Goal: Task Accomplishment & Management: Manage account settings

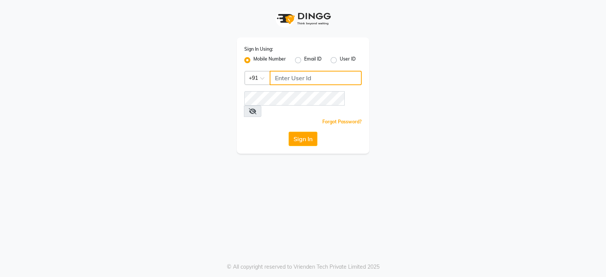
type input "8421447058"
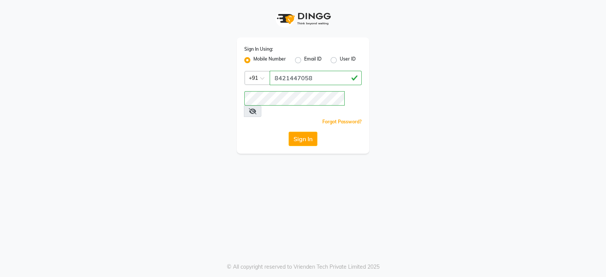
click at [287, 132] on div "Sign In" at bounding box center [302, 139] width 117 height 14
click at [290, 132] on button "Sign In" at bounding box center [303, 139] width 29 height 14
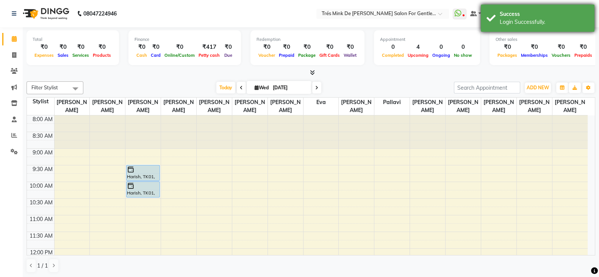
click at [555, 25] on div "Login Successfully." at bounding box center [543, 22] width 89 height 8
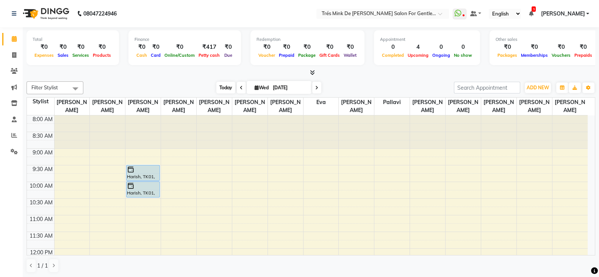
click at [225, 87] on span "Today" at bounding box center [225, 88] width 19 height 12
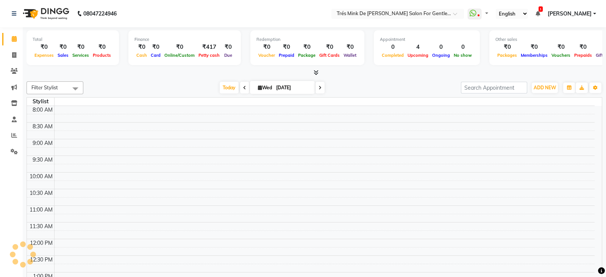
select select "en"
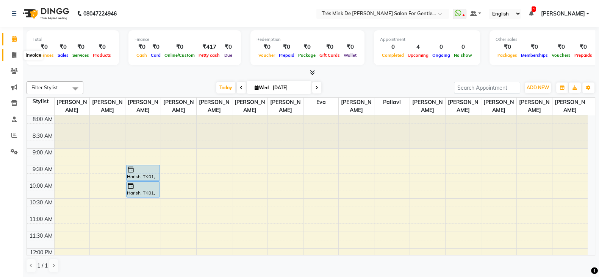
click at [13, 53] on icon at bounding box center [14, 55] width 4 height 6
select select "service"
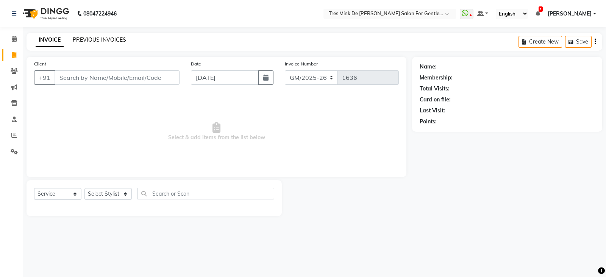
drag, startPoint x: 13, startPoint y: 53, endPoint x: 119, endPoint y: 43, distance: 106.5
click at [119, 43] on div "PREVIOUS INVOICES" at bounding box center [99, 40] width 53 height 8
click at [121, 43] on link "PREVIOUS INVOICES" at bounding box center [99, 39] width 53 height 7
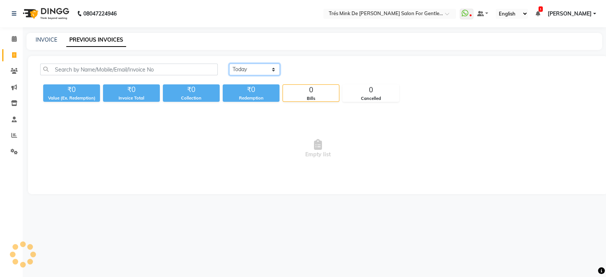
click at [258, 67] on select "Today Yesterday Custom Range" at bounding box center [254, 70] width 51 height 12
click at [229, 64] on select "Today Yesterday Custom Range" at bounding box center [254, 70] width 51 height 12
click at [253, 69] on select "Today Yesterday Custom Range" at bounding box center [257, 70] width 57 height 12
select select "yesterday"
click at [229, 64] on select "Today Yesterday Custom Range" at bounding box center [257, 70] width 57 height 12
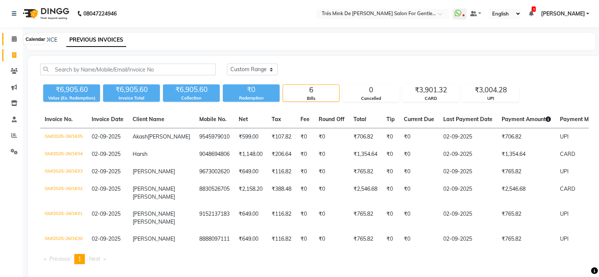
click at [17, 39] on span at bounding box center [14, 39] width 13 height 9
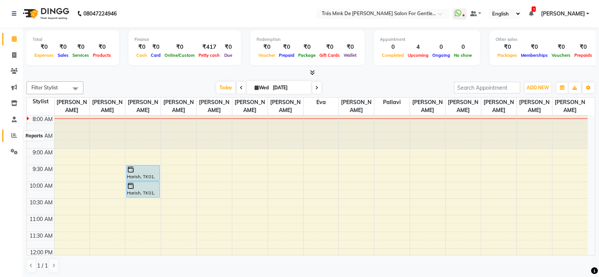
click at [20, 139] on span at bounding box center [14, 135] width 13 height 9
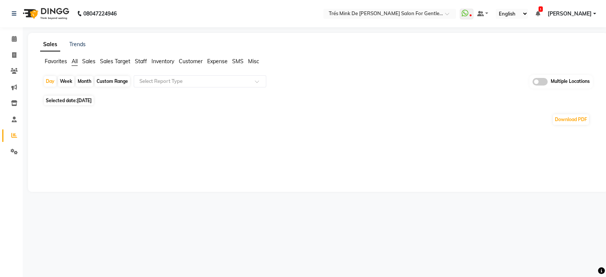
click at [74, 99] on span "Selected date: 03-09-2025" at bounding box center [69, 100] width 50 height 9
select select "9"
select select "2025"
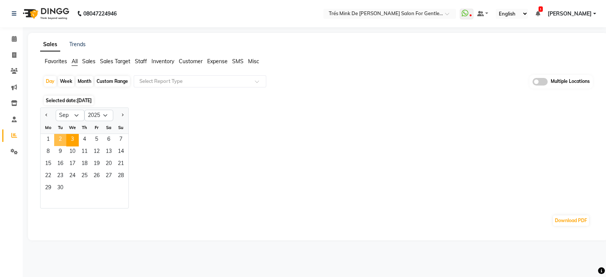
click at [64, 142] on span "2" at bounding box center [60, 140] width 12 height 12
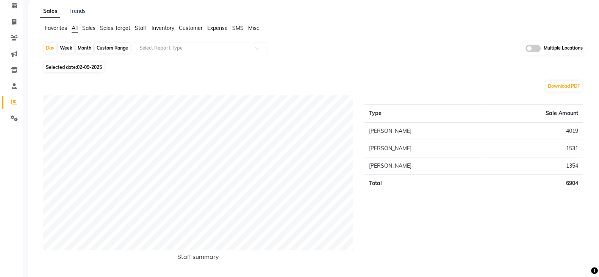
scroll to position [19, 0]
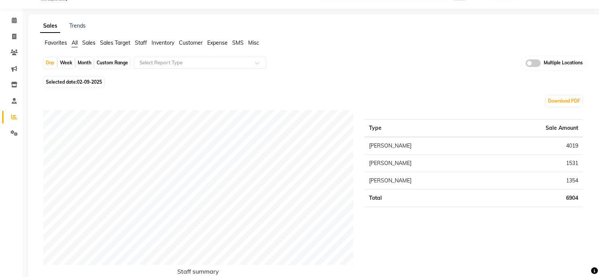
click at [90, 80] on span "02-09-2025" at bounding box center [89, 82] width 25 height 6
select select "9"
select select "2025"
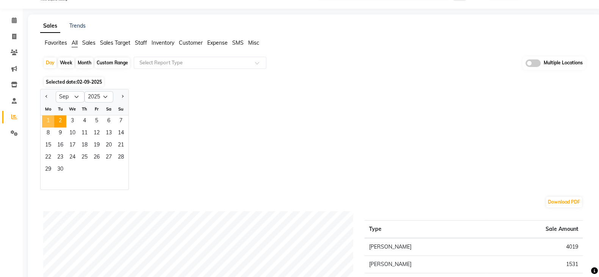
click at [45, 120] on span "1" at bounding box center [48, 121] width 12 height 12
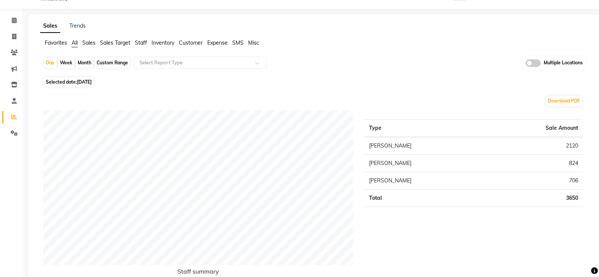
click at [51, 84] on span "Selected date: 01-09-2025" at bounding box center [69, 81] width 50 height 9
select select "9"
select select "2025"
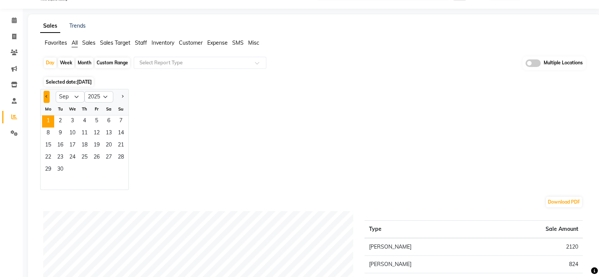
click at [49, 94] on button "Previous month" at bounding box center [47, 97] width 6 height 12
select select "8"
click at [122, 169] on span "31" at bounding box center [121, 170] width 12 height 12
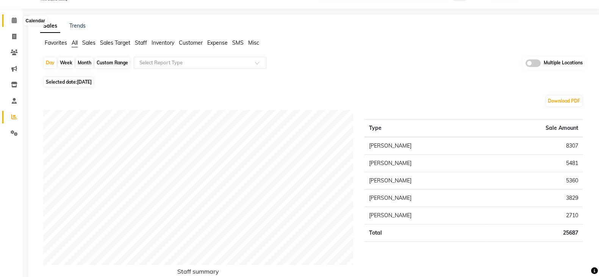
click at [13, 22] on icon at bounding box center [14, 20] width 5 height 6
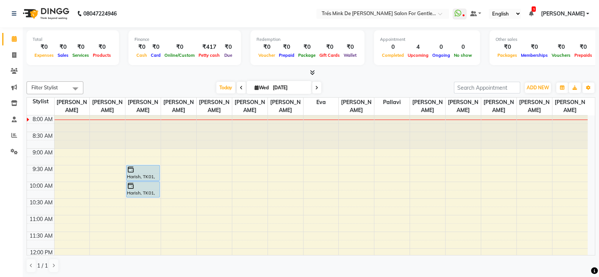
click at [257, 85] on span "Wed" at bounding box center [262, 88] width 18 height 6
select select "9"
select select "2025"
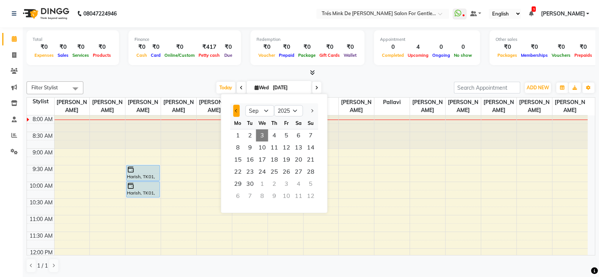
click at [236, 111] on span "Previous month" at bounding box center [236, 110] width 3 height 3
select select "8"
click at [293, 133] on span "2" at bounding box center [298, 136] width 12 height 12
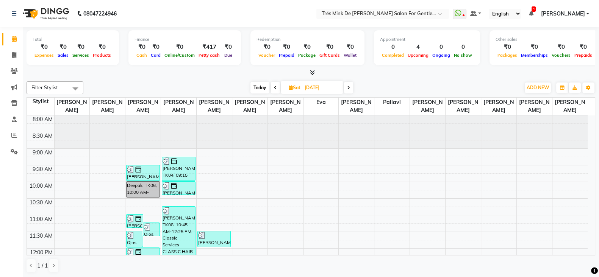
click at [273, 90] on span at bounding box center [275, 88] width 9 height 12
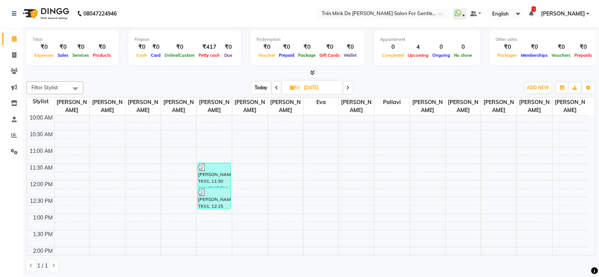
scroll to position [47, 0]
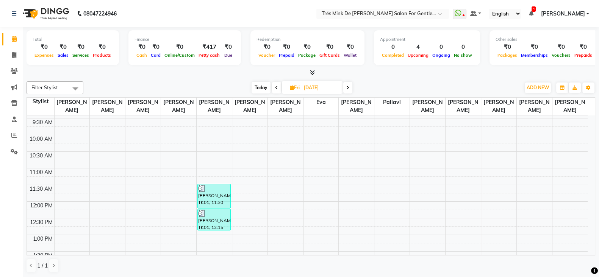
click at [348, 88] on icon at bounding box center [347, 88] width 3 height 5
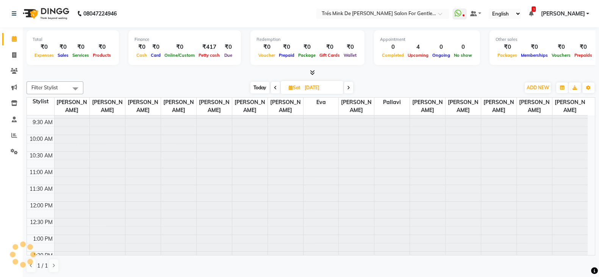
scroll to position [0, 0]
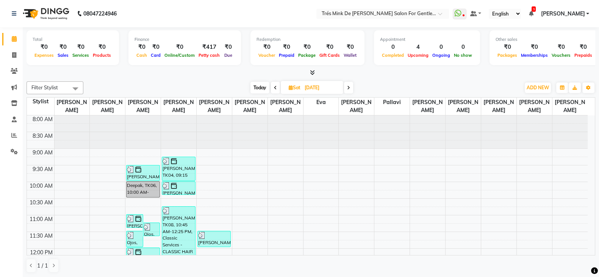
click at [348, 88] on icon at bounding box center [348, 88] width 3 height 5
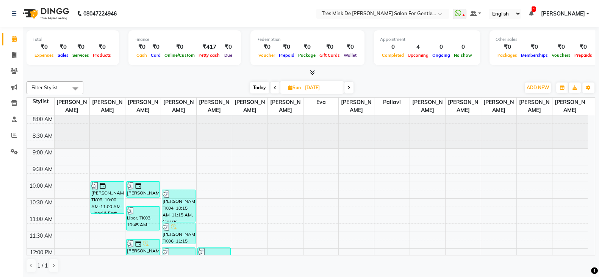
click at [348, 88] on icon at bounding box center [348, 88] width 3 height 5
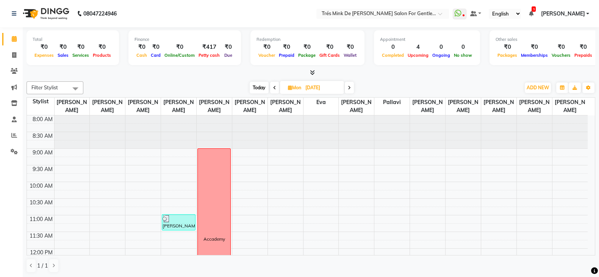
click at [348, 88] on icon at bounding box center [349, 88] width 3 height 5
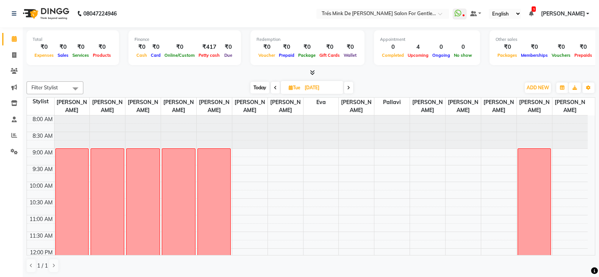
click at [348, 88] on icon at bounding box center [348, 88] width 3 height 5
click at [351, 86] on span at bounding box center [349, 88] width 9 height 12
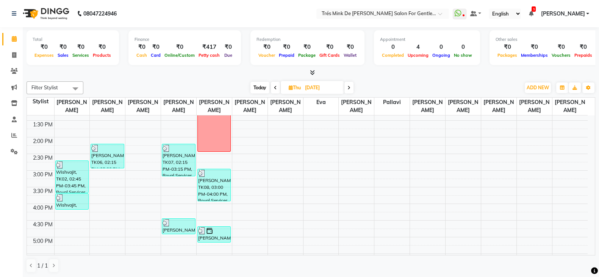
scroll to position [142, 0]
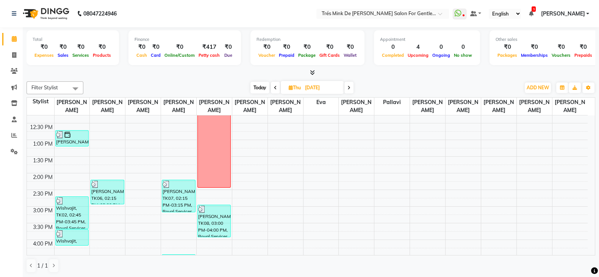
click at [265, 85] on span "Today" at bounding box center [259, 88] width 19 height 12
type input "[DATE]"
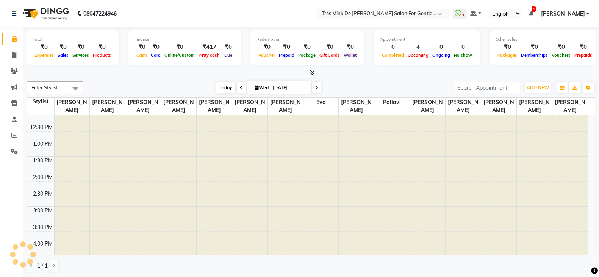
scroll to position [0, 0]
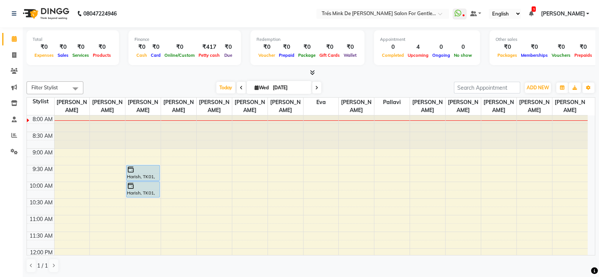
click at [288, 87] on input "[DATE]" at bounding box center [289, 87] width 38 height 11
select select "9"
select select "2025"
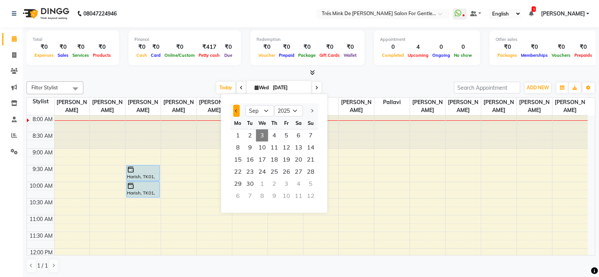
click at [234, 110] on button "Previous month" at bounding box center [236, 111] width 6 height 12
select select "8"
click at [286, 150] on span "8" at bounding box center [286, 148] width 12 height 12
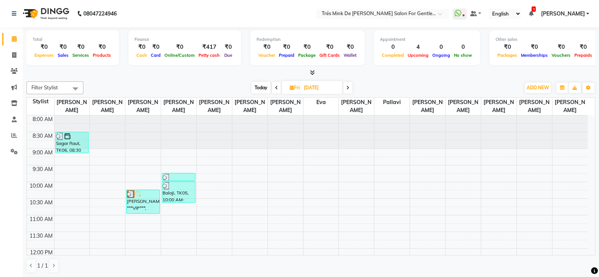
click at [254, 83] on span "Today" at bounding box center [260, 88] width 19 height 12
type input "[DATE]"
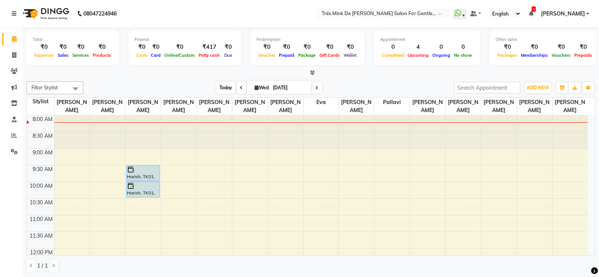
click at [222, 83] on span "Today" at bounding box center [225, 88] width 19 height 12
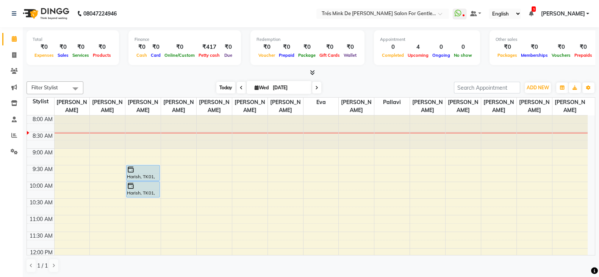
click at [218, 89] on span "Today" at bounding box center [225, 88] width 19 height 12
click at [225, 84] on span "Today" at bounding box center [225, 88] width 19 height 12
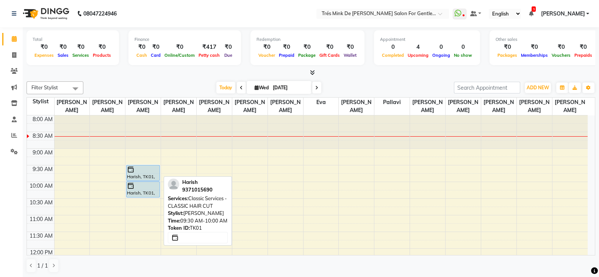
click at [139, 169] on div at bounding box center [143, 170] width 32 height 8
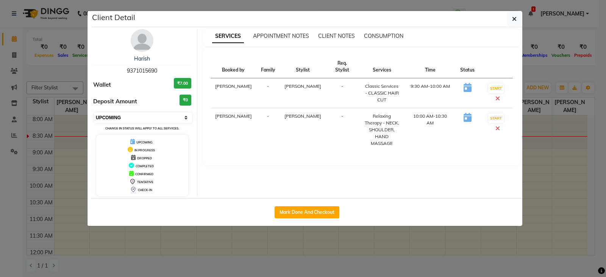
click at [154, 116] on select "Select IN SERVICE CONFIRMED TENTATIVE CHECK IN MARK DONE DROPPED UPCOMING" at bounding box center [143, 117] width 98 height 11
select select "1"
click at [94, 112] on select "Select IN SERVICE CONFIRMED TENTATIVE CHECK IN MARK DONE DROPPED UPCOMING" at bounding box center [143, 117] width 98 height 11
click at [48, 145] on ngb-modal-window "Client Detail Harish 9371015690 Wallet ₹7.00 Deposit Amount ₹0 Select IN SERVIC…" at bounding box center [303, 138] width 606 height 277
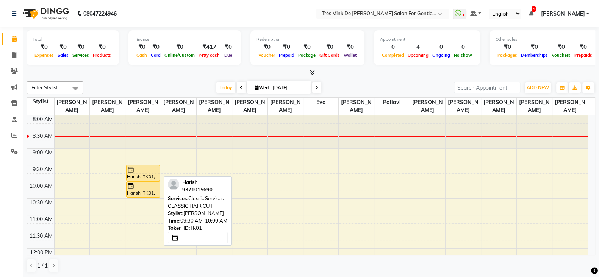
click at [140, 177] on div "Harish, TK01, 09:30 AM-10:00 AM, Classic Services - CLASSIC HAIR CUT" at bounding box center [142, 172] width 33 height 15
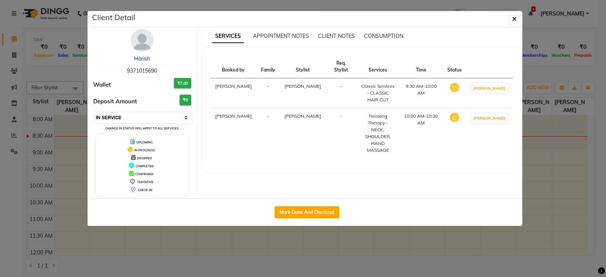
click at [127, 115] on select "Select IN SERVICE CONFIRMED TENTATIVE CHECK IN MARK DONE DROPPED UPCOMING" at bounding box center [143, 117] width 98 height 11
select select "6"
click at [94, 112] on select "Select IN SERVICE CONFIRMED TENTATIVE CHECK IN MARK DONE DROPPED UPCOMING" at bounding box center [143, 117] width 98 height 11
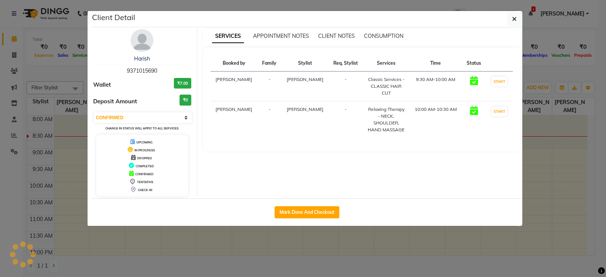
click at [63, 145] on ngb-modal-window "Client Detail Harish 9371015690 Wallet ₹7.00 Deposit Amount ₹0 Select IN SERVIC…" at bounding box center [303, 138] width 606 height 277
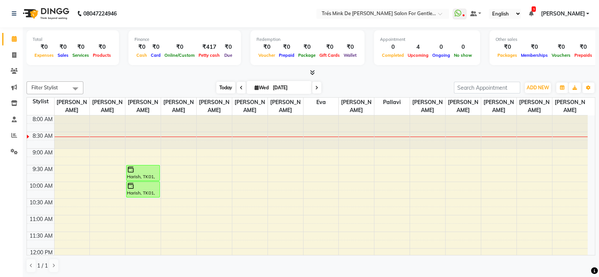
click at [222, 87] on span "Today" at bounding box center [225, 88] width 19 height 12
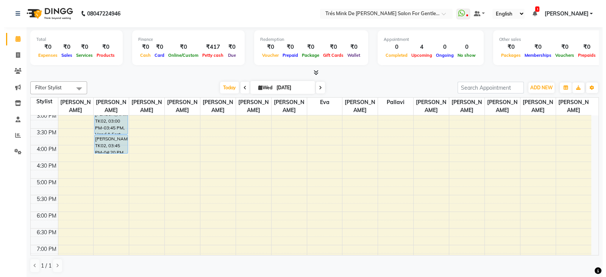
scroll to position [189, 0]
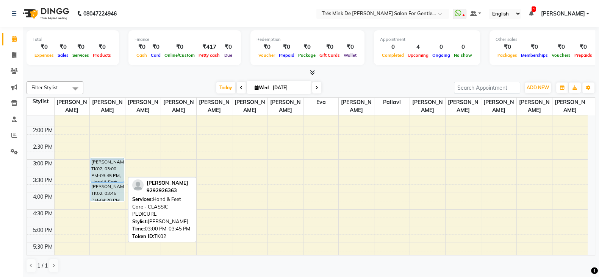
click at [104, 170] on div "[PERSON_NAME], TK02, 03:00 PM-03:45 PM, Hand & Feet Care - CLASSIC PEDICURE" at bounding box center [107, 169] width 33 height 23
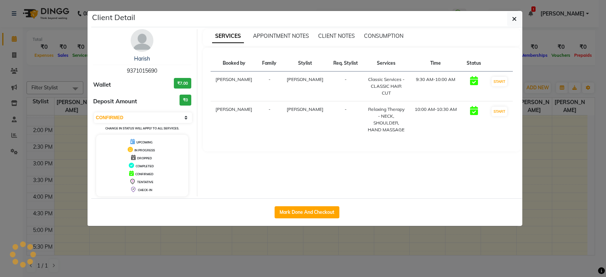
select select "5"
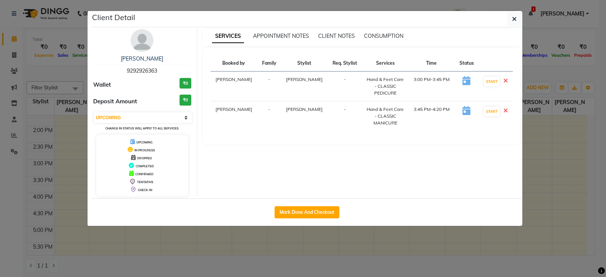
click at [134, 45] on img at bounding box center [142, 40] width 23 height 23
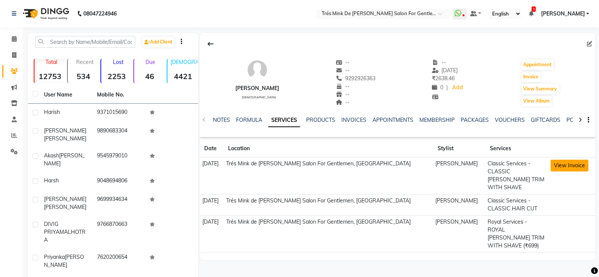
click at [562, 170] on button "View Invoice" at bounding box center [569, 166] width 38 height 12
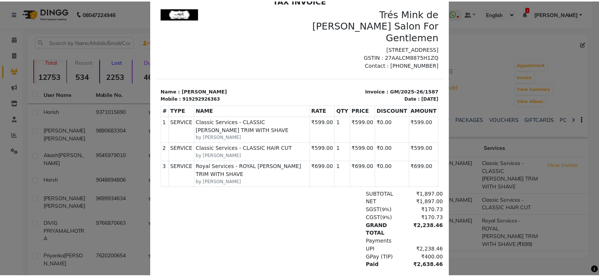
scroll to position [83, 0]
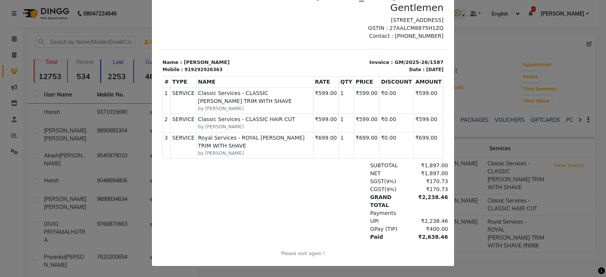
click at [456, 78] on ngb-modal-window "INVOICE View Invoice Close" at bounding box center [303, 138] width 606 height 277
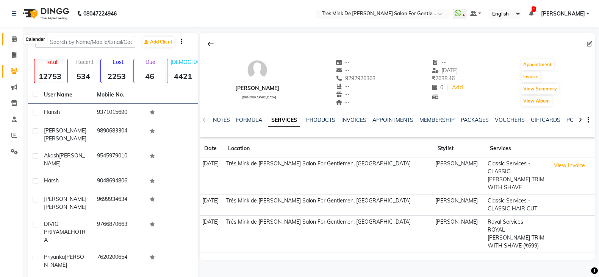
click at [15, 39] on icon at bounding box center [14, 39] width 5 height 6
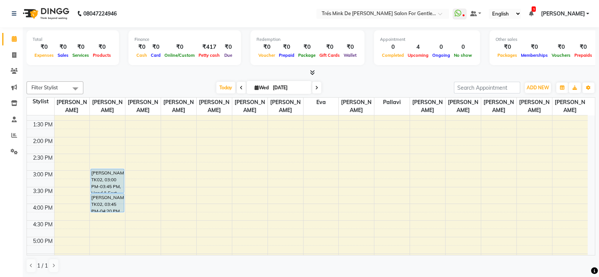
scroll to position [189, 0]
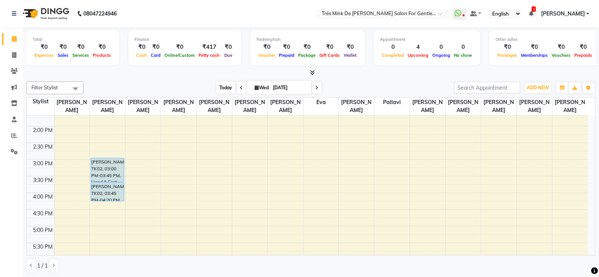
click at [220, 88] on span "Today" at bounding box center [225, 88] width 19 height 12
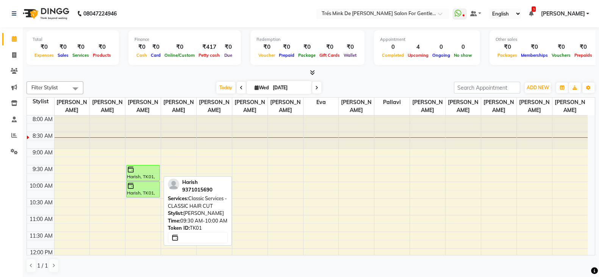
click at [150, 172] on div "Harish, TK01, 09:30 AM-10:00 AM, Classic Services - CLASSIC HAIR CUT" at bounding box center [142, 172] width 33 height 15
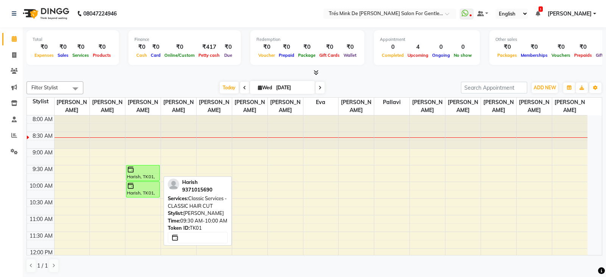
select select "6"
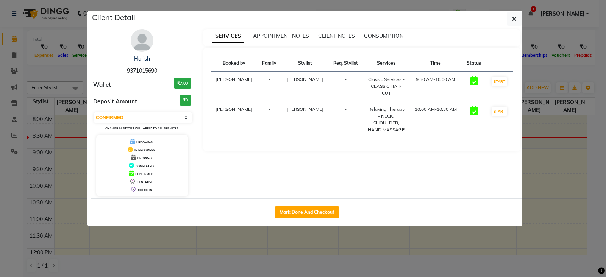
click at [132, 45] on img at bounding box center [142, 40] width 23 height 23
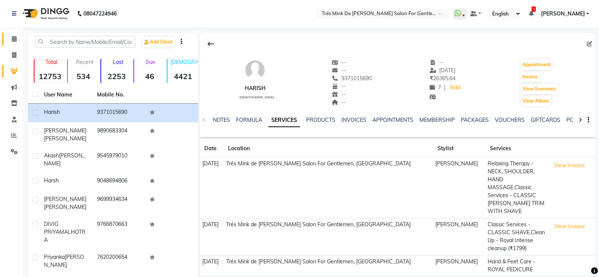
scroll to position [81, 0]
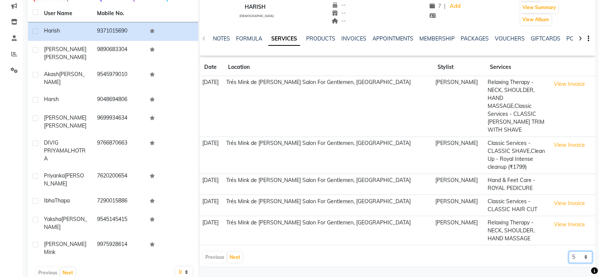
click at [568, 259] on select "5 10 50 100 500" at bounding box center [579, 257] width 23 height 12
select select "500"
click at [568, 251] on select "5 10 50 100 500" at bounding box center [579, 257] width 23 height 12
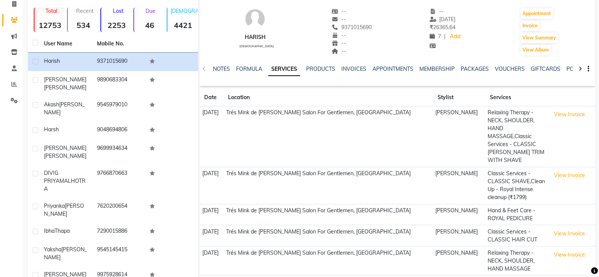
scroll to position [0, 0]
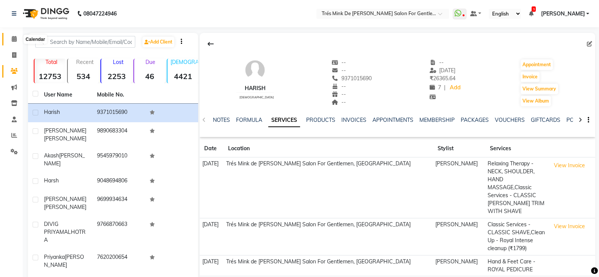
click at [13, 35] on span at bounding box center [14, 39] width 13 height 9
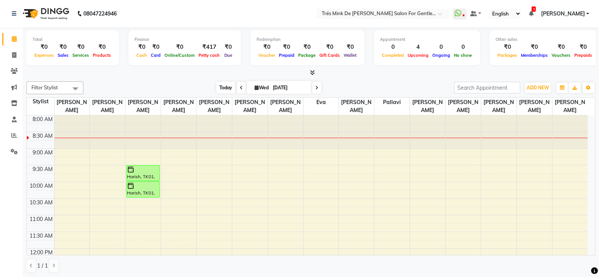
click at [225, 83] on span "Today" at bounding box center [225, 88] width 19 height 12
click at [222, 86] on span "Today" at bounding box center [225, 88] width 19 height 12
click at [227, 89] on span "Today" at bounding box center [225, 88] width 19 height 12
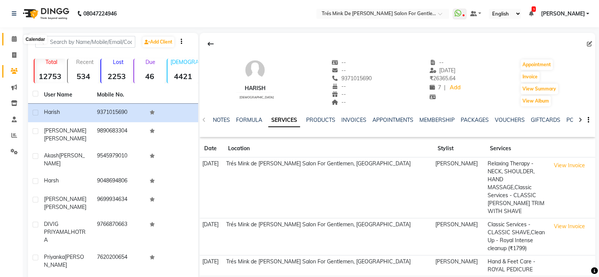
click at [16, 41] on icon at bounding box center [14, 39] width 5 height 6
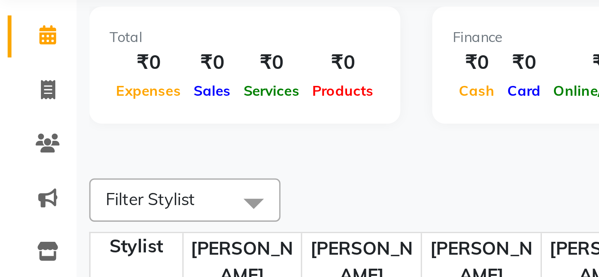
scroll to position [0, 28]
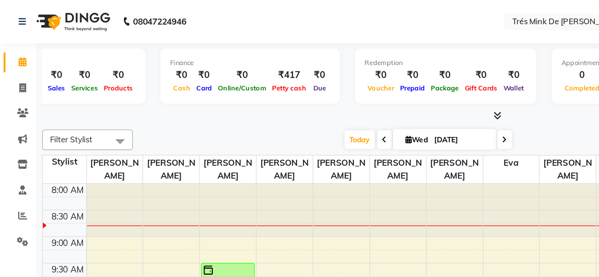
click at [321, 95] on div "Filter Stylist Select All Aanand Saindane Payal Jadhav Dilshad shaikh Gaurav At…" at bounding box center [311, 177] width 568 height 198
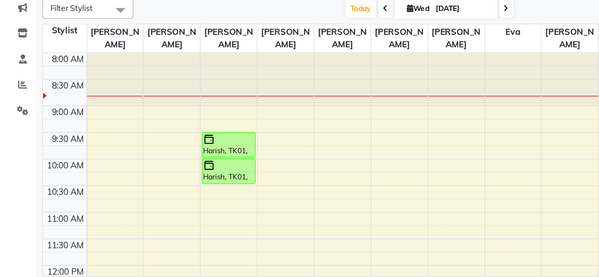
scroll to position [0, 0]
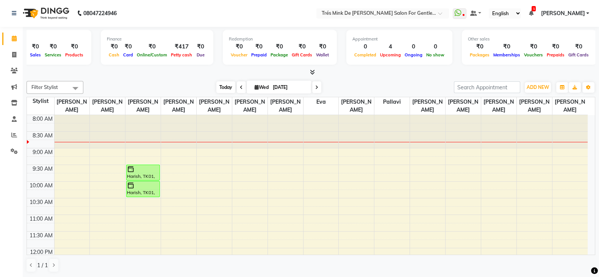
click at [225, 86] on span "Today" at bounding box center [225, 87] width 19 height 12
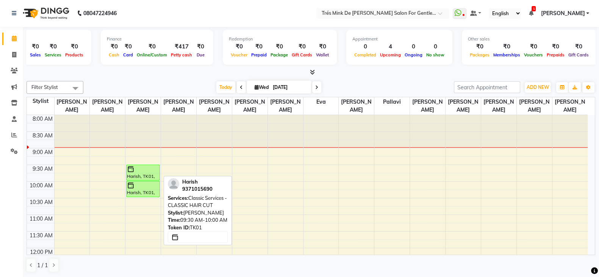
click at [148, 172] on div "Harish, TK01, 09:30 AM-10:00 AM, Classic Services - CLASSIC HAIR CUT" at bounding box center [142, 172] width 33 height 15
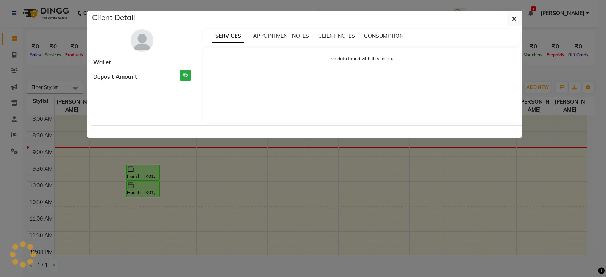
select select "6"
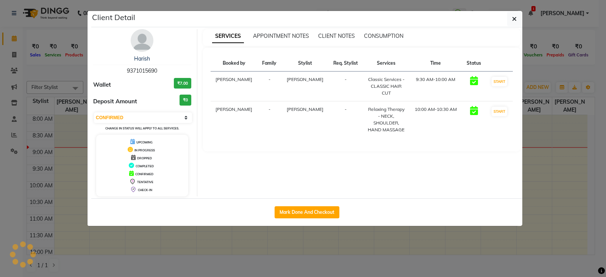
click at [142, 42] on img at bounding box center [142, 40] width 23 height 23
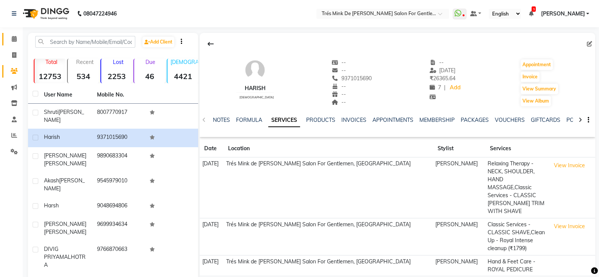
click at [10, 34] on link "Calendar" at bounding box center [11, 39] width 18 height 12
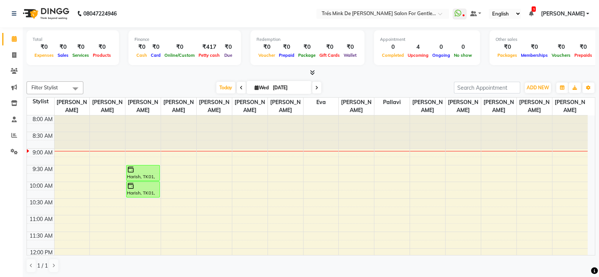
scroll to position [0, 0]
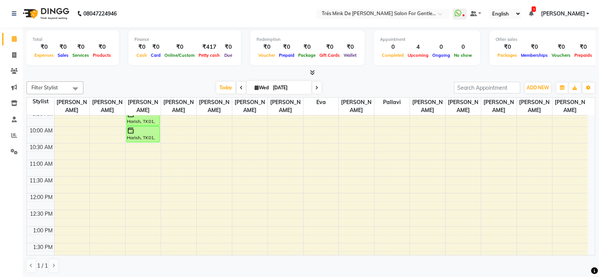
scroll to position [47, 0]
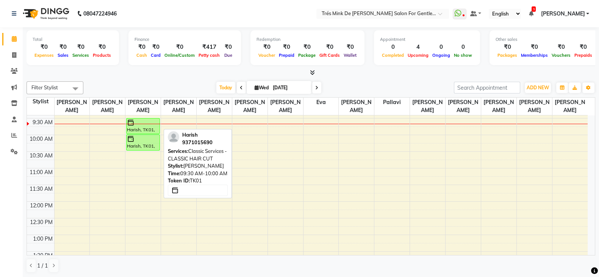
click at [140, 125] on div "Harish, TK01, 09:30 AM-10:00 AM, Classic Services - CLASSIC HAIR CUT" at bounding box center [142, 126] width 33 height 15
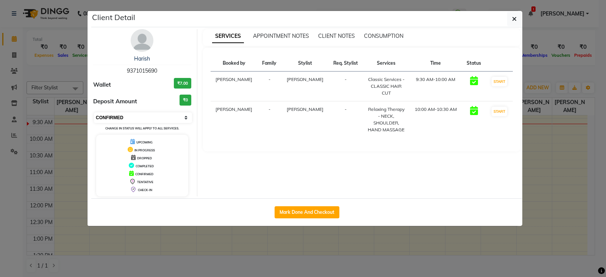
click at [153, 116] on select "Select IN SERVICE CONFIRMED TENTATIVE CHECK IN MARK DONE DROPPED UPCOMING" at bounding box center [143, 117] width 98 height 11
select select "1"
click at [94, 112] on select "Select IN SERVICE CONFIRMED TENTATIVE CHECK IN MARK DONE DROPPED UPCOMING" at bounding box center [143, 117] width 98 height 11
click at [70, 140] on ngb-modal-window "Client Detail Harish 9371015690 Wallet ₹7.00 Deposit Amount ₹0 Select IN SERVIC…" at bounding box center [303, 138] width 606 height 277
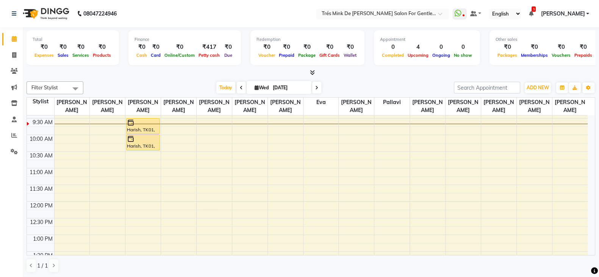
click at [211, 90] on div "Today Wed 03-09-2025" at bounding box center [268, 87] width 363 height 11
click at [222, 88] on span "Today" at bounding box center [225, 88] width 19 height 12
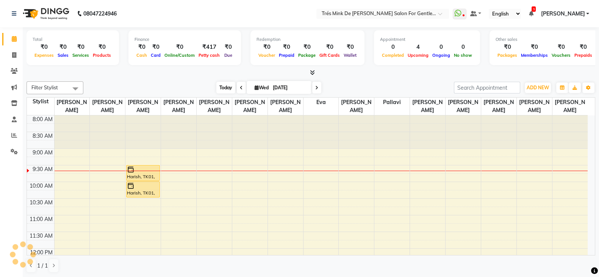
scroll to position [33, 0]
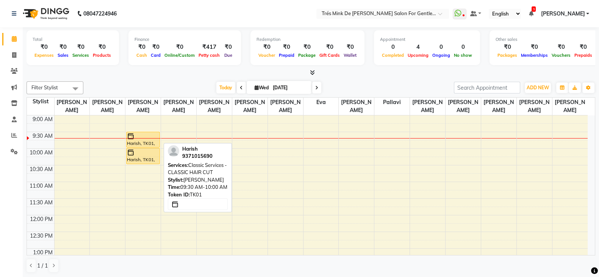
click at [153, 140] on div "Harish, TK01, 09:30 AM-10:00 AM, Classic Services - CLASSIC HAIR CUT" at bounding box center [142, 139] width 33 height 15
select select "1"
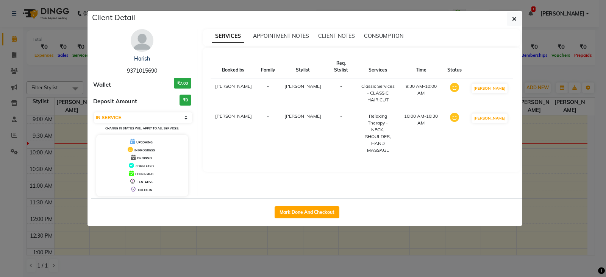
click at [39, 111] on ngb-modal-window "Client Detail Harish 9371015690 Wallet ₹7.00 Deposit Amount ₹0 Select IN SERVIC…" at bounding box center [303, 138] width 606 height 277
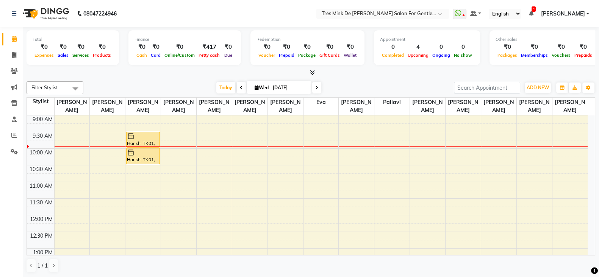
click at [240, 86] on icon at bounding box center [241, 88] width 3 height 5
type input "02-09-2025"
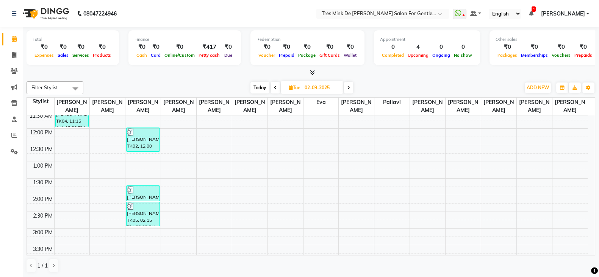
scroll to position [94, 0]
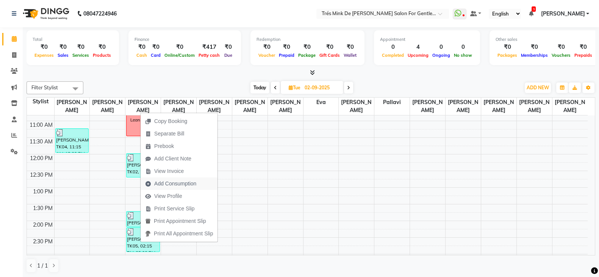
click at [174, 182] on span "Add Consumption" at bounding box center [175, 184] width 42 height 8
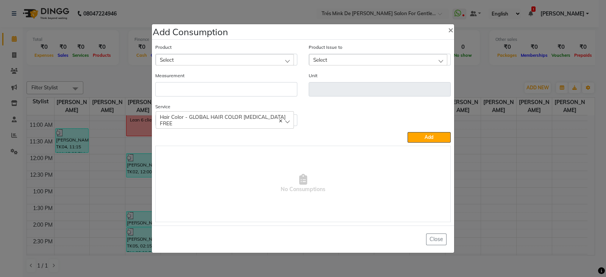
click at [235, 58] on div "Select" at bounding box center [225, 59] width 138 height 11
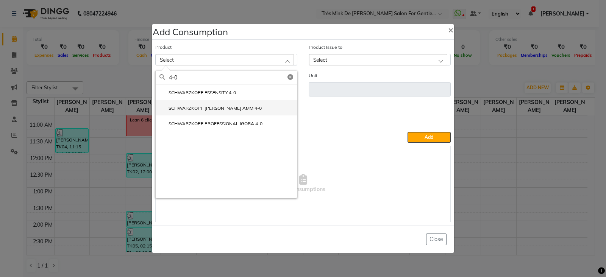
type input "4-0"
click at [233, 115] on li "SCHWARZKOPF IGORA ZERO AMM 4-0" at bounding box center [226, 108] width 141 height 16
type input "ML"
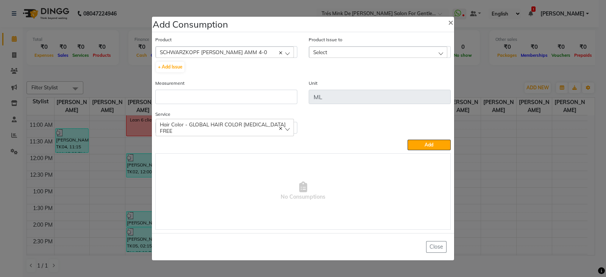
click at [378, 53] on div "Select" at bounding box center [378, 52] width 138 height 11
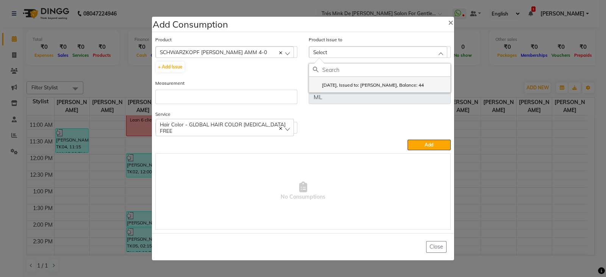
drag, startPoint x: 380, startPoint y: 82, endPoint x: 259, endPoint y: 88, distance: 121.0
click at [378, 83] on label "2025-08-24, Issued to: Gaurav Atwal, Balance: 44" at bounding box center [368, 85] width 111 height 7
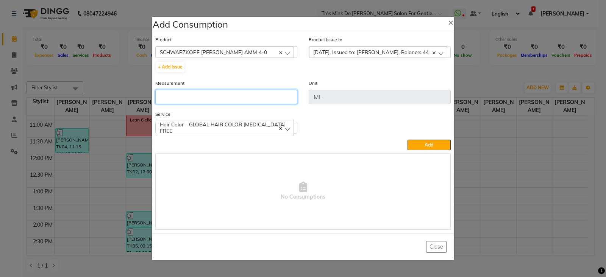
click at [210, 94] on input "number" at bounding box center [226, 97] width 142 height 14
type input "15"
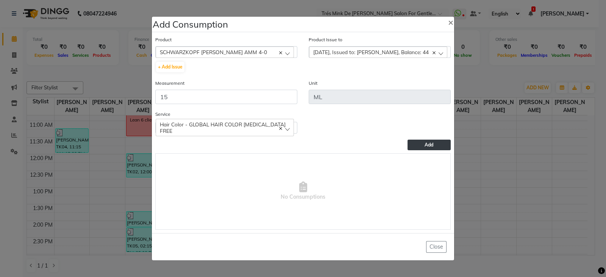
click at [426, 147] on span "Add" at bounding box center [428, 145] width 9 height 6
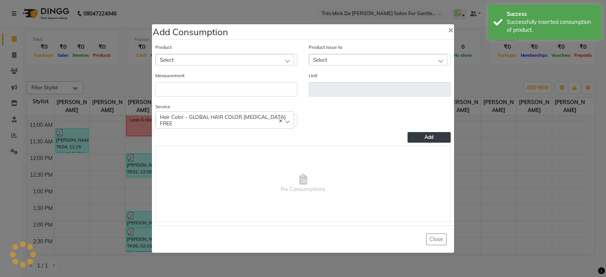
click at [210, 61] on div "Select" at bounding box center [225, 59] width 138 height 11
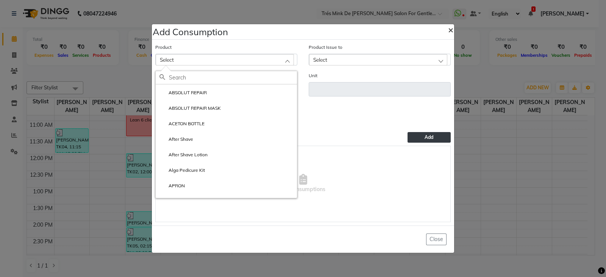
click at [452, 30] on span "×" at bounding box center [450, 29] width 5 height 11
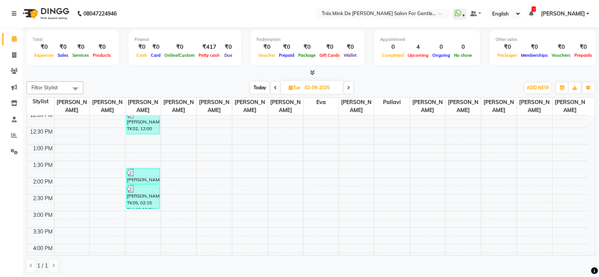
scroll to position [142, 0]
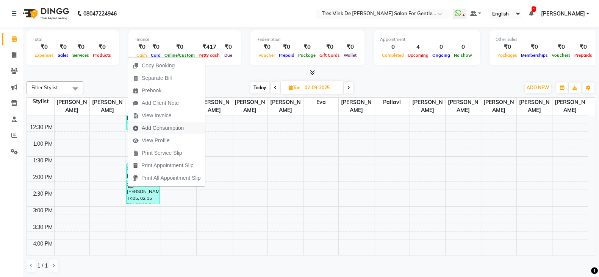
click at [165, 126] on span "Add Consumption" at bounding box center [163, 128] width 42 height 8
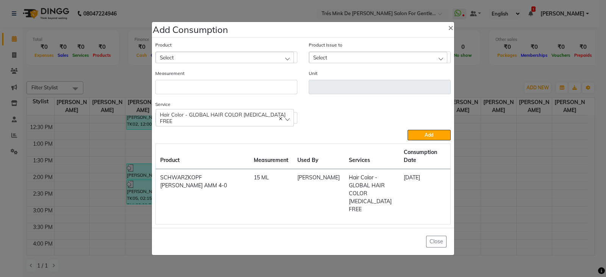
click at [159, 63] on div "Select" at bounding box center [225, 57] width 138 height 11
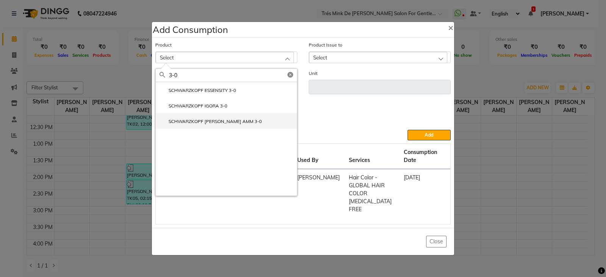
type input "3-0"
click at [217, 129] on li "SCHWARZKOPF IGORA ZERO AMM 3-0" at bounding box center [226, 121] width 141 height 16
type input "ML"
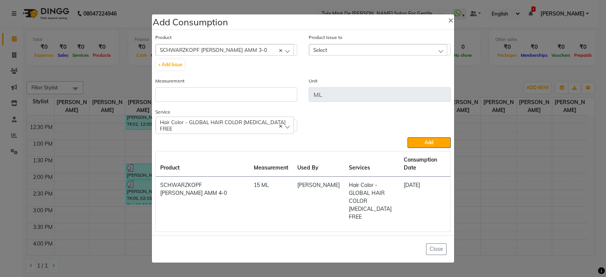
click at [314, 53] on span "Select" at bounding box center [320, 50] width 14 height 6
click at [321, 86] on label "2025-08-14, Issued to: Gaurav Atwal, Balance: 25" at bounding box center [368, 83] width 111 height 7
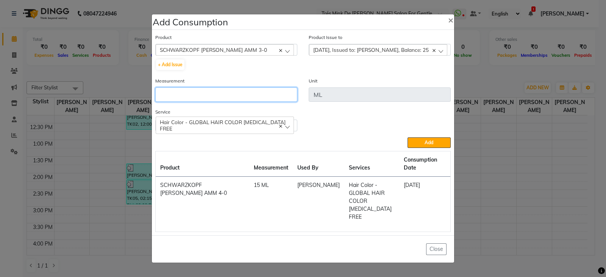
click at [211, 101] on input "number" at bounding box center [226, 94] width 142 height 14
type input "3"
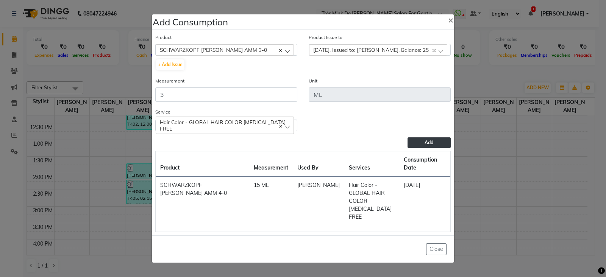
click at [424, 148] on button "Add" at bounding box center [428, 142] width 43 height 11
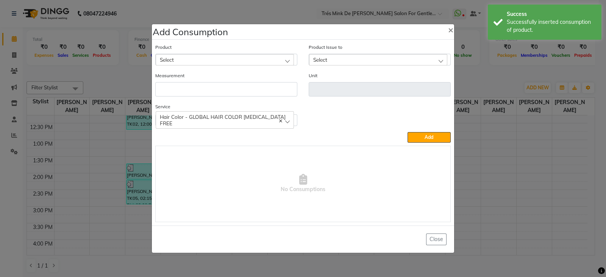
click at [191, 55] on div "Select" at bounding box center [225, 59] width 138 height 11
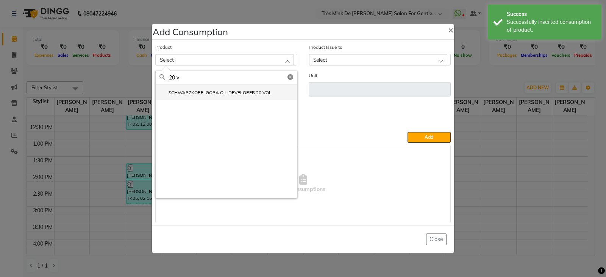
type input "20 v"
click at [214, 90] on label "SCHWARZKOPF IGORA OIL DEVELOPER 20 VOL" at bounding box center [215, 92] width 112 height 7
type input "ML"
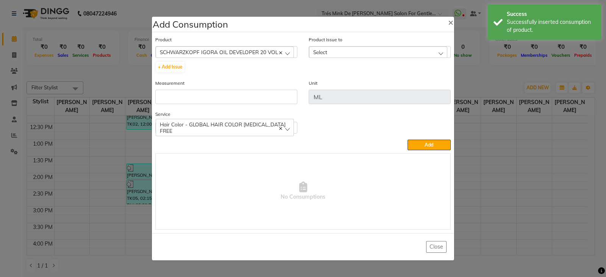
click at [342, 52] on div "Select" at bounding box center [378, 52] width 138 height 11
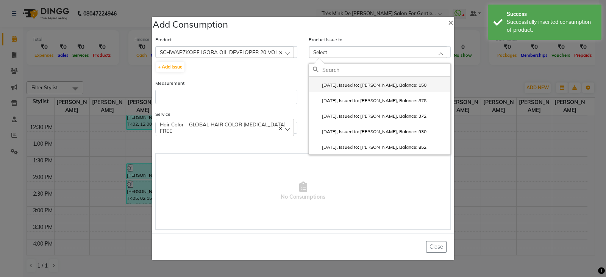
click at [346, 91] on li "2025-05-31, Issued to: Dilshad shaikh, Balance: 150" at bounding box center [379, 85] width 141 height 16
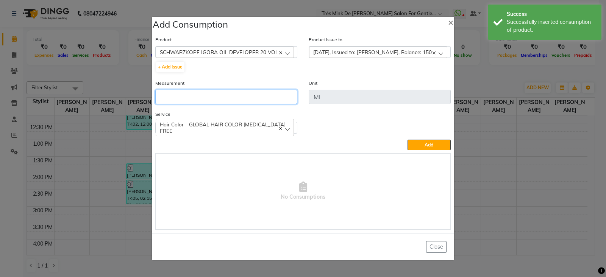
click at [230, 96] on input "number" at bounding box center [226, 97] width 142 height 14
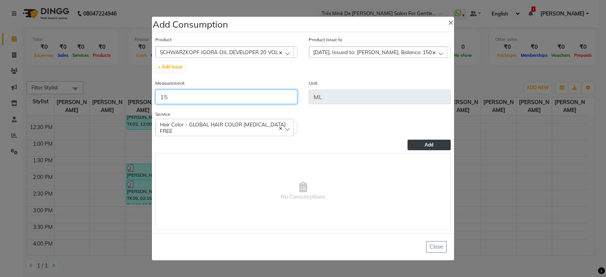
type input "15"
click at [420, 146] on button "Add" at bounding box center [428, 145] width 43 height 11
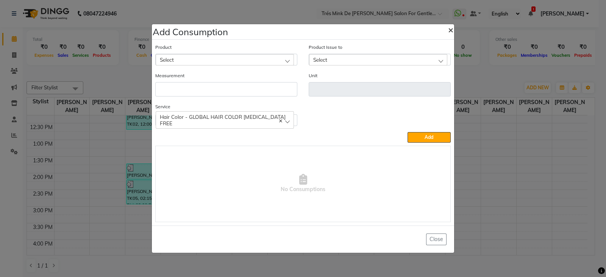
click at [453, 30] on span "×" at bounding box center [450, 29] width 5 height 11
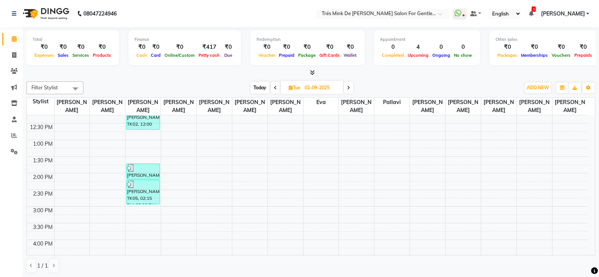
click at [254, 86] on span "Today" at bounding box center [259, 88] width 19 height 12
type input "[DATE]"
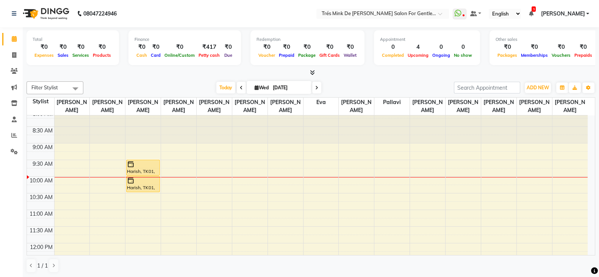
scroll to position [0, 0]
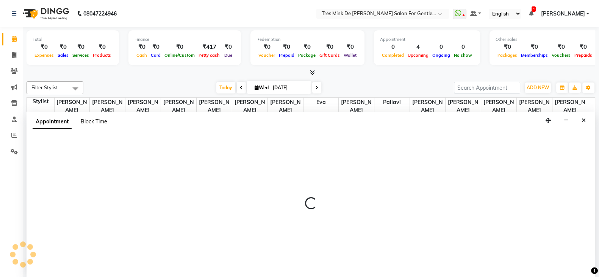
scroll to position [0, 0]
select select "71049"
select select "615"
select select "tentative"
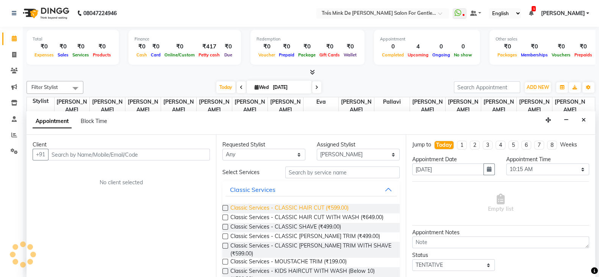
click at [331, 206] on span "Classic Services - CLASSIC HAIR CUT (₹599.00)" at bounding box center [289, 208] width 118 height 9
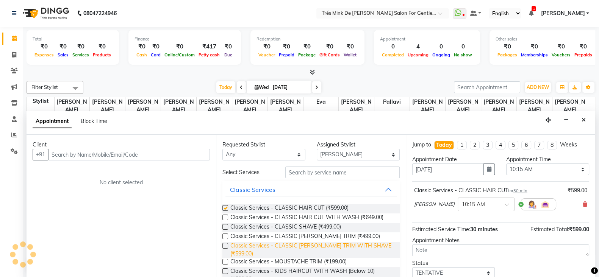
checkbox input "false"
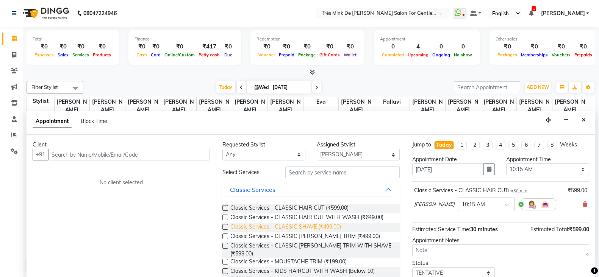
click at [329, 227] on span "Classic Services - CLASSIC SHAVE (₹499.00)" at bounding box center [285, 227] width 111 height 9
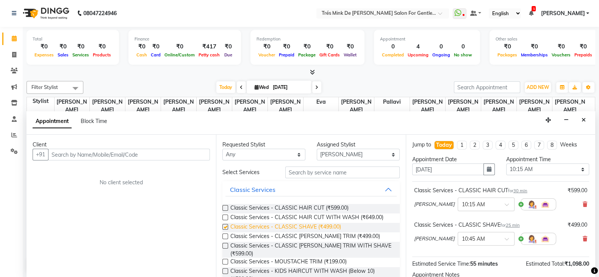
checkbox input "false"
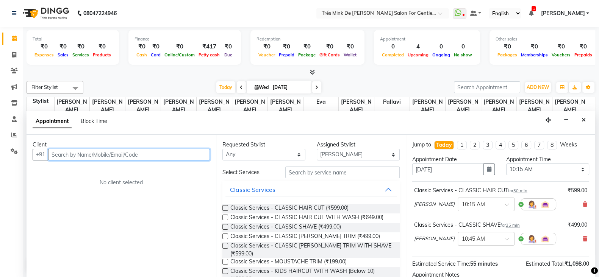
click at [108, 155] on input "text" at bounding box center [129, 155] width 162 height 12
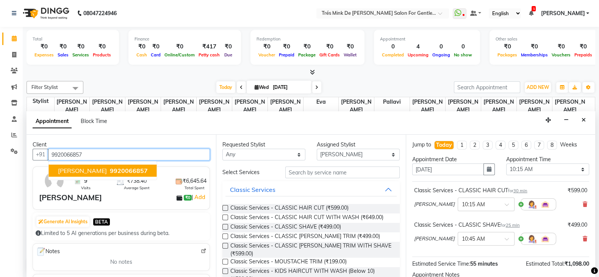
click at [106, 169] on span "kaustubh chauhan" at bounding box center [82, 171] width 49 height 8
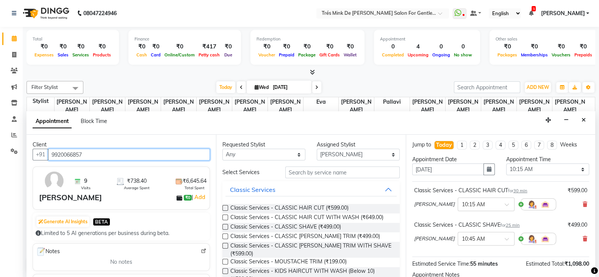
scroll to position [47, 0]
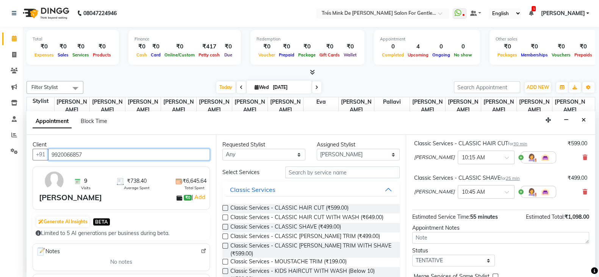
type input "9920066857"
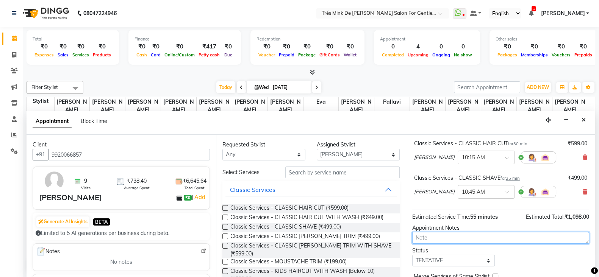
click at [448, 238] on textarea at bounding box center [500, 238] width 177 height 12
paste textarea "S"
click at [448, 238] on textarea "Simran" at bounding box center [500, 238] width 177 height 12
type textarea "Simran"
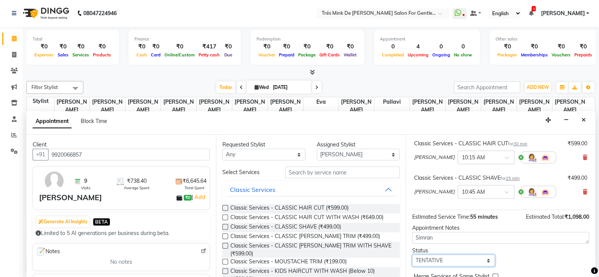
click at [447, 258] on select "Select TENTATIVE CONFIRM CHECK-IN UPCOMING" at bounding box center [453, 261] width 83 height 12
select select "confirm booking"
click at [412, 255] on select "Select TENTATIVE CONFIRM CHECK-IN UPCOMING" at bounding box center [453, 261] width 83 height 12
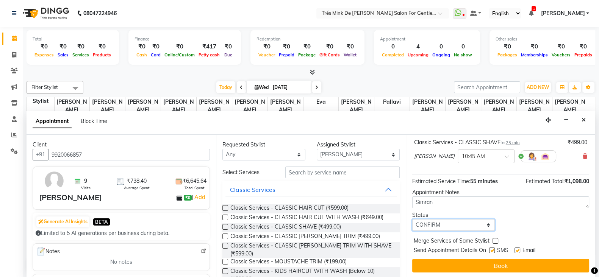
scroll to position [83, 0]
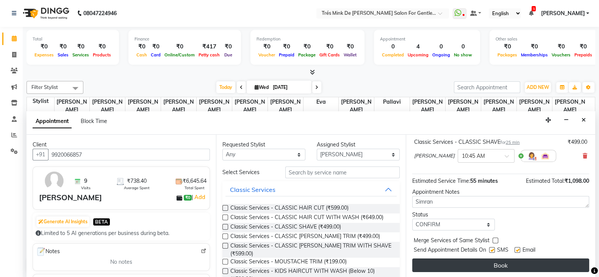
click at [455, 259] on button "Book" at bounding box center [500, 266] width 177 height 14
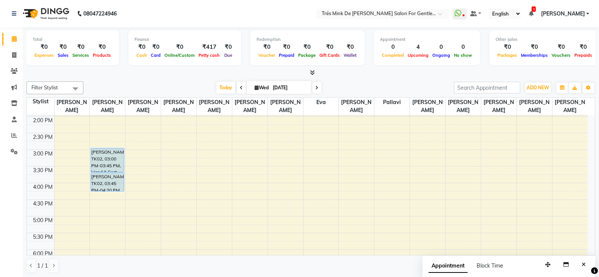
scroll to position [0, 0]
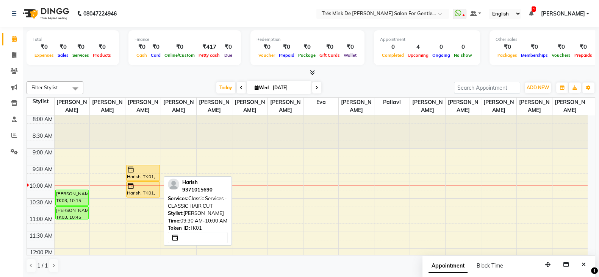
click at [147, 171] on div at bounding box center [143, 170] width 32 height 8
select select "1"
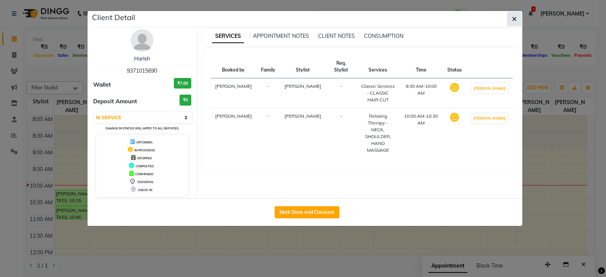
click at [513, 17] on icon "button" at bounding box center [514, 19] width 5 height 6
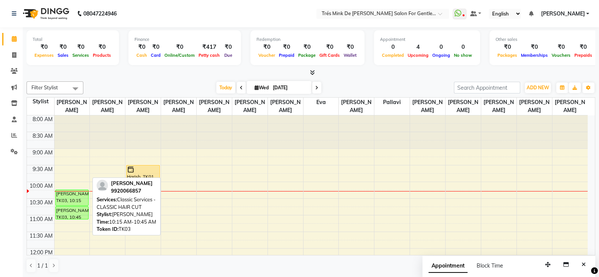
click at [76, 195] on div "[PERSON_NAME], TK03, 10:15 AM-10:45 AM, Classic Services - CLASSIC HAIR CUT" at bounding box center [72, 198] width 33 height 16
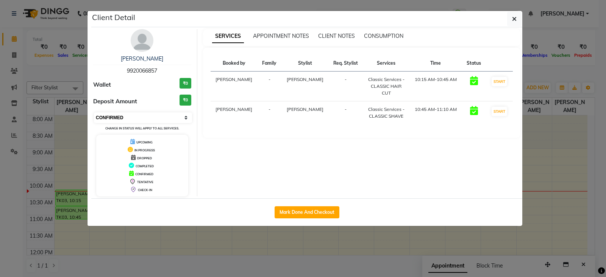
click at [117, 120] on select "Select IN SERVICE CONFIRMED TENTATIVE CHECK IN MARK DONE DROPPED UPCOMING" at bounding box center [143, 117] width 98 height 11
select select "1"
click at [94, 112] on select "Select IN SERVICE CONFIRMED TENTATIVE CHECK IN MARK DONE DROPPED UPCOMING" at bounding box center [143, 117] width 98 height 11
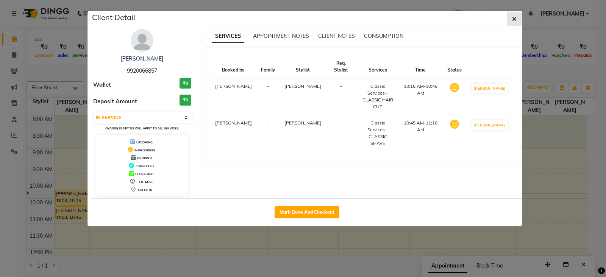
click at [515, 20] on icon "button" at bounding box center [514, 19] width 5 height 6
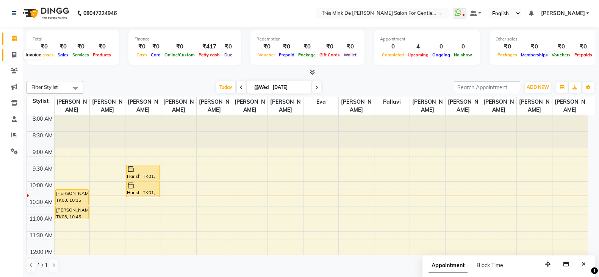
click at [14, 54] on icon at bounding box center [14, 55] width 4 height 6
select select "service"
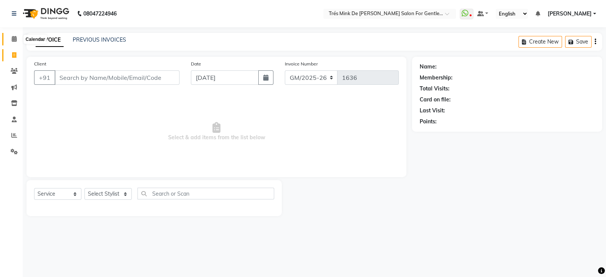
click at [14, 37] on icon at bounding box center [14, 39] width 5 height 6
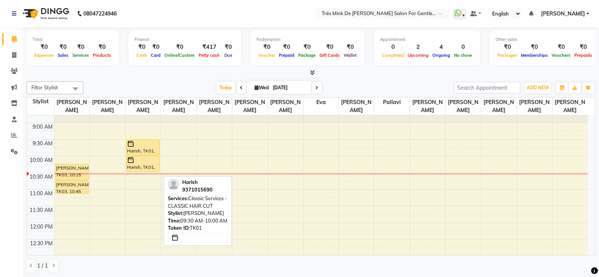
scroll to position [47, 0]
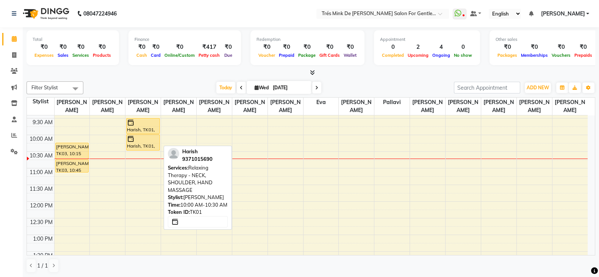
click at [144, 144] on div "Harish, TK01, 10:00 AM-10:30 AM, Relaxing Therapy - NECK, SHOULDER, HAND MASSAGE" at bounding box center [142, 143] width 33 height 16
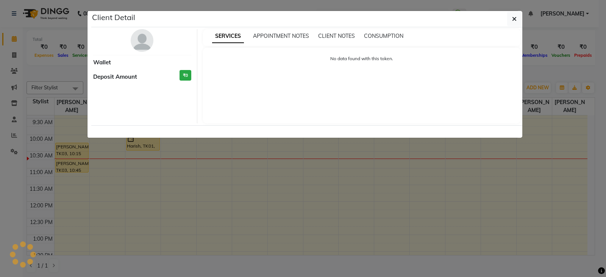
select select "1"
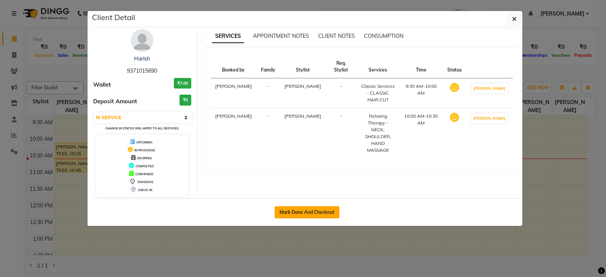
click at [301, 209] on button "Mark Done And Checkout" at bounding box center [307, 212] width 65 height 12
select select "service"
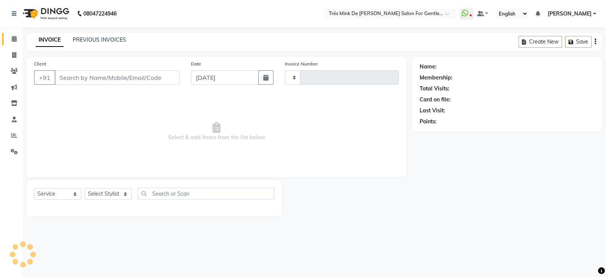
type input "1636"
select select "4236"
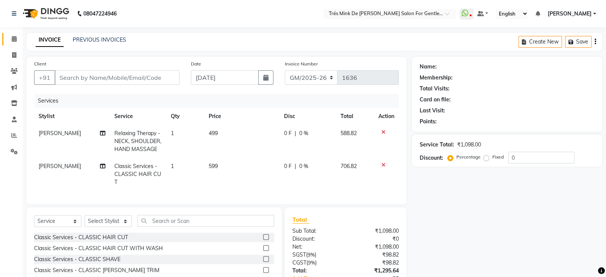
type input "9371015690"
select select "18143"
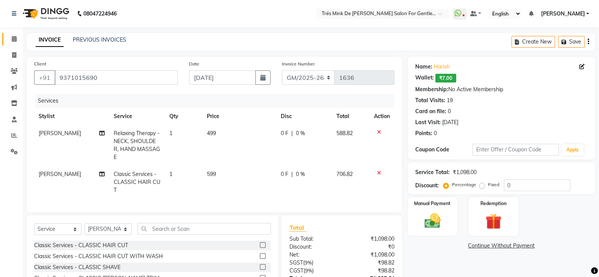
scroll to position [69, 0]
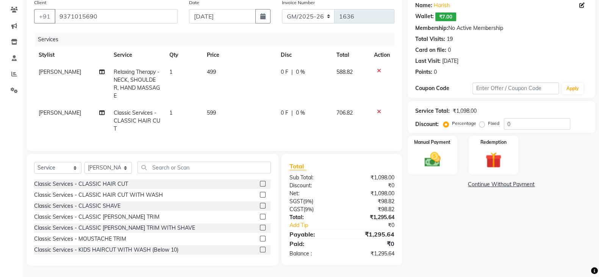
click at [137, 73] on span "Relaxing Therapy - NECK, SHOULDER, HAND MASSAGE" at bounding box center [137, 84] width 46 height 31
select select "18143"
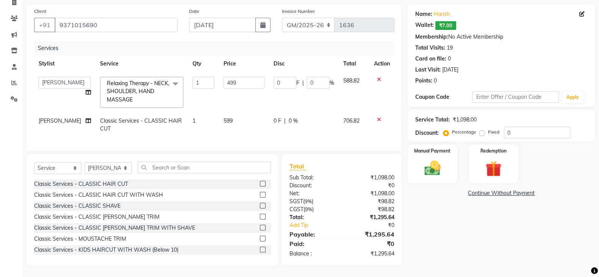
scroll to position [60, 0]
click at [168, 78] on span at bounding box center [175, 84] width 15 height 14
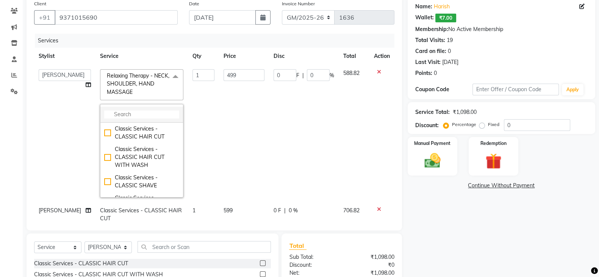
click at [151, 110] on li at bounding box center [141, 115] width 83 height 16
click at [157, 116] on input "multiselect-search" at bounding box center [141, 115] width 75 height 8
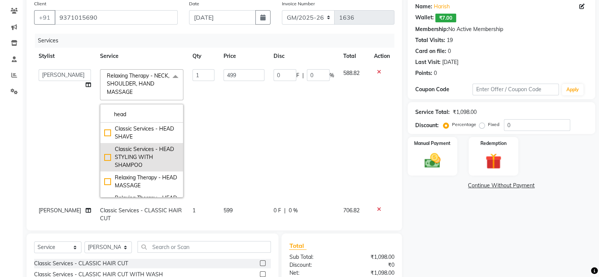
scroll to position [23, 0]
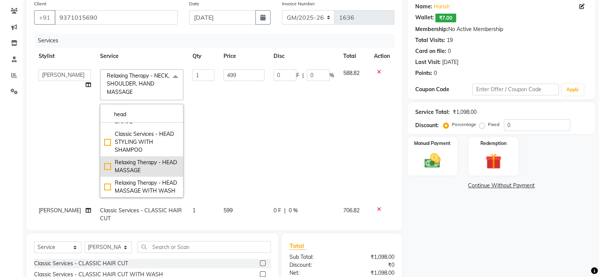
type input "head"
click at [135, 159] on div "Relaxing Therapy - HEAD MASSAGE" at bounding box center [141, 167] width 75 height 16
checkbox input "true"
type input "599"
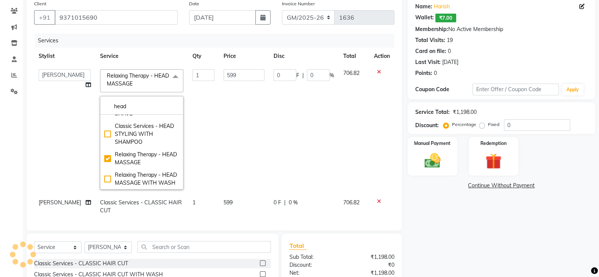
click at [199, 122] on td "1" at bounding box center [203, 130] width 31 height 130
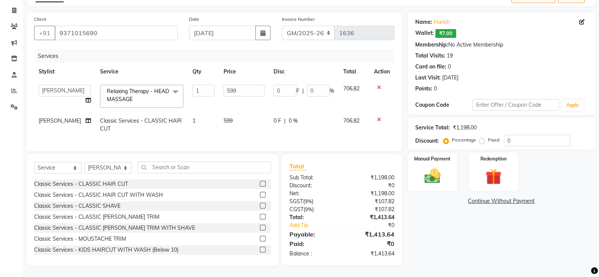
scroll to position [52, 0]
click at [432, 178] on img at bounding box center [432, 176] width 27 height 19
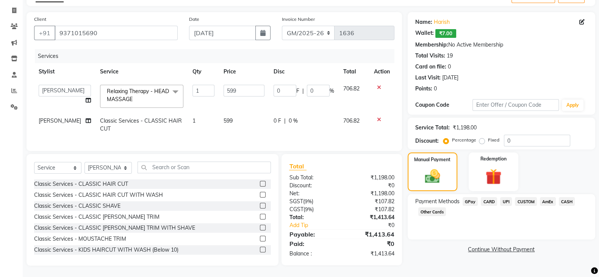
click at [559, 197] on span "CASH" at bounding box center [567, 201] width 16 height 9
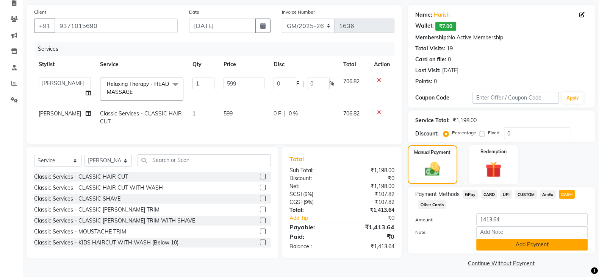
click at [493, 246] on button "Add Payment" at bounding box center [531, 245] width 111 height 12
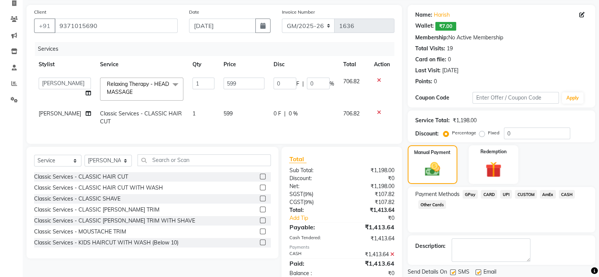
scroll to position [78, 0]
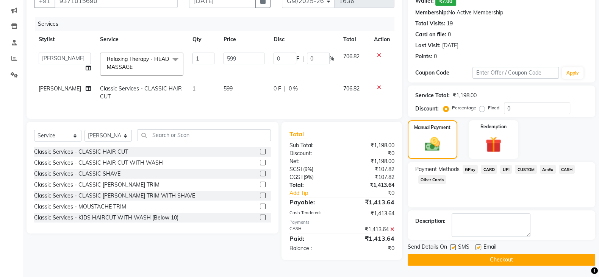
click at [486, 254] on button "Checkout" at bounding box center [500, 260] width 187 height 12
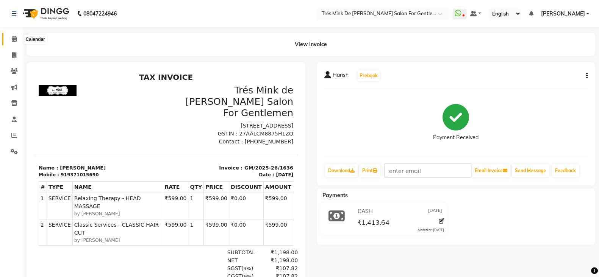
click at [12, 39] on icon at bounding box center [14, 39] width 5 height 6
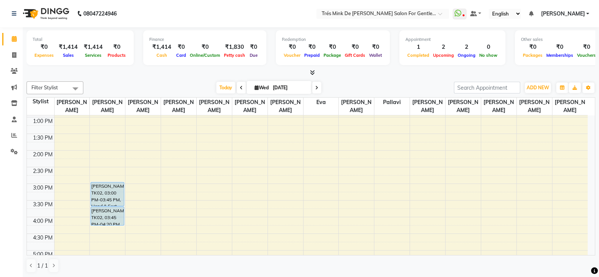
scroll to position [23, 0]
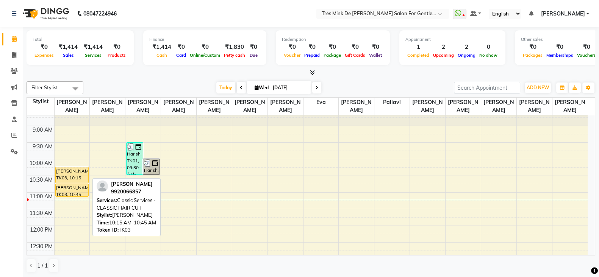
click at [69, 179] on div "[PERSON_NAME], TK03, 10:15 AM-10:45 AM, Classic Services - CLASSIC HAIR CUT" at bounding box center [72, 175] width 33 height 16
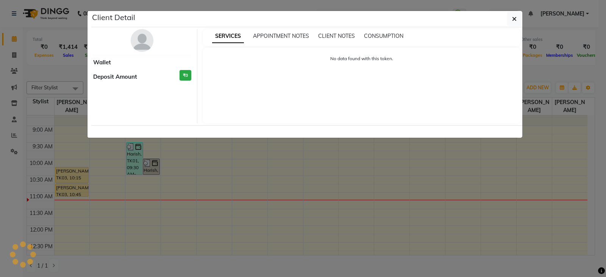
select select "1"
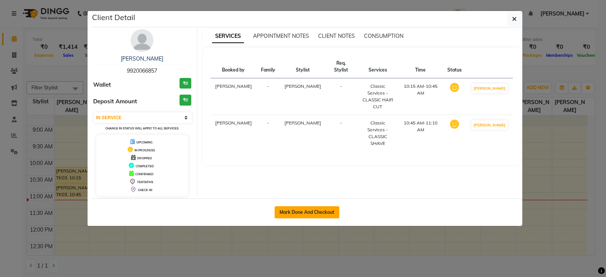
click at [300, 214] on button "Mark Done And Checkout" at bounding box center [307, 212] width 65 height 12
select select "service"
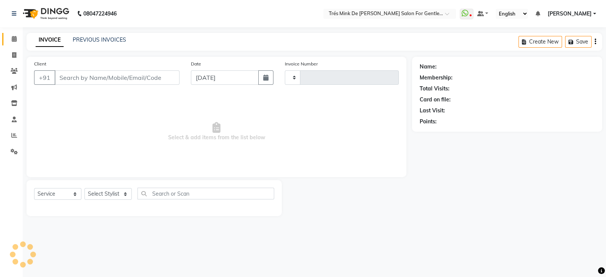
type input "1637"
select select "4236"
type input "9920066857"
select select "71049"
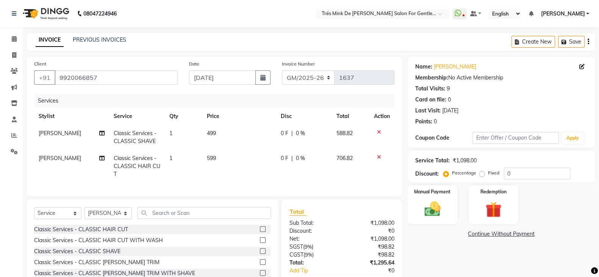
click at [144, 142] on span "Classic Services - CLASSIC SHAVE" at bounding box center [135, 137] width 43 height 15
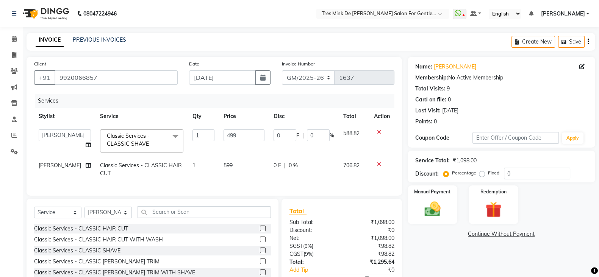
click at [378, 131] on icon at bounding box center [379, 132] width 4 height 5
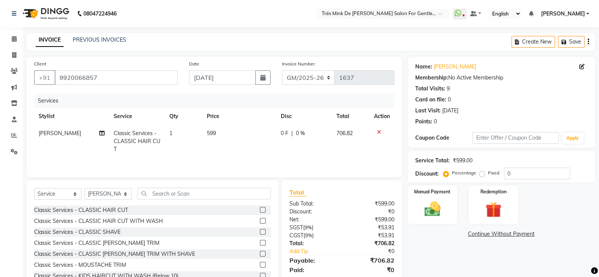
scroll to position [28, 0]
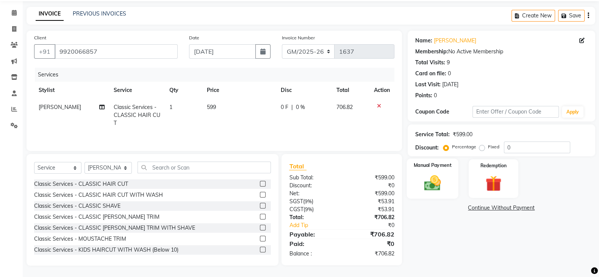
click at [437, 186] on img at bounding box center [432, 182] width 27 height 19
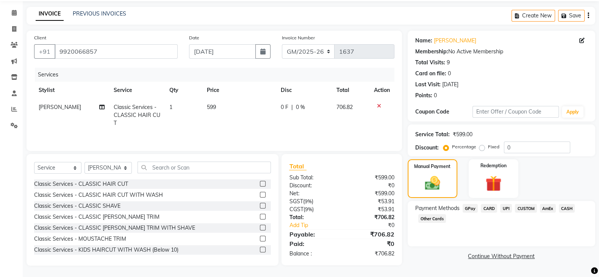
click at [504, 204] on span "UPI" at bounding box center [506, 208] width 12 height 9
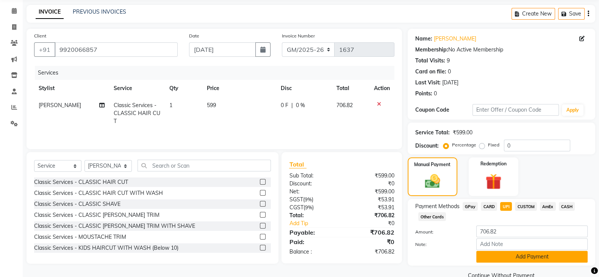
click at [513, 257] on button "Add Payment" at bounding box center [531, 257] width 111 height 12
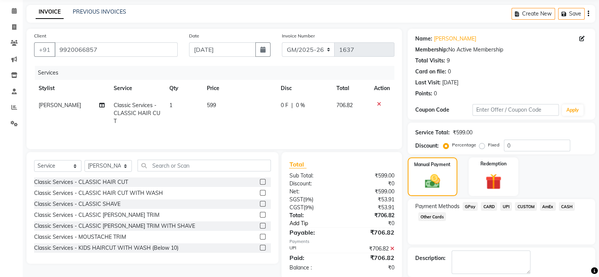
click at [297, 228] on link "Add Tip" at bounding box center [317, 224] width 68 height 8
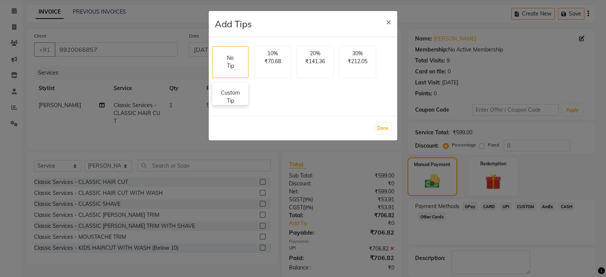
click at [242, 105] on div "Custom Tip" at bounding box center [230, 94] width 36 height 23
select select "71049"
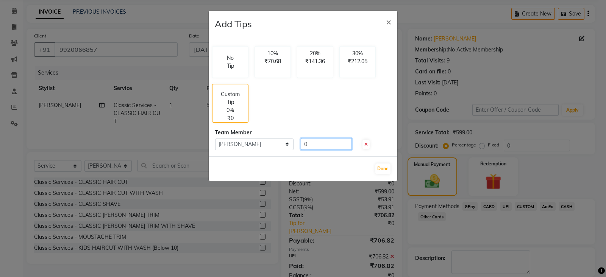
click at [320, 142] on input "0" at bounding box center [326, 144] width 51 height 12
type input "75"
click at [380, 170] on button "Done" at bounding box center [382, 169] width 15 height 11
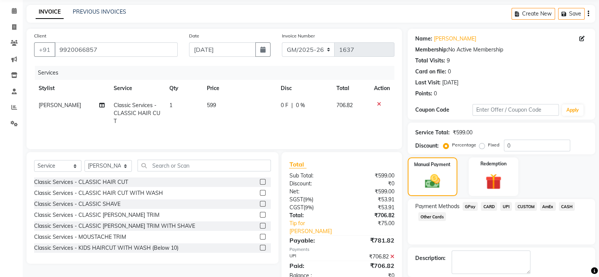
click at [474, 209] on span "GPay" at bounding box center [470, 206] width 16 height 9
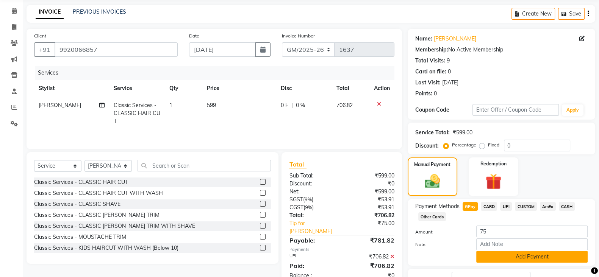
click at [495, 254] on button "Add Payment" at bounding box center [531, 257] width 111 height 12
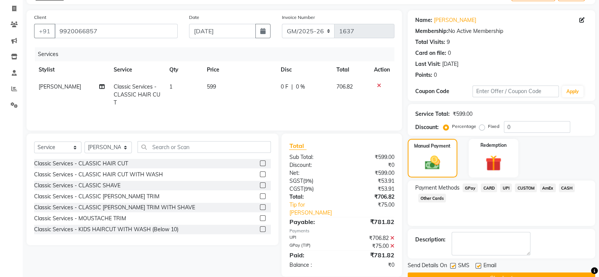
scroll to position [65, 0]
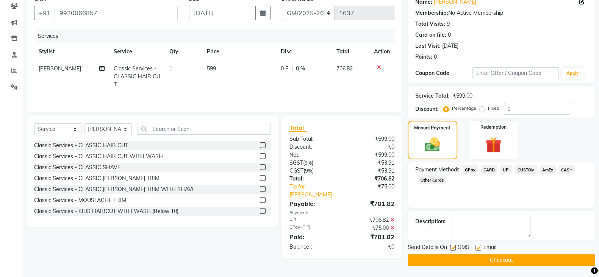
click at [440, 258] on button "Checkout" at bounding box center [500, 260] width 187 height 12
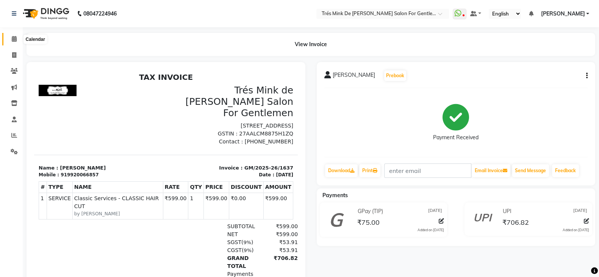
click at [16, 41] on icon at bounding box center [14, 39] width 5 height 6
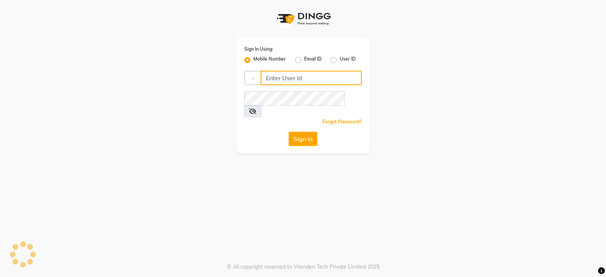
type input "8421447058"
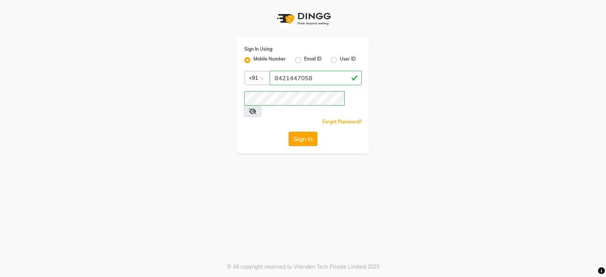
click at [297, 132] on button "Sign In" at bounding box center [303, 139] width 29 height 14
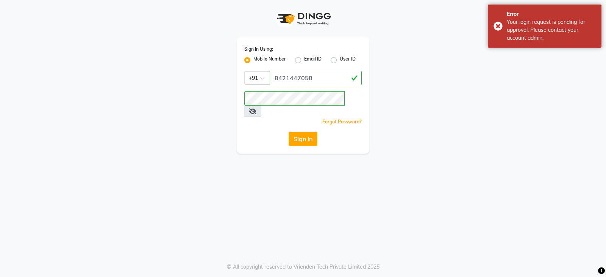
click at [256, 108] on icon at bounding box center [253, 111] width 8 height 6
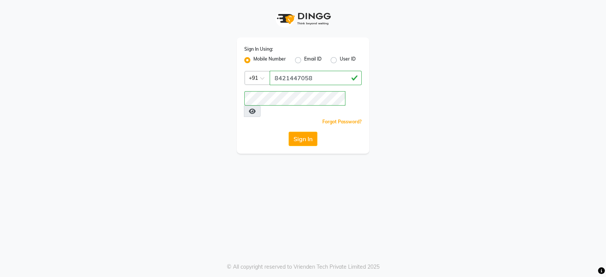
click at [256, 108] on icon at bounding box center [252, 111] width 7 height 6
click at [299, 132] on button "Sign In" at bounding box center [303, 139] width 29 height 14
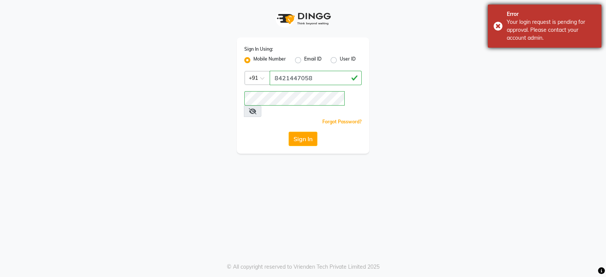
click at [548, 30] on div "Your login request is pending for approval. Please contact your account admin." at bounding box center [551, 30] width 89 height 24
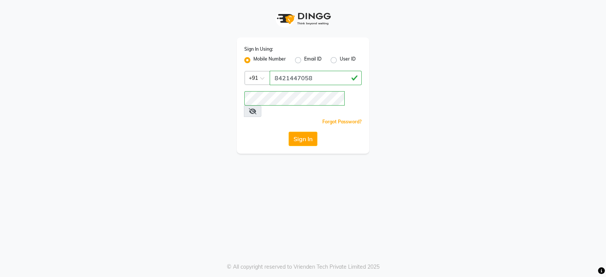
click at [340, 59] on label "User ID" at bounding box center [348, 60] width 16 height 9
click at [340, 59] on input "User ID" at bounding box center [342, 58] width 5 height 5
radio input "true"
radio input "false"
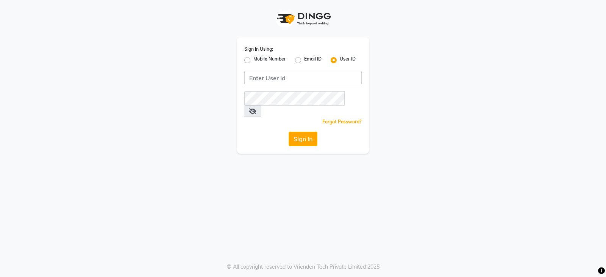
click at [253, 61] on label "Mobile Number" at bounding box center [269, 60] width 33 height 9
click at [253, 61] on input "Mobile Number" at bounding box center [255, 58] width 5 height 5
radio input "true"
radio input "false"
click at [292, 81] on input "Username" at bounding box center [316, 78] width 92 height 14
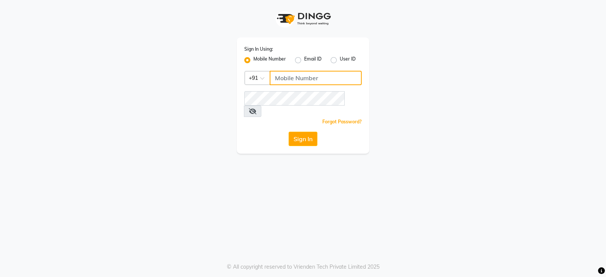
type input "8421447058"
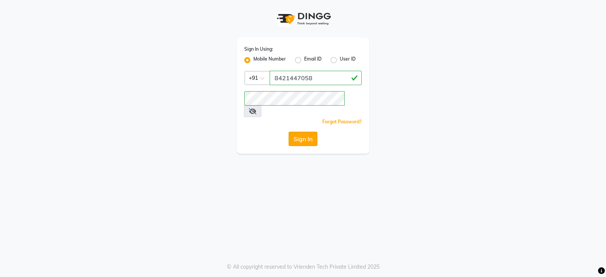
click at [309, 132] on button "Sign In" at bounding box center [303, 139] width 29 height 14
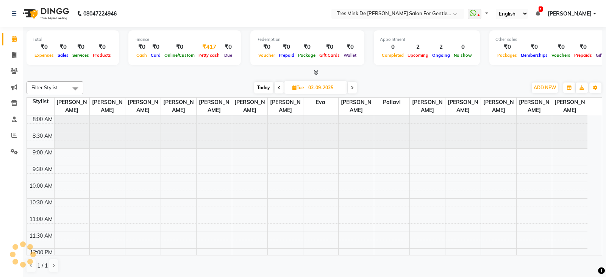
click at [203, 48] on div "₹417" at bounding box center [209, 47] width 25 height 9
select select "1898"
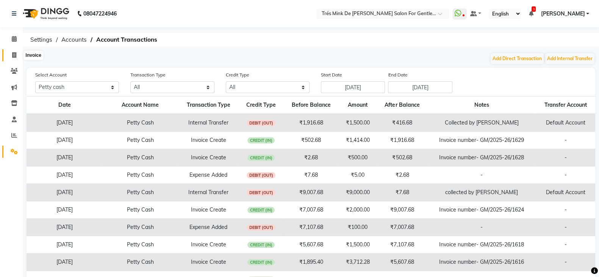
click at [14, 55] on icon at bounding box center [14, 55] width 4 height 6
select select "service"
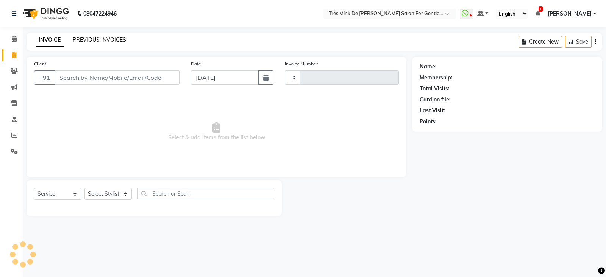
click at [105, 41] on link "PREVIOUS INVOICES" at bounding box center [99, 39] width 53 height 7
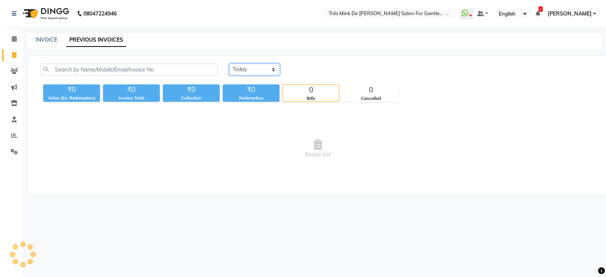
click at [259, 73] on select "Today Yesterday Custom Range" at bounding box center [254, 70] width 51 height 12
select select "range"
click at [229, 64] on select "Today Yesterday Custom Range" at bounding box center [254, 70] width 51 height 12
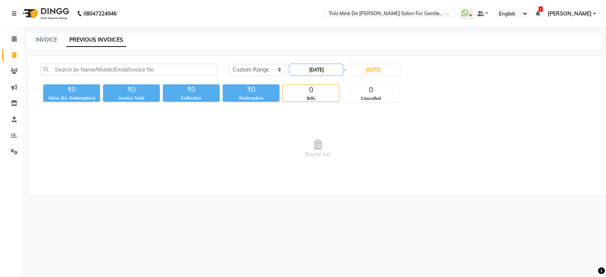
click at [326, 73] on input "03-09-2025" at bounding box center [316, 69] width 53 height 11
select select "9"
select select "2025"
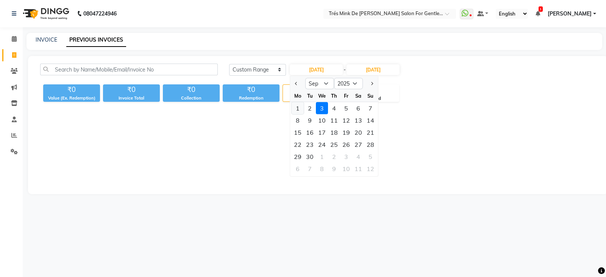
click at [300, 108] on div "1" at bounding box center [298, 108] width 12 height 12
type input "[DATE]"
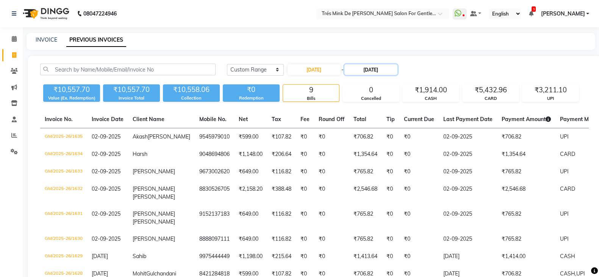
click at [380, 69] on input "03-09-2025" at bounding box center [370, 69] width 53 height 11
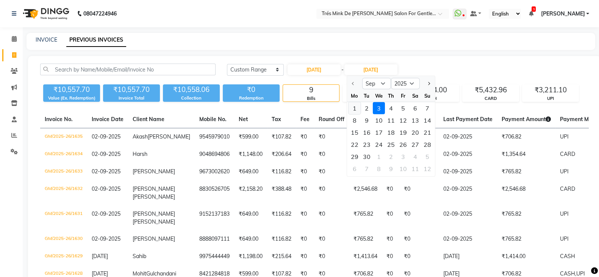
click at [353, 109] on div "1" at bounding box center [354, 108] width 12 height 12
type input "[DATE]"
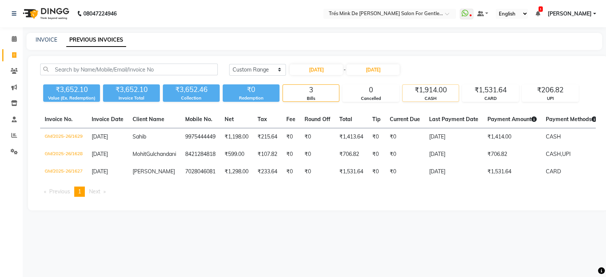
click at [429, 94] on div "₹1,914.00" at bounding box center [431, 90] width 56 height 11
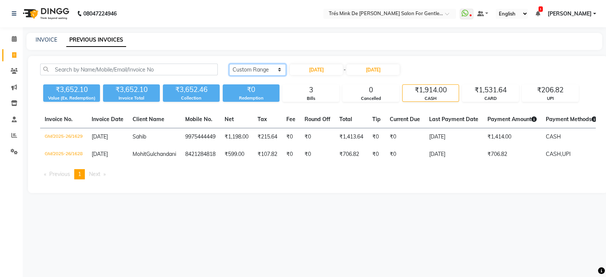
drag, startPoint x: 242, startPoint y: 67, endPoint x: 245, endPoint y: 73, distance: 6.6
click at [242, 68] on select "Today Yesterday Custom Range" at bounding box center [257, 70] width 57 height 12
select select "yesterday"
click at [229, 64] on select "Today Yesterday Custom Range" at bounding box center [257, 70] width 57 height 12
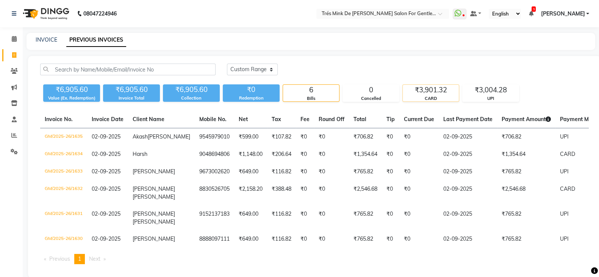
click at [410, 95] on div "CARD" at bounding box center [431, 98] width 56 height 6
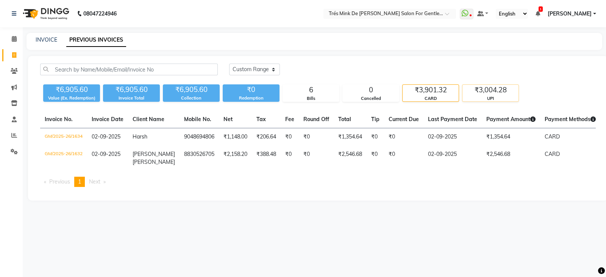
click at [480, 97] on div "UPI" at bounding box center [490, 98] width 56 height 6
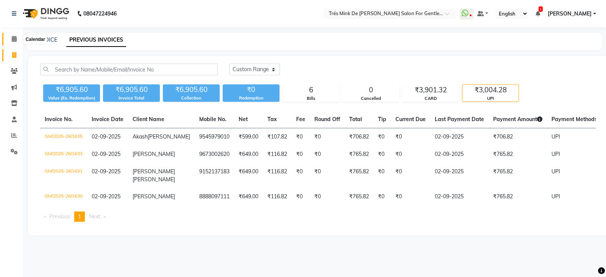
click at [9, 38] on span at bounding box center [14, 39] width 13 height 9
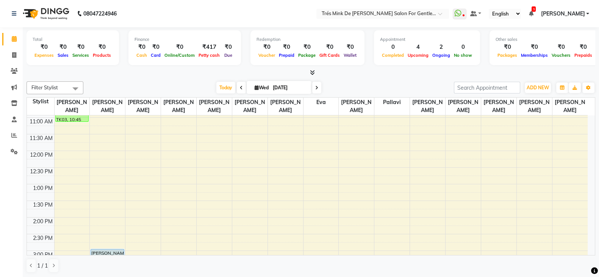
scroll to position [189, 0]
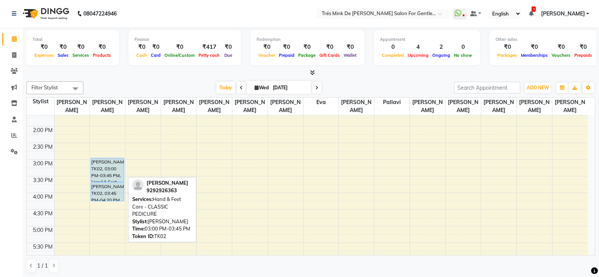
click at [106, 168] on div "Jayesh Lakhani, TK02, 03:00 PM-03:45 PM, Hand & Feet Care - CLASSIC PEDICURE" at bounding box center [107, 169] width 33 height 23
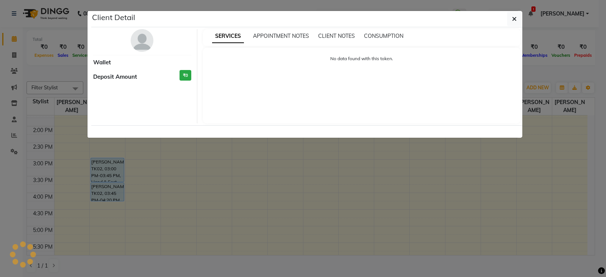
select select "5"
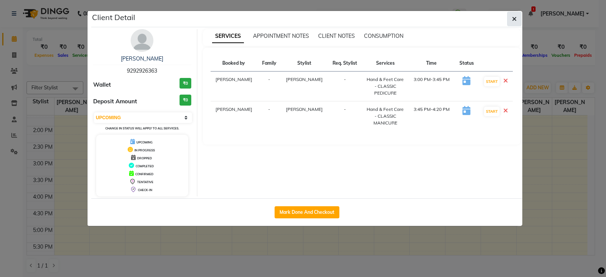
click at [514, 17] on icon "button" at bounding box center [514, 19] width 5 height 6
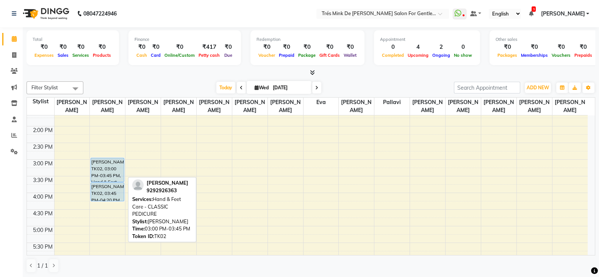
click at [107, 170] on div "Jayesh Lakhani, TK02, 03:00 PM-03:45 PM, Hand & Feet Care - CLASSIC PEDICURE" at bounding box center [107, 169] width 33 height 23
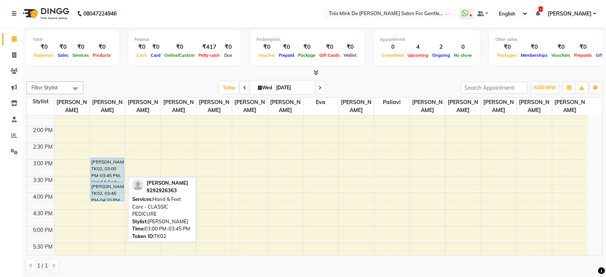
select select "5"
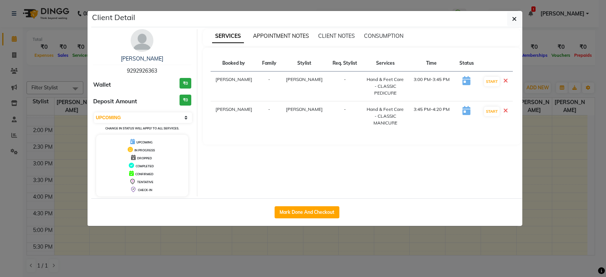
click at [276, 36] on span "APPOINTMENT NOTES" at bounding box center [281, 36] width 56 height 7
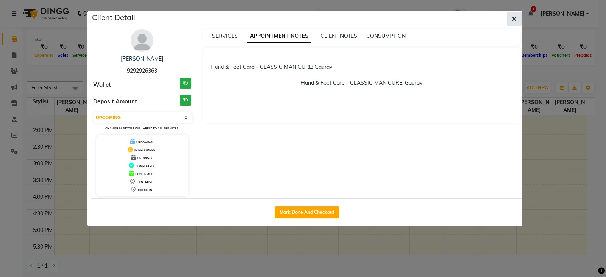
click at [513, 23] on button "button" at bounding box center [514, 19] width 14 height 14
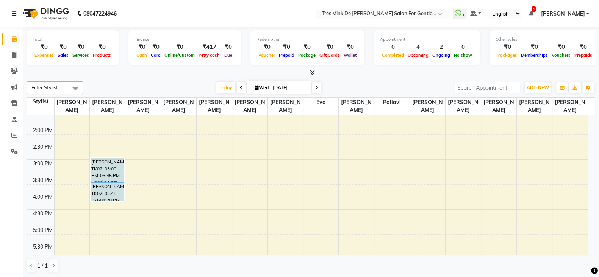
click at [533, 13] on icon at bounding box center [530, 13] width 5 height 5
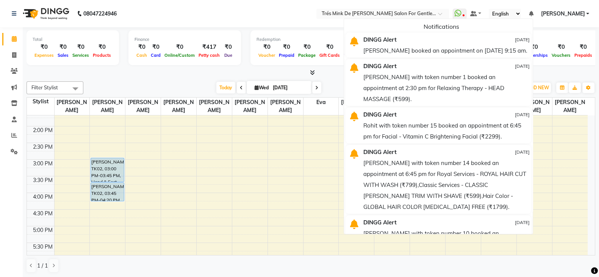
click at [258, 19] on nav "08047224946 Select Location × Trés Mink De Shailesh Mistry Salon For Gentlemen,…" at bounding box center [299, 13] width 599 height 27
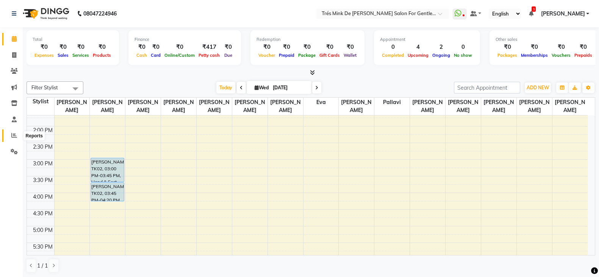
click at [15, 136] on icon at bounding box center [14, 136] width 6 height 6
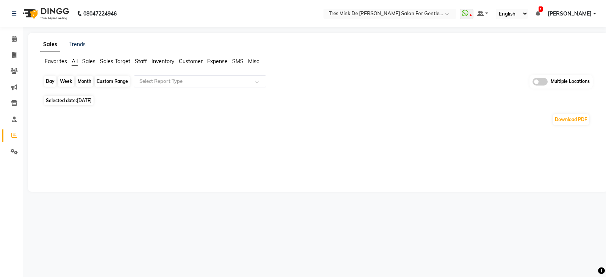
click at [51, 83] on div "Day" at bounding box center [50, 81] width 12 height 11
select select "9"
select select "2025"
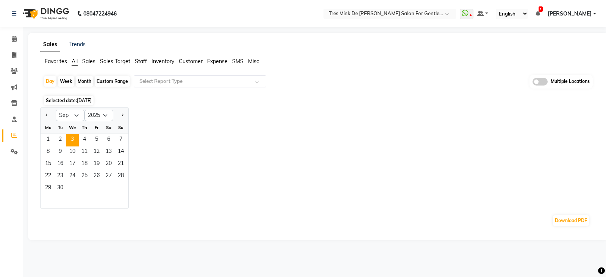
click at [100, 81] on div "Custom Range" at bounding box center [112, 81] width 35 height 11
select select "9"
select select "2025"
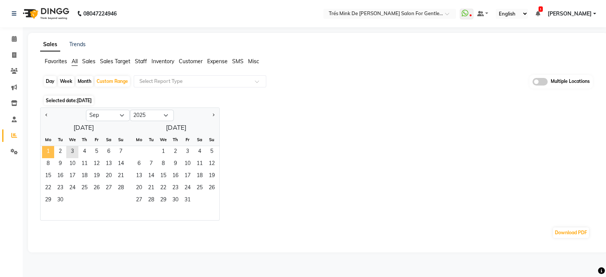
click at [50, 153] on span "1" at bounding box center [48, 152] width 12 height 12
click at [64, 152] on span "2" at bounding box center [60, 152] width 12 height 12
click at [200, 84] on input "text" at bounding box center [192, 82] width 109 height 8
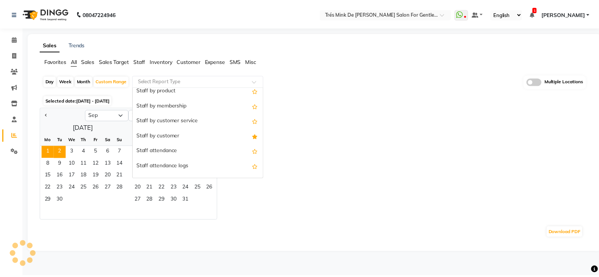
scroll to position [94, 0]
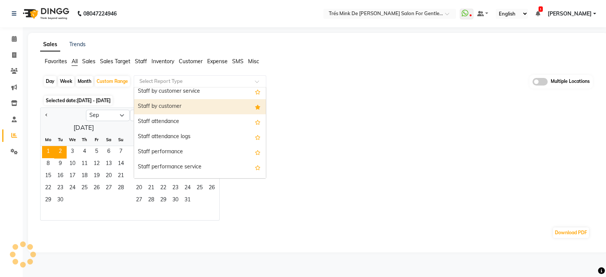
click at [212, 102] on div "Staff by customer" at bounding box center [200, 106] width 132 height 15
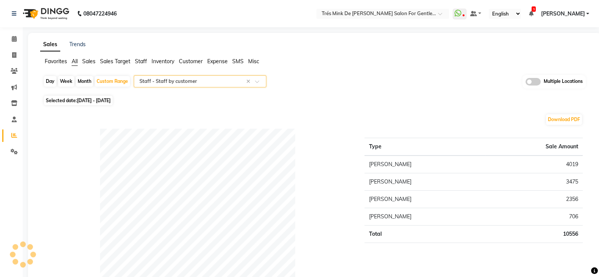
select select "filtered_report"
select select "csv"
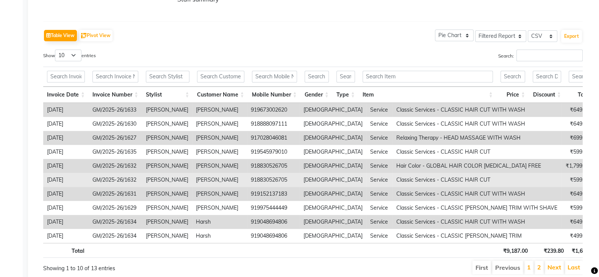
scroll to position [367, 0]
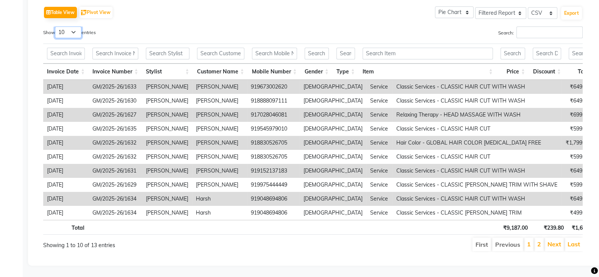
click at [66, 27] on select "10 25 50 100" at bounding box center [68, 33] width 27 height 12
select select "100"
click at [56, 27] on select "10 25 50 100" at bounding box center [68, 33] width 27 height 12
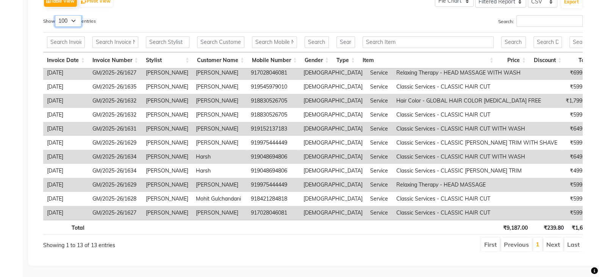
scroll to position [371, 0]
click at [541, 16] on input "Search:" at bounding box center [549, 21] width 66 height 12
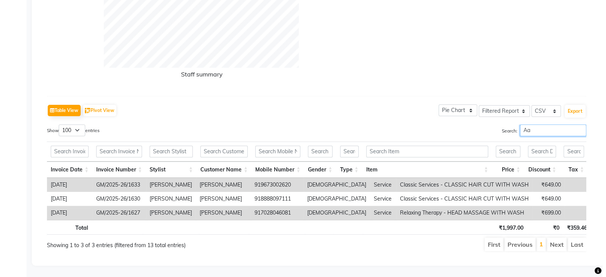
scroll to position [269, 0]
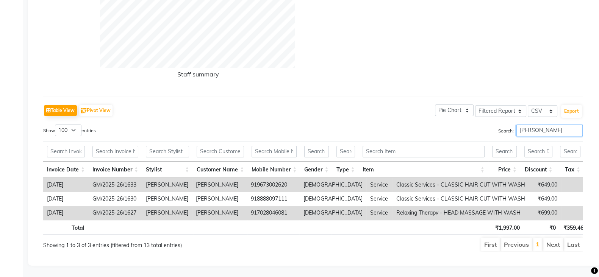
click at [532, 125] on input "[PERSON_NAME]" at bounding box center [549, 131] width 66 height 12
type input "[PERSON_NAME]"
click at [543, 105] on select "Select CSV PDF" at bounding box center [542, 111] width 30 height 12
select select "pdf"
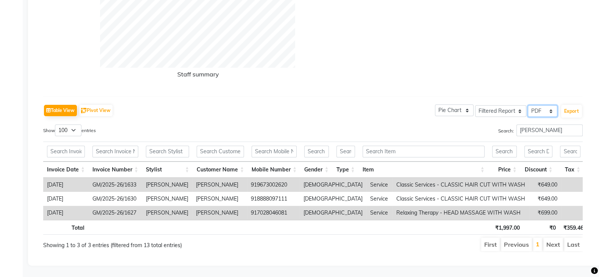
click at [528, 105] on select "Select CSV PDF" at bounding box center [542, 111] width 30 height 12
click at [506, 105] on select "Select Full Report Filtered Report" at bounding box center [500, 111] width 51 height 12
click at [462, 105] on select "Pie Chart Bar Chart" at bounding box center [454, 111] width 39 height 12
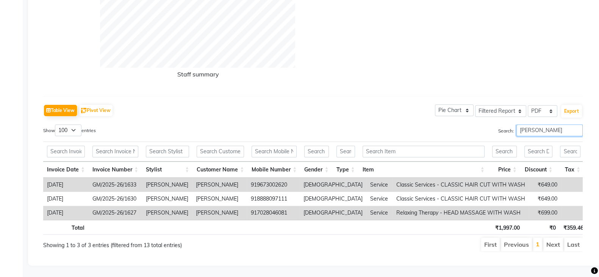
click at [531, 125] on input "[PERSON_NAME]" at bounding box center [549, 131] width 66 height 12
click at [576, 105] on button "Export" at bounding box center [571, 111] width 21 height 13
select select "sans-serif"
select select "10px"
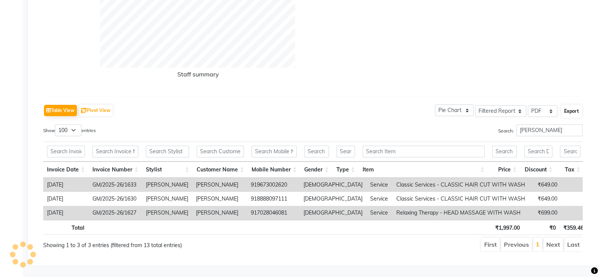
select select "template_1"
select select "A4"
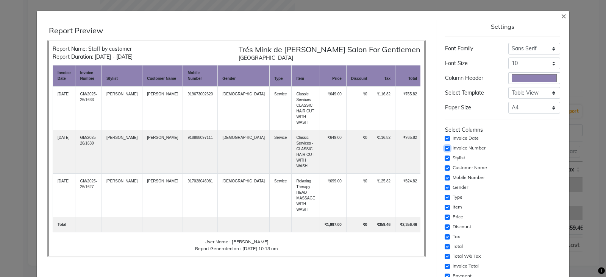
click at [445, 148] on input "checkbox" at bounding box center [447, 148] width 5 height 5
checkbox input "false"
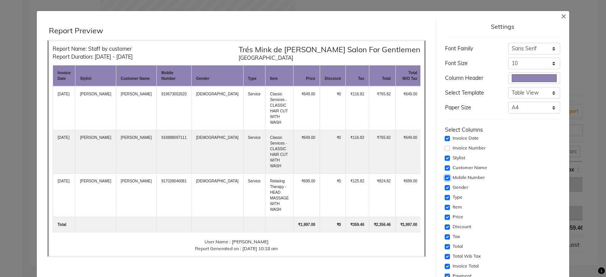
click at [445, 176] on input "checkbox" at bounding box center [447, 177] width 5 height 5
checkbox input "false"
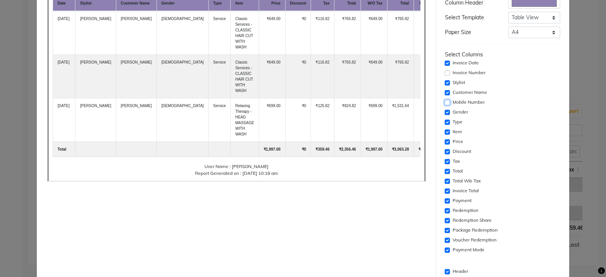
scroll to position [94, 0]
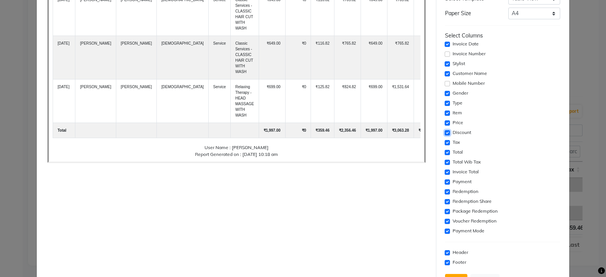
click at [445, 131] on input "checkbox" at bounding box center [447, 132] width 5 height 5
checkbox input "false"
click at [445, 140] on input "checkbox" at bounding box center [447, 142] width 5 height 5
checkbox input "false"
drag, startPoint x: 440, startPoint y: 152, endPoint x: 441, endPoint y: 157, distance: 5.1
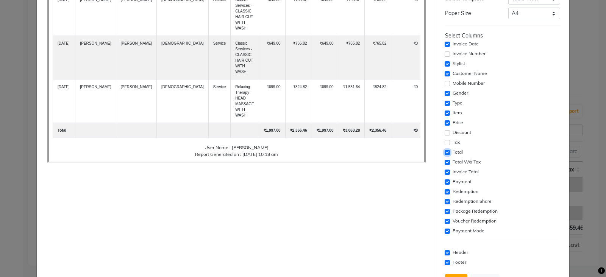
click at [445, 151] on input "checkbox" at bounding box center [447, 152] width 5 height 5
checkbox input "false"
click at [445, 160] on input "checkbox" at bounding box center [447, 162] width 5 height 5
checkbox input "false"
click at [445, 171] on input "checkbox" at bounding box center [447, 172] width 5 height 5
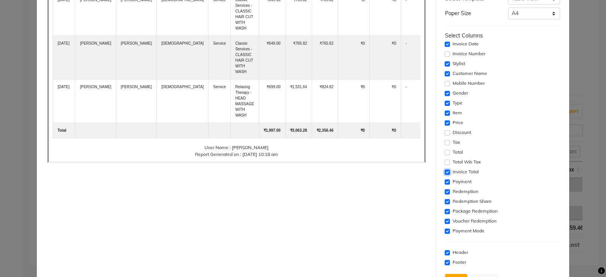
checkbox input "false"
click at [445, 181] on input "checkbox" at bounding box center [447, 181] width 5 height 5
checkbox input "false"
click at [445, 191] on input "checkbox" at bounding box center [447, 191] width 5 height 5
checkbox input "false"
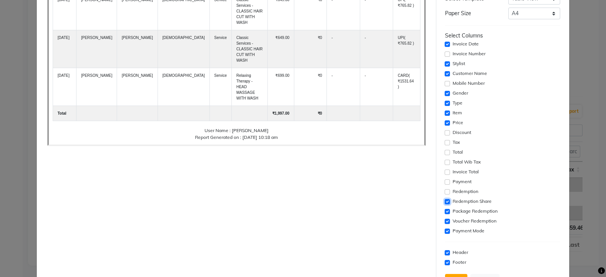
click at [445, 202] on input "checkbox" at bounding box center [447, 201] width 5 height 5
checkbox input "false"
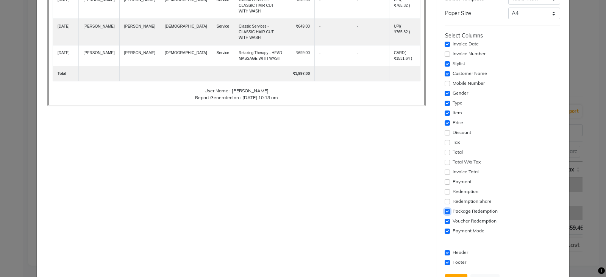
click at [445, 210] on input "checkbox" at bounding box center [447, 211] width 5 height 5
checkbox input "false"
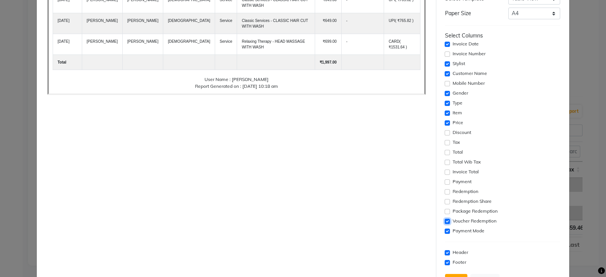
click at [445, 219] on input "checkbox" at bounding box center [447, 221] width 5 height 5
checkbox input "false"
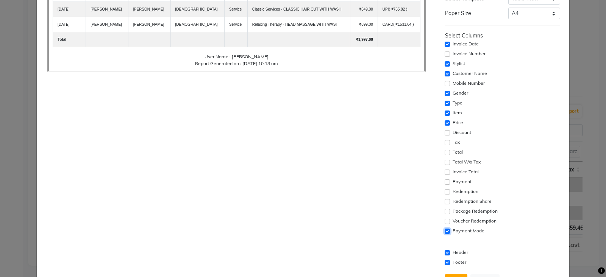
click at [445, 233] on input "checkbox" at bounding box center [447, 231] width 5 height 5
checkbox input "false"
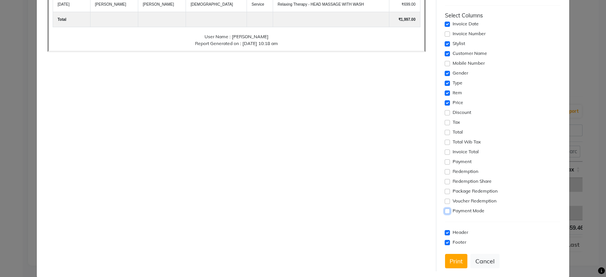
scroll to position [125, 0]
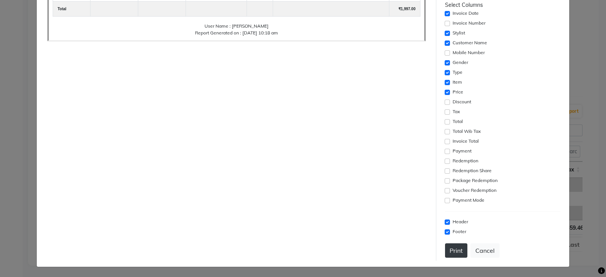
click at [454, 251] on button "Print" at bounding box center [456, 250] width 22 height 14
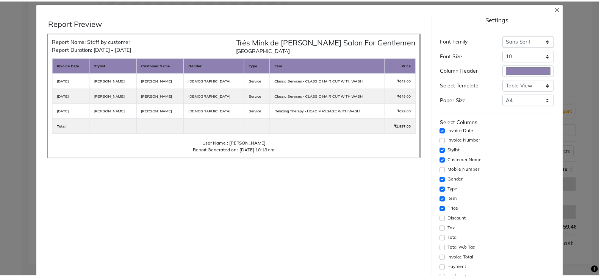
scroll to position [0, 0]
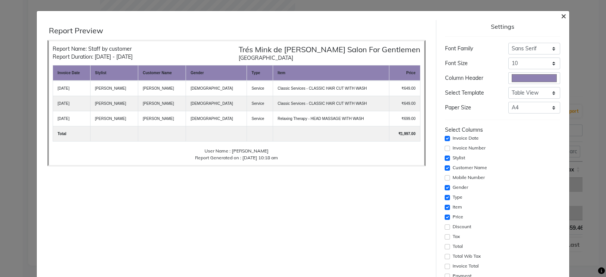
click at [561, 12] on span "×" at bounding box center [563, 15] width 5 height 11
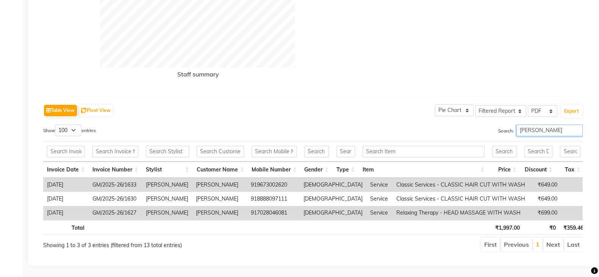
click at [528, 125] on input "[PERSON_NAME]" at bounding box center [549, 131] width 66 height 12
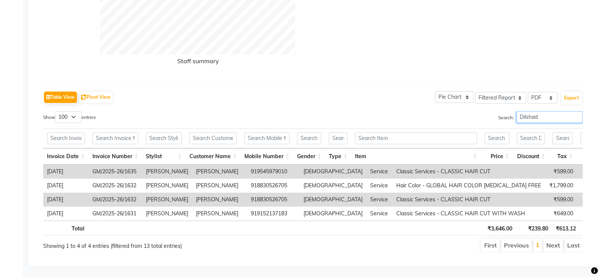
click at [528, 117] on input "Dilshad" at bounding box center [549, 117] width 66 height 12
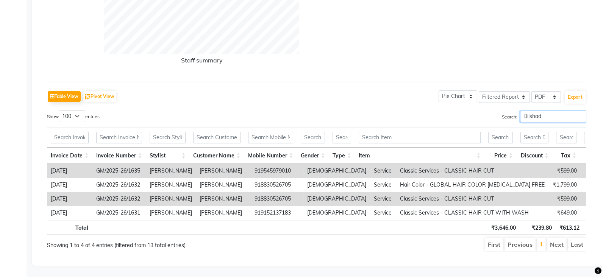
scroll to position [284, 0]
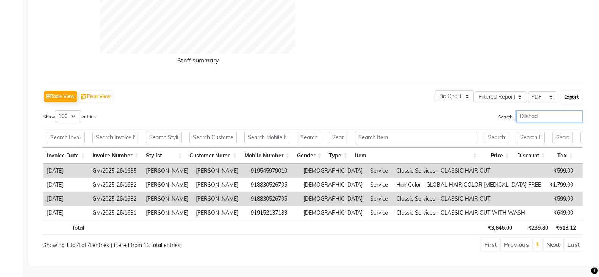
type input "Dilshad"
click at [566, 91] on button "Export" at bounding box center [571, 97] width 21 height 13
select select "sans-serif"
select select "10px"
select select "template_1"
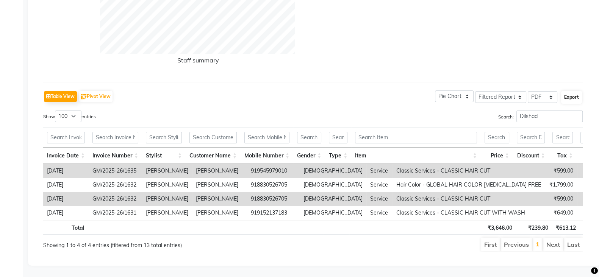
select select "A4"
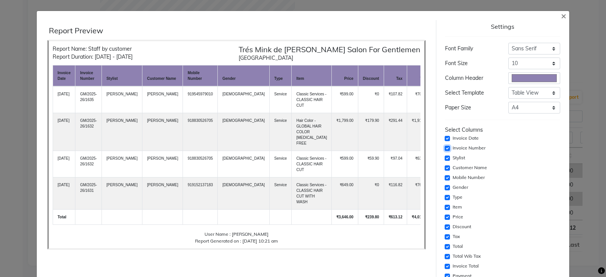
click at [445, 147] on input "checkbox" at bounding box center [447, 148] width 5 height 5
checkbox input "false"
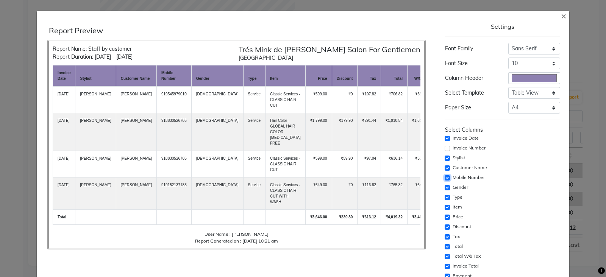
click at [445, 178] on input "checkbox" at bounding box center [447, 177] width 5 height 5
checkbox input "false"
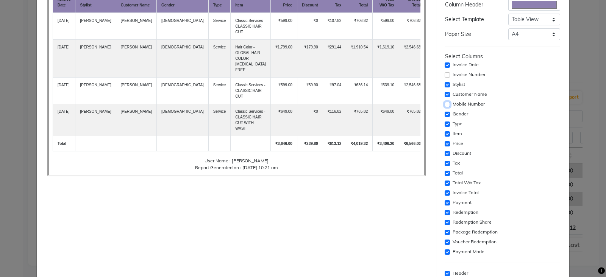
scroll to position [94, 0]
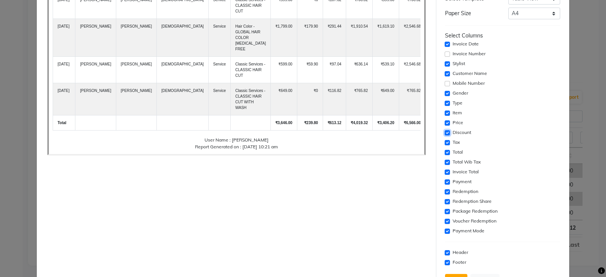
click at [445, 131] on input "checkbox" at bounding box center [447, 132] width 5 height 5
checkbox input "false"
click at [445, 140] on input "checkbox" at bounding box center [447, 142] width 5 height 5
checkbox input "false"
click at [445, 150] on input "checkbox" at bounding box center [447, 152] width 5 height 5
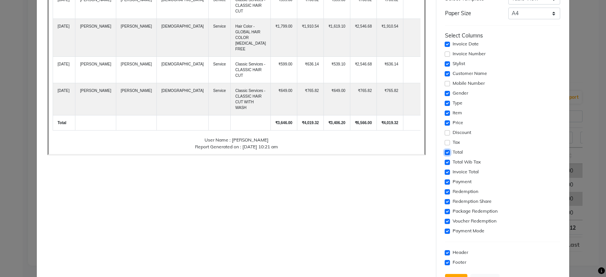
checkbox input "false"
click at [445, 162] on input "checkbox" at bounding box center [447, 162] width 5 height 5
checkbox input "false"
click at [445, 172] on input "checkbox" at bounding box center [447, 172] width 5 height 5
checkbox input "false"
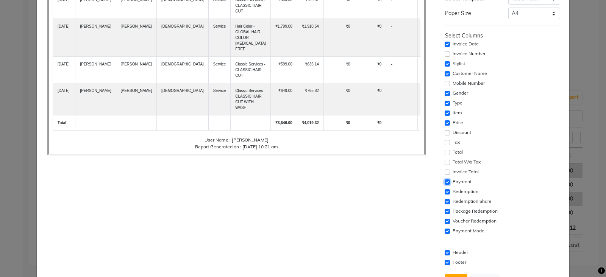
click at [445, 181] on input "checkbox" at bounding box center [447, 181] width 5 height 5
checkbox input "false"
click at [445, 193] on input "checkbox" at bounding box center [447, 191] width 5 height 5
checkbox input "false"
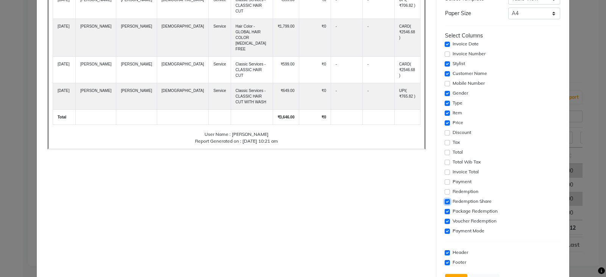
click at [445, 203] on input "checkbox" at bounding box center [447, 201] width 5 height 5
checkbox input "false"
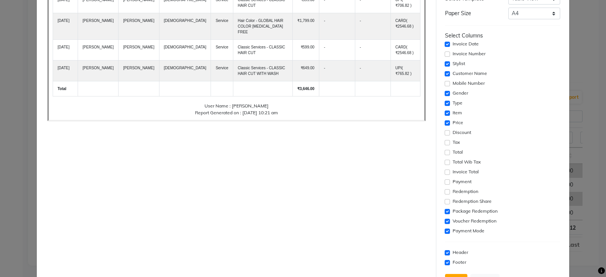
click at [442, 212] on div "Settings Font Family Select Sans Serif Monospace Serif Font Size Select 8 9 10 …" at bounding box center [502, 109] width 121 height 366
click at [445, 219] on input "checkbox" at bounding box center [447, 221] width 5 height 5
checkbox input "false"
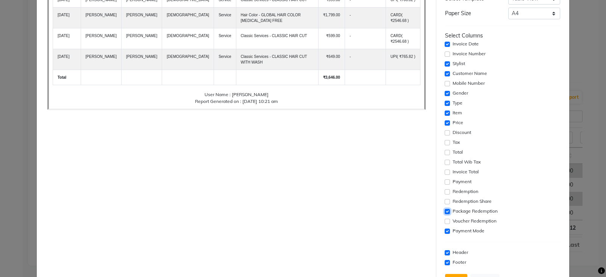
click at [445, 209] on input "checkbox" at bounding box center [447, 211] width 5 height 5
checkbox input "false"
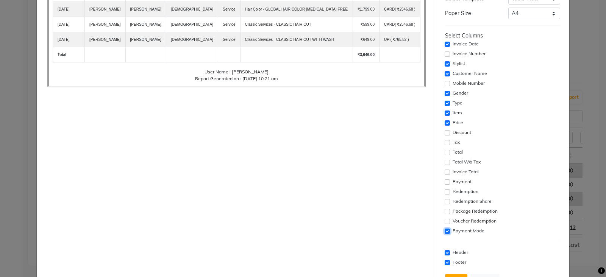
click at [445, 229] on input "checkbox" at bounding box center [447, 231] width 5 height 5
checkbox input "false"
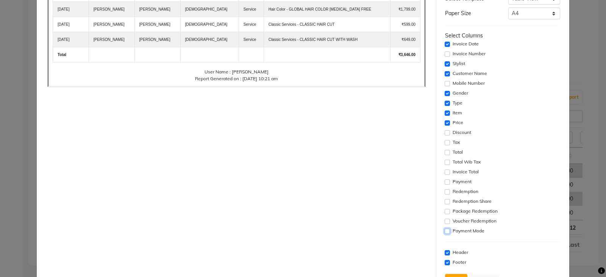
scroll to position [125, 0]
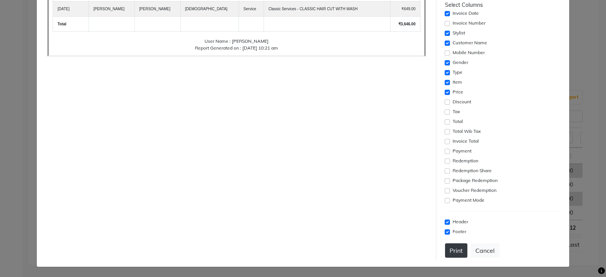
click at [447, 253] on button "Print" at bounding box center [456, 250] width 22 height 14
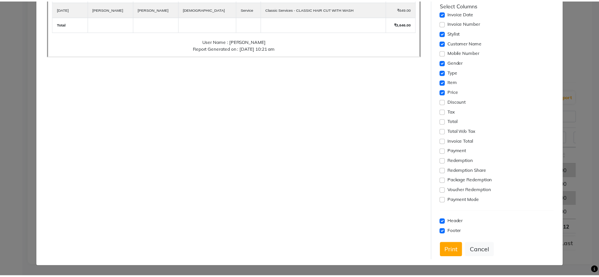
scroll to position [0, 0]
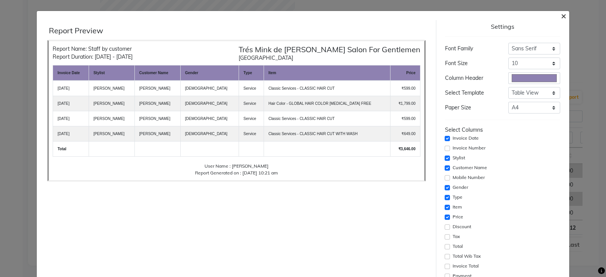
click at [561, 13] on span "×" at bounding box center [563, 15] width 5 height 11
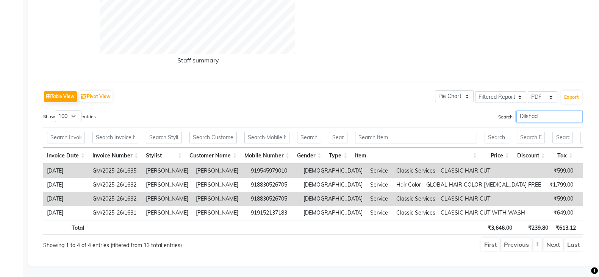
click at [532, 111] on input "Dilshad" at bounding box center [549, 117] width 66 height 12
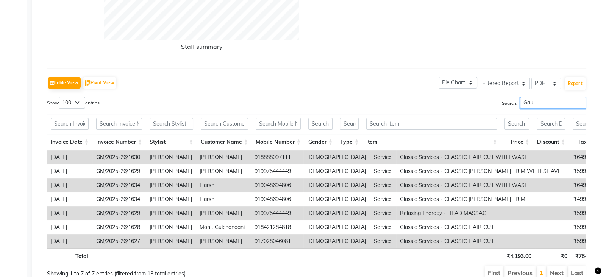
scroll to position [242, 0]
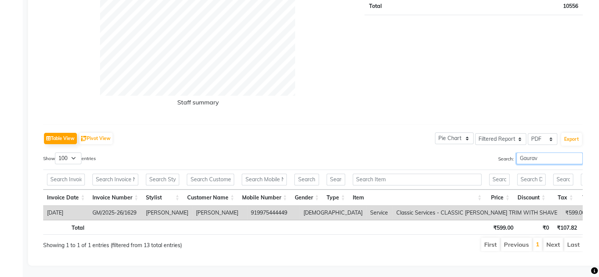
click at [533, 153] on input "Gaurav" at bounding box center [549, 159] width 66 height 12
type input "Gaurav"
click at [566, 133] on button "Export" at bounding box center [571, 139] width 21 height 13
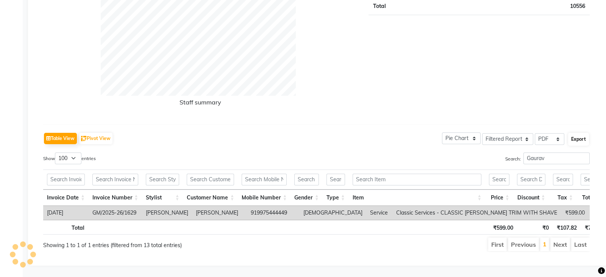
select select "sans-serif"
select select "10px"
select select "template_1"
select select "A4"
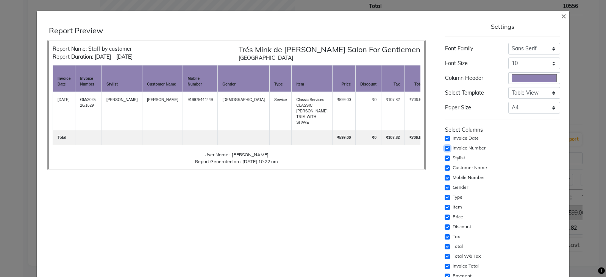
click at [445, 148] on input "checkbox" at bounding box center [447, 148] width 5 height 5
checkbox input "false"
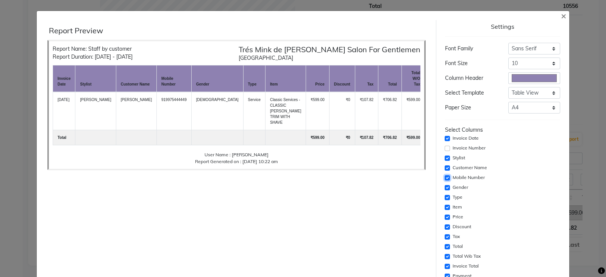
click at [445, 177] on input "checkbox" at bounding box center [447, 177] width 5 height 5
checkbox input "false"
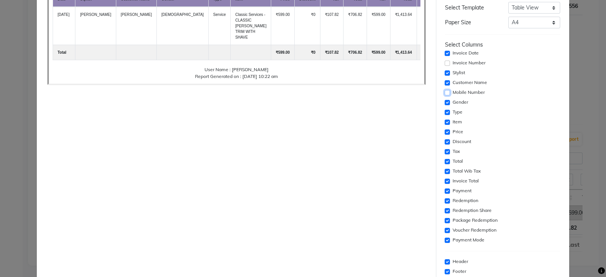
scroll to position [94, 0]
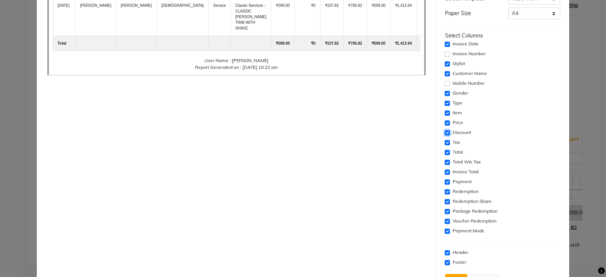
click at [445, 133] on input "checkbox" at bounding box center [447, 132] width 5 height 5
checkbox input "false"
click at [445, 142] on input "checkbox" at bounding box center [447, 142] width 5 height 5
checkbox input "false"
click at [445, 151] on input "checkbox" at bounding box center [447, 152] width 5 height 5
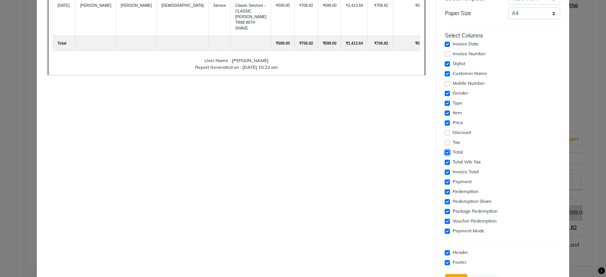
checkbox input "false"
click at [445, 160] on input "checkbox" at bounding box center [447, 162] width 5 height 5
checkbox input "false"
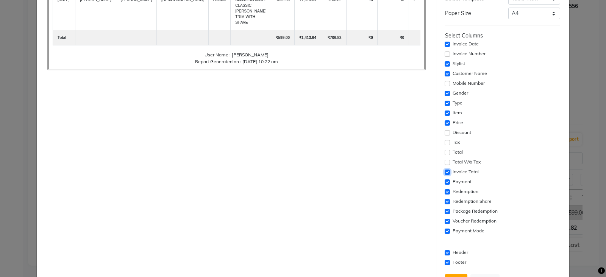
click at [445, 171] on input "checkbox" at bounding box center [447, 172] width 5 height 5
checkbox input "false"
click at [445, 183] on input "checkbox" at bounding box center [447, 181] width 5 height 5
checkbox input "false"
click at [445, 192] on input "checkbox" at bounding box center [447, 191] width 5 height 5
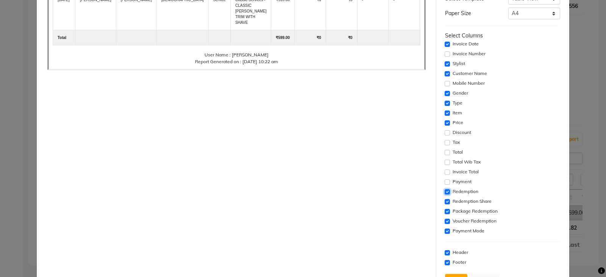
checkbox input "false"
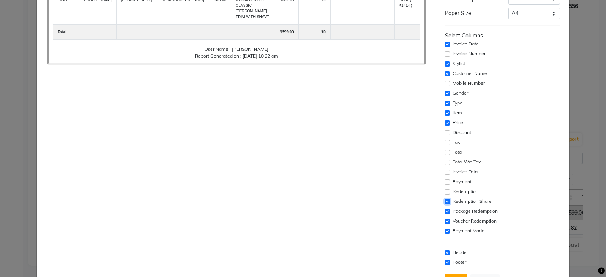
click at [445, 201] on input "checkbox" at bounding box center [447, 201] width 5 height 5
checkbox input "false"
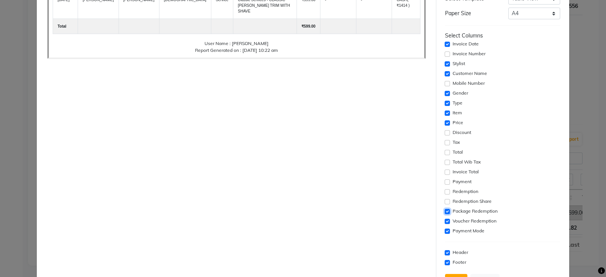
click at [445, 209] on input "checkbox" at bounding box center [447, 211] width 5 height 5
checkbox input "false"
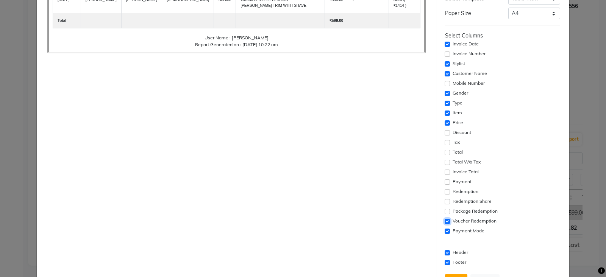
click at [445, 221] on input "checkbox" at bounding box center [447, 221] width 5 height 5
checkbox input "false"
click at [445, 229] on input "checkbox" at bounding box center [447, 231] width 5 height 5
checkbox input "false"
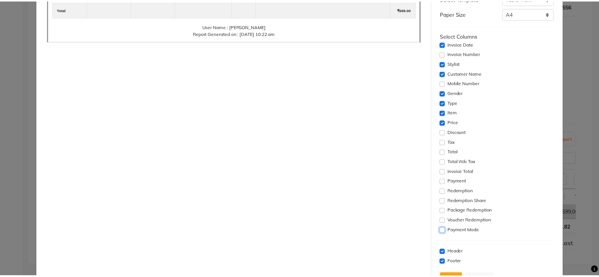
scroll to position [125, 0]
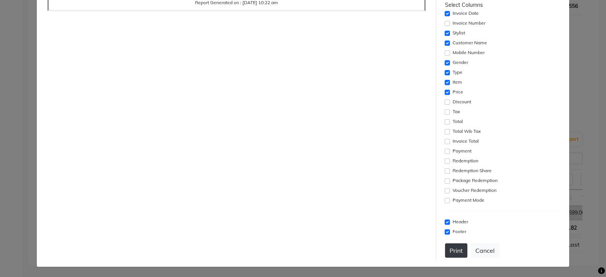
click at [445, 254] on button "Print" at bounding box center [456, 250] width 22 height 14
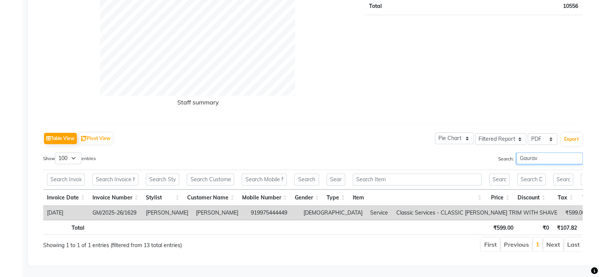
click at [554, 153] on input "Gaurav" at bounding box center [549, 159] width 66 height 12
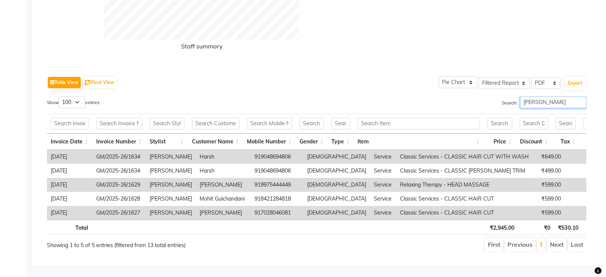
scroll to position [289, 0]
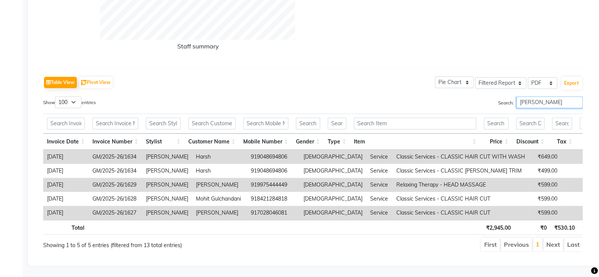
click at [543, 101] on input "[PERSON_NAME]" at bounding box center [549, 103] width 66 height 12
type input "[PERSON_NAME]"
click at [566, 77] on button "Export" at bounding box center [571, 83] width 21 height 13
select select "sans-serif"
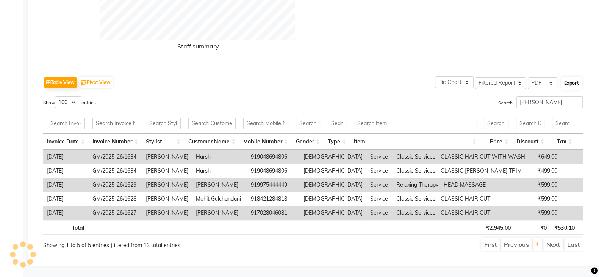
select select "10px"
select select "template_1"
select select "A4"
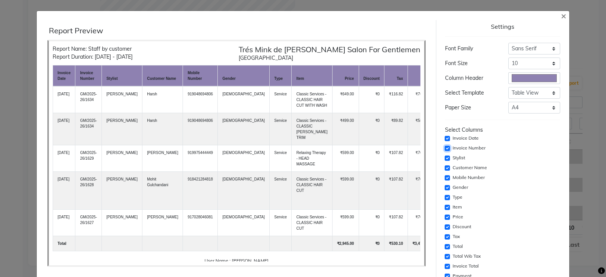
click at [445, 148] on input "checkbox" at bounding box center [447, 148] width 5 height 5
checkbox input "false"
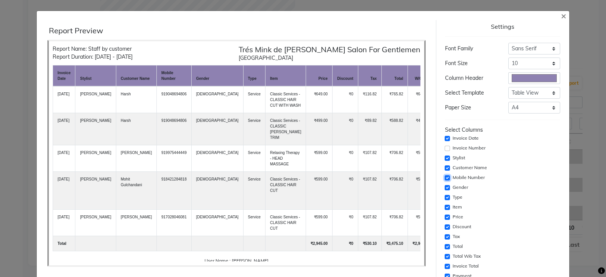
click at [445, 176] on input "checkbox" at bounding box center [447, 177] width 5 height 5
checkbox input "false"
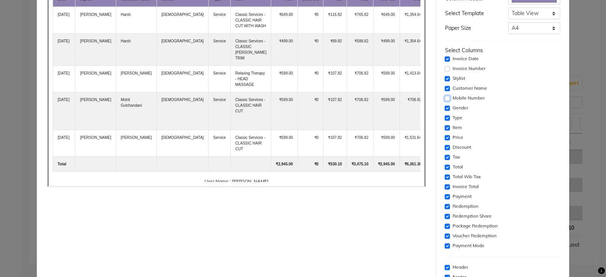
scroll to position [94, 0]
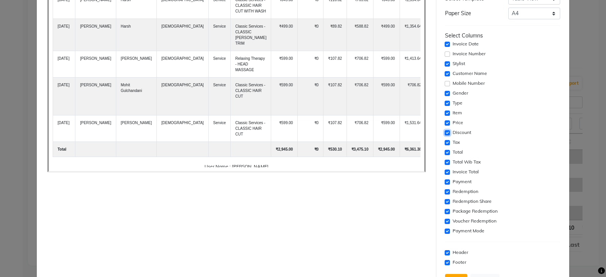
click at [445, 133] on input "checkbox" at bounding box center [447, 132] width 5 height 5
checkbox input "false"
click at [445, 142] on input "checkbox" at bounding box center [447, 142] width 5 height 5
checkbox input "false"
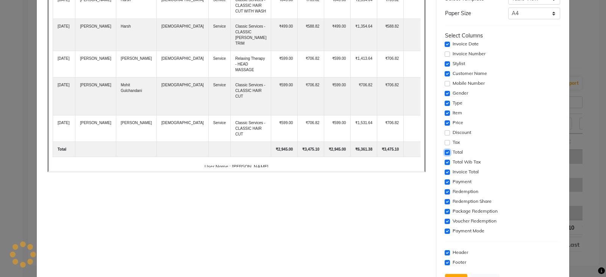
click at [445, 152] on input "checkbox" at bounding box center [447, 152] width 5 height 5
checkbox input "false"
click at [445, 162] on input "checkbox" at bounding box center [447, 162] width 5 height 5
checkbox input "false"
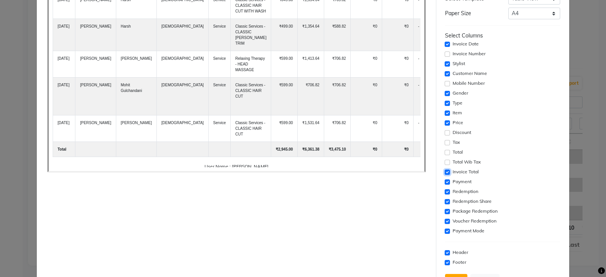
click at [445, 173] on input "checkbox" at bounding box center [447, 172] width 5 height 5
checkbox input "false"
click at [445, 181] on input "checkbox" at bounding box center [447, 181] width 5 height 5
checkbox input "false"
click at [445, 192] on input "checkbox" at bounding box center [447, 191] width 5 height 5
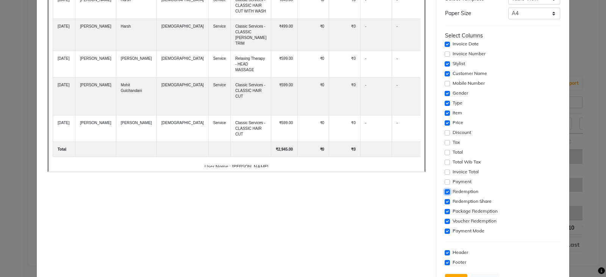
checkbox input "false"
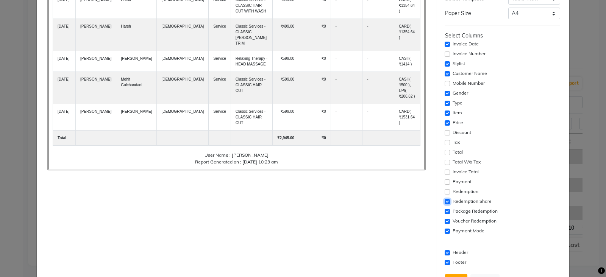
click at [445, 200] on input "checkbox" at bounding box center [447, 201] width 5 height 5
checkbox input "false"
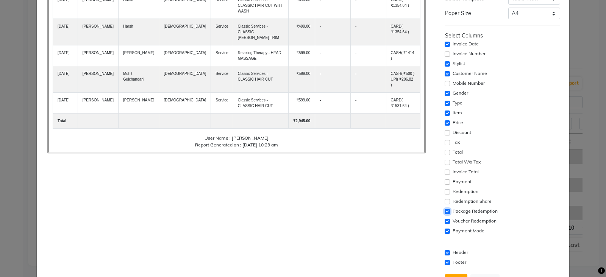
click at [445, 211] on input "checkbox" at bounding box center [447, 211] width 5 height 5
checkbox input "false"
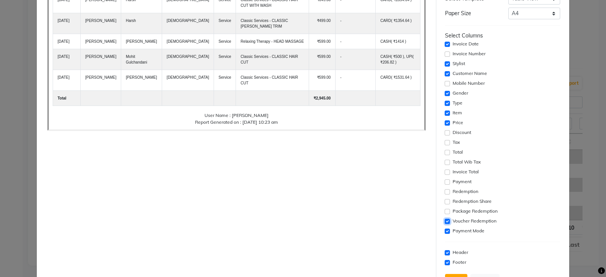
click at [445, 222] on input "checkbox" at bounding box center [447, 221] width 5 height 5
checkbox input "false"
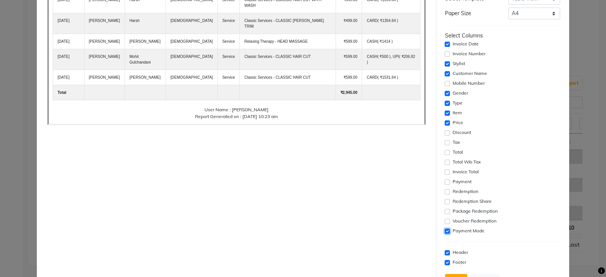
click at [445, 229] on input "checkbox" at bounding box center [447, 231] width 5 height 5
checkbox input "false"
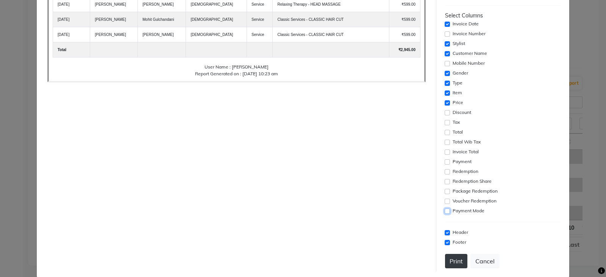
scroll to position [125, 0]
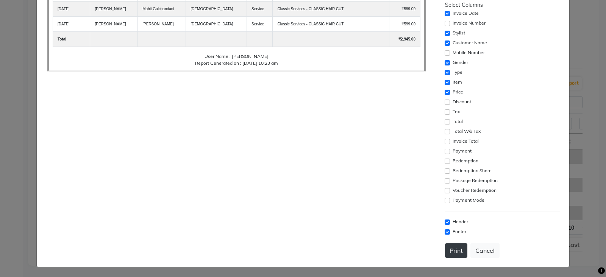
click at [446, 248] on button "Print" at bounding box center [456, 250] width 22 height 14
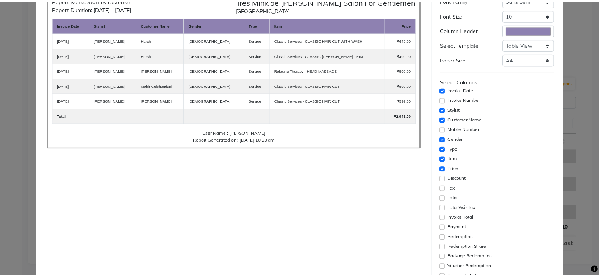
scroll to position [0, 0]
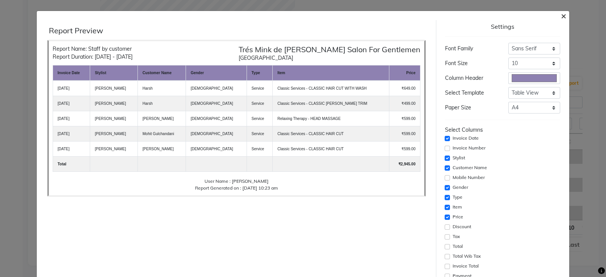
click at [561, 17] on span "×" at bounding box center [563, 15] width 5 height 11
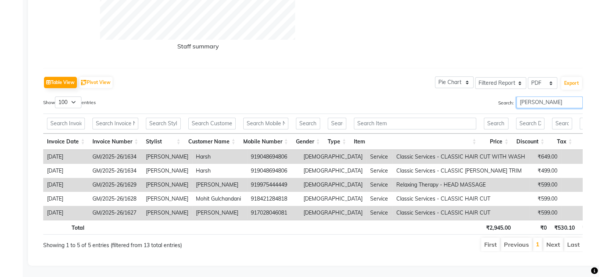
click at [577, 97] on input "[PERSON_NAME]" at bounding box center [549, 103] width 66 height 12
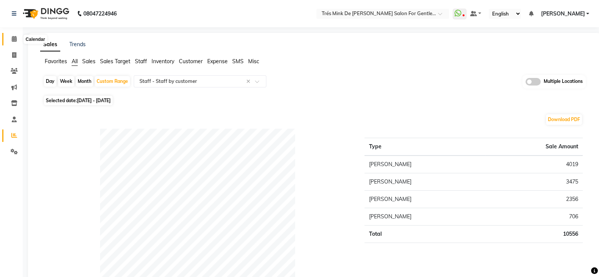
click at [12, 40] on icon at bounding box center [14, 39] width 5 height 6
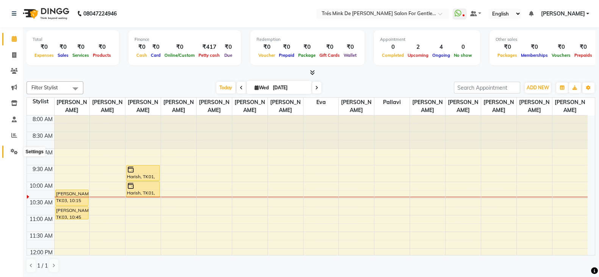
click at [14, 150] on icon at bounding box center [14, 152] width 7 height 6
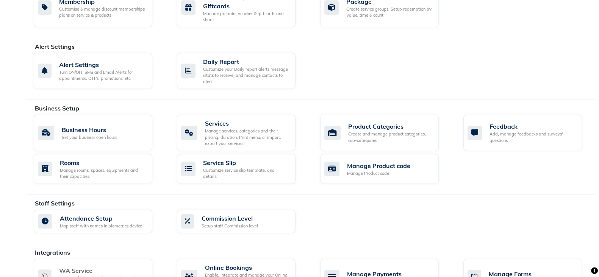
scroll to position [272, 0]
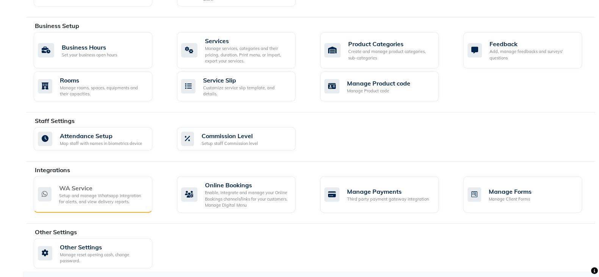
click at [76, 181] on div "WA Service Setup and manage Whatsapp Integration for alerts, and view delivery …" at bounding box center [93, 194] width 119 height 36
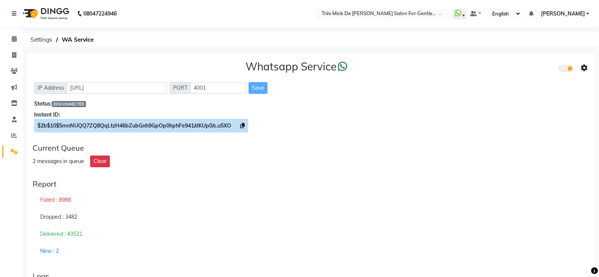
click at [245, 123] on icon at bounding box center [242, 125] width 5 height 5
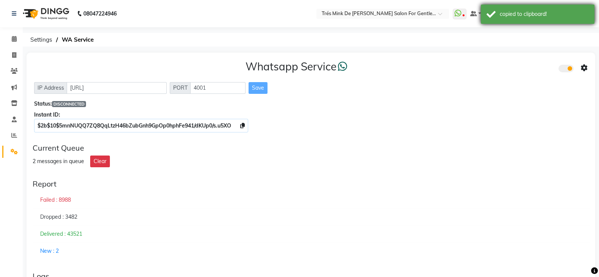
click at [528, 10] on div "copied to clipboard!" at bounding box center [543, 14] width 89 height 8
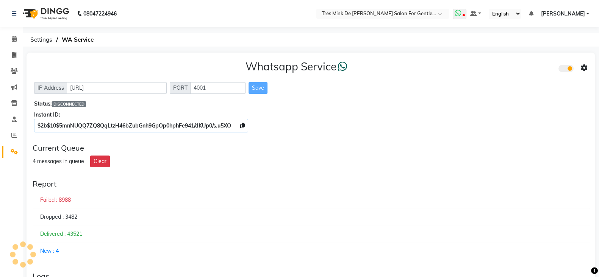
click at [459, 17] on span at bounding box center [460, 14] width 14 height 11
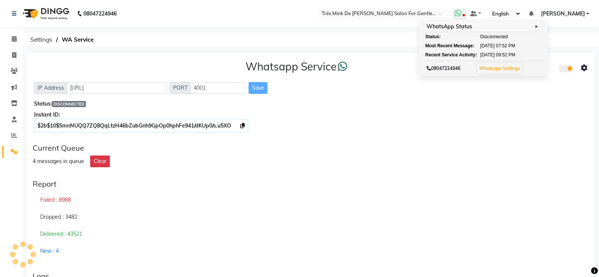
click at [493, 69] on link "Whatsapp Settings" at bounding box center [499, 69] width 41 height 6
click at [370, 178] on div "Report Failed : 8988 Dropped : 3482 Delivered : 43521 New : 4" at bounding box center [311, 219] width 562 height 86
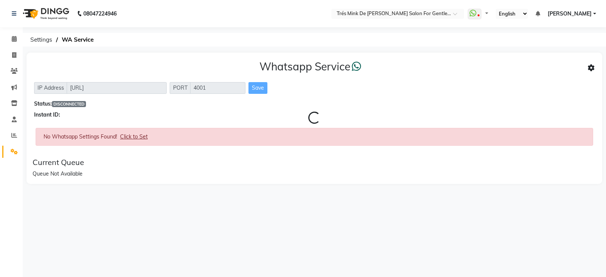
select select "en"
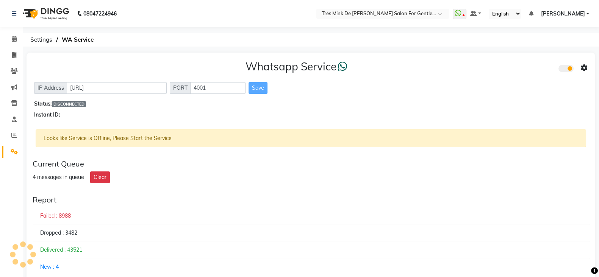
click at [530, 47] on div "08047224946 Select Location × Trés Mink De [PERSON_NAME] Salon For Gentlemen, […" at bounding box center [299, 146] width 599 height 293
click at [511, 117] on div "Instant ID:" at bounding box center [310, 115] width 553 height 8
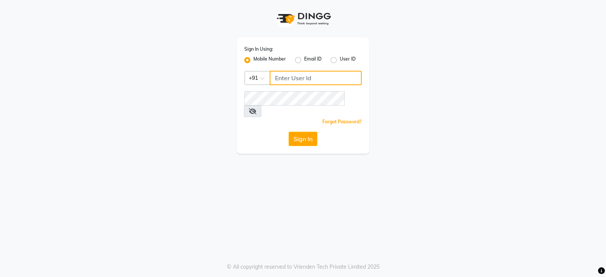
type input "8421447058"
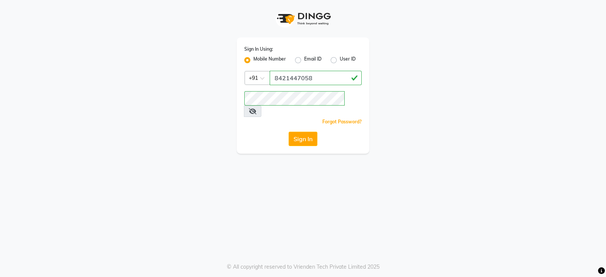
click at [248, 118] on div "Forgot Password?" at bounding box center [302, 122] width 117 height 8
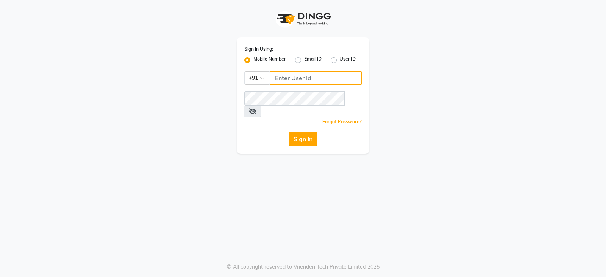
type input "8421447058"
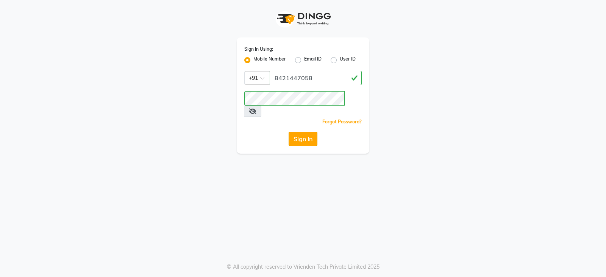
click at [310, 132] on button "Sign In" at bounding box center [303, 139] width 29 height 14
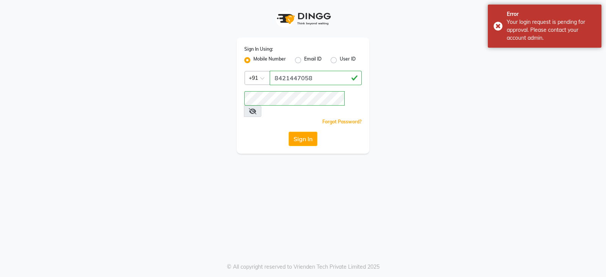
click at [412, 114] on div "Sign In Using: Mobile Number Email ID User ID Country Code × [PHONE_NUMBER] Rem…" at bounding box center [303, 77] width 432 height 154
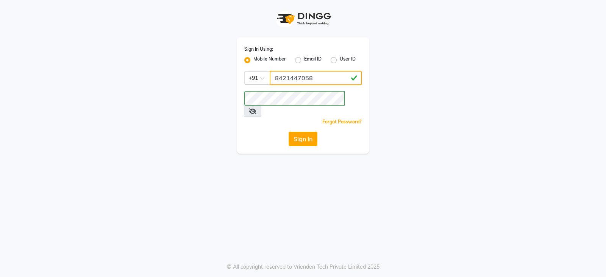
drag, startPoint x: 312, startPoint y: 84, endPoint x: 266, endPoint y: 85, distance: 46.2
click at [266, 85] on div "Country Code × [PHONE_NUMBER]" at bounding box center [302, 78] width 117 height 14
drag, startPoint x: 214, startPoint y: 91, endPoint x: 240, endPoint y: 86, distance: 27.0
click at [212, 91] on div "Sign In Using: Mobile Number Email ID User ID Country Code × [PHONE_NUMBER] Rem…" at bounding box center [303, 77] width 432 height 154
drag, startPoint x: 350, startPoint y: 98, endPoint x: 342, endPoint y: 240, distance: 141.5
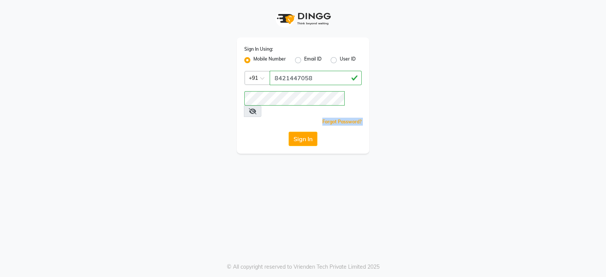
click at [320, 214] on div "Sign In Using: Mobile Number Email ID User ID Country Code × [PHONE_NUMBER] Rem…" at bounding box center [303, 138] width 606 height 277
click at [139, 129] on div "Sign In Using: Mobile Number Email ID User ID Country Code × [PHONE_NUMBER] Rem…" at bounding box center [303, 77] width 432 height 154
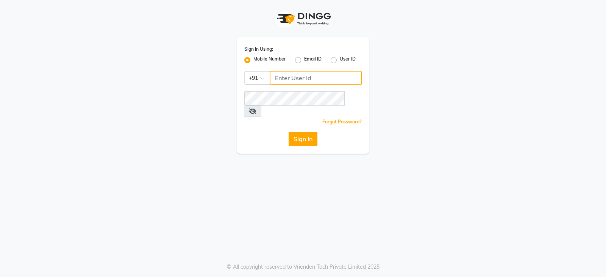
type input "8421447058"
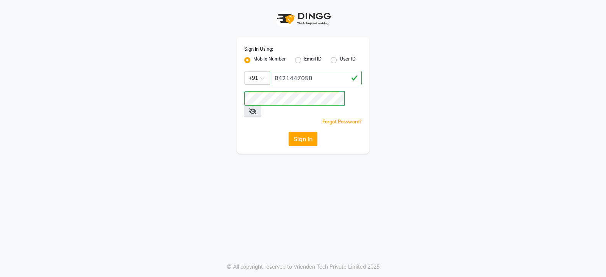
click at [300, 132] on button "Sign In" at bounding box center [303, 139] width 29 height 14
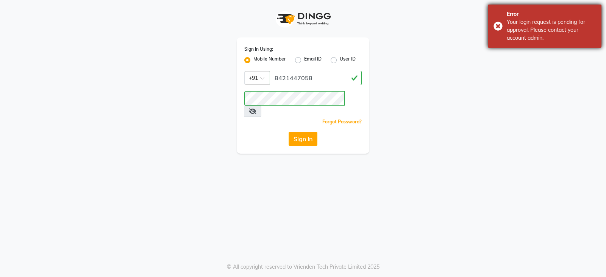
click at [506, 25] on div "Error Your login request is pending for approval. Please contact your account a…" at bounding box center [545, 26] width 114 height 43
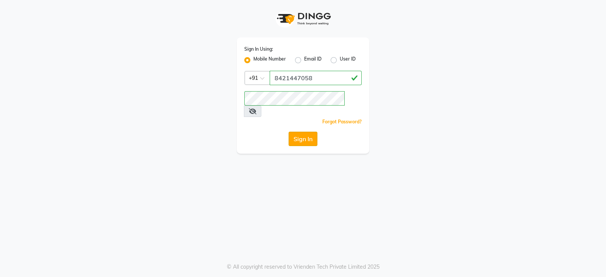
click at [296, 132] on button "Sign In" at bounding box center [303, 139] width 29 height 14
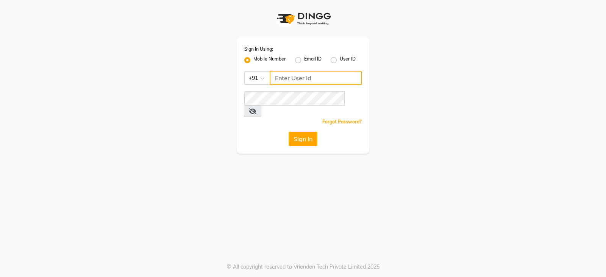
type input "8421447058"
click at [300, 136] on div "Sign In Using: Mobile Number Email ID User ID Country Code × [PHONE_NUMBER] Rem…" at bounding box center [303, 95] width 133 height 116
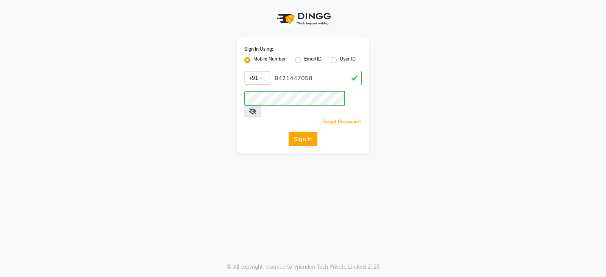
click at [298, 132] on button "Sign In" at bounding box center [303, 139] width 29 height 14
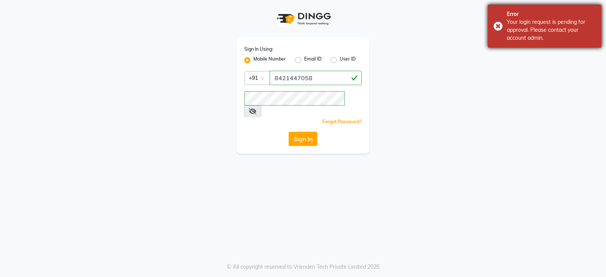
click at [512, 37] on div "Your login request is pending for approval. Please contact your account admin." at bounding box center [551, 30] width 89 height 24
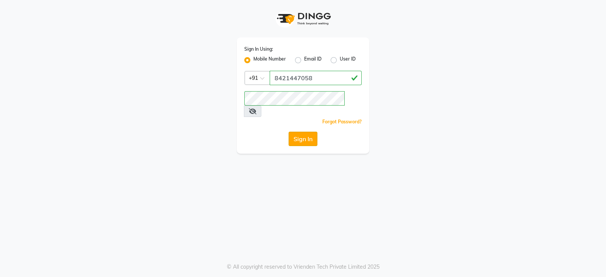
click at [297, 132] on button "Sign In" at bounding box center [303, 139] width 29 height 14
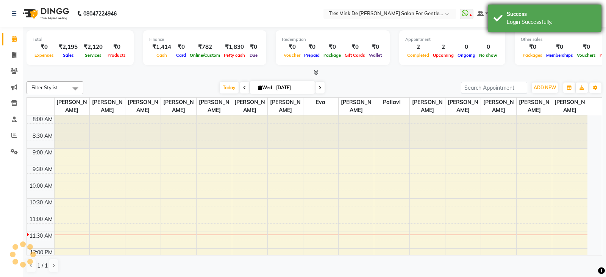
click at [529, 17] on div "Success" at bounding box center [551, 14] width 89 height 8
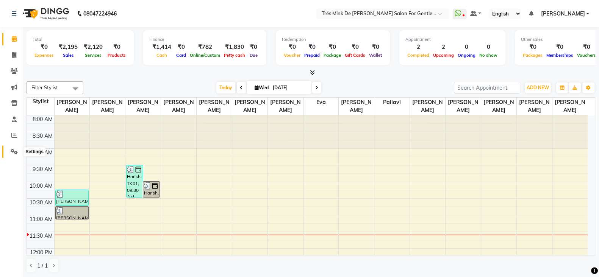
click at [11, 151] on icon at bounding box center [14, 152] width 7 height 6
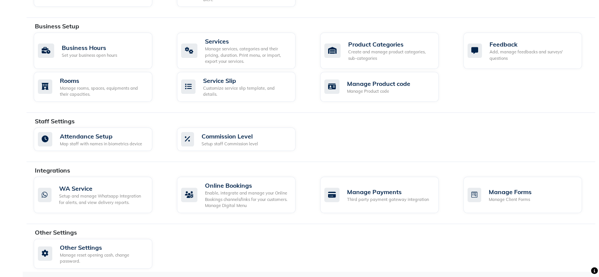
scroll to position [272, 0]
click at [108, 200] on div "Setup and manage Whatsapp Integration for alerts, and view delivery reports." at bounding box center [102, 199] width 87 height 12
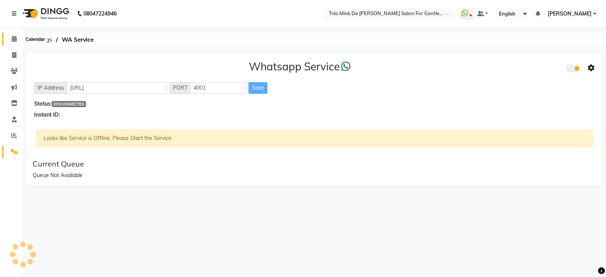
click at [13, 36] on icon at bounding box center [14, 39] width 5 height 6
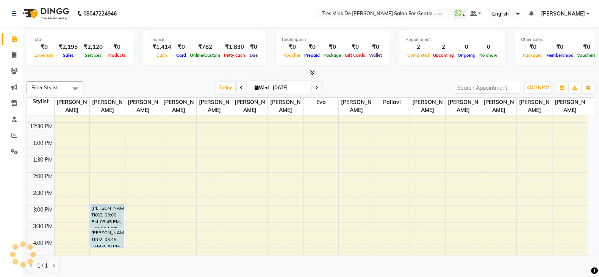
scroll to position [142, 0]
click at [15, 149] on icon at bounding box center [14, 152] width 7 height 6
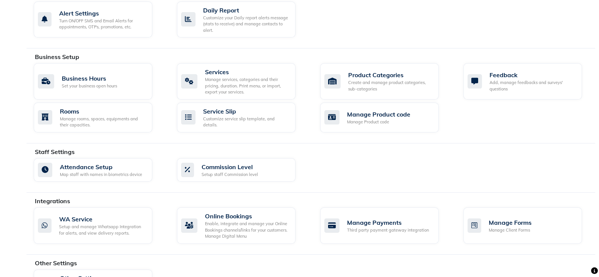
scroll to position [272, 0]
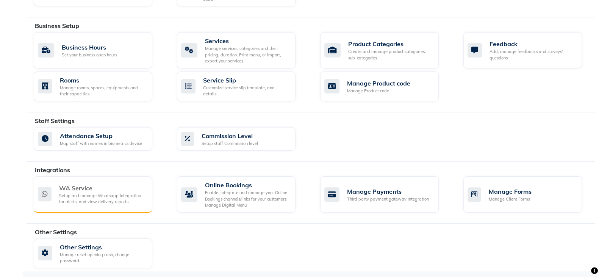
click at [89, 204] on div "WA Service Setup and manage Whatsapp Integration for alerts, and view delivery …" at bounding box center [93, 194] width 119 height 36
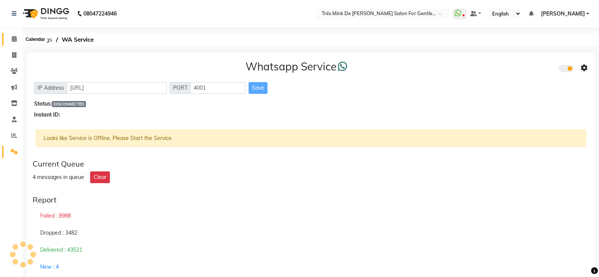
click at [13, 40] on icon at bounding box center [14, 39] width 5 height 6
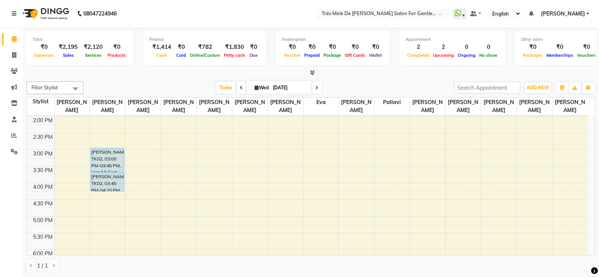
scroll to position [0, 0]
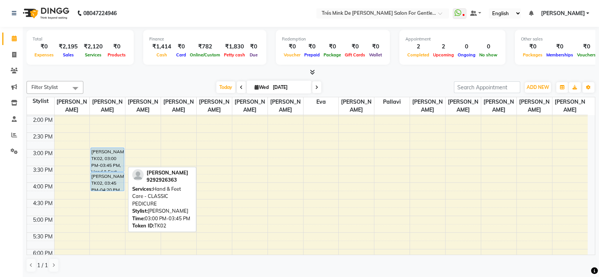
click at [109, 164] on div "[PERSON_NAME], TK02, 03:00 PM-03:45 PM, Hand & Feet Care - CLASSIC PEDICURE" at bounding box center [107, 159] width 33 height 23
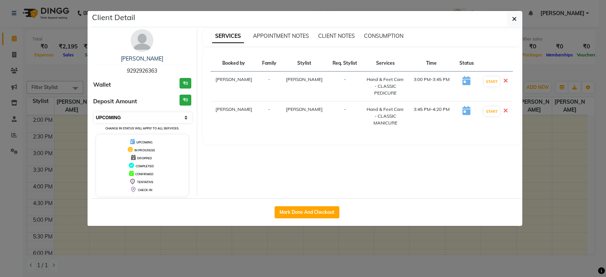
drag, startPoint x: 115, startPoint y: 114, endPoint x: 115, endPoint y: 120, distance: 5.4
click at [115, 114] on select "Select IN SERVICE CONFIRMED TENTATIVE CHECK IN MARK DONE DROPPED UPCOMING" at bounding box center [143, 117] width 98 height 11
click at [94, 112] on select "Select IN SERVICE CONFIRMED TENTATIVE CHECK IN MARK DONE DROPPED UPCOMING" at bounding box center [143, 117] width 98 height 11
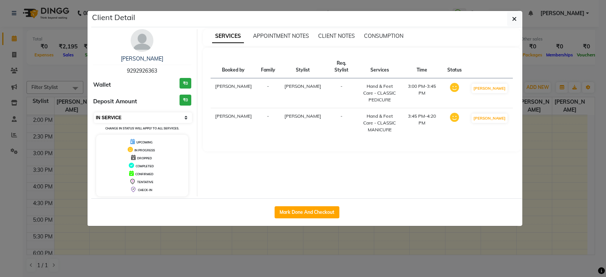
drag, startPoint x: 118, startPoint y: 117, endPoint x: 119, endPoint y: 122, distance: 4.6
click at [118, 117] on select "Select IN SERVICE CONFIRMED TENTATIVE CHECK IN MARK DONE DROPPED UPCOMING" at bounding box center [143, 117] width 98 height 11
select select "6"
click at [94, 112] on select "Select IN SERVICE CONFIRMED TENTATIVE CHECK IN MARK DONE DROPPED UPCOMING" at bounding box center [143, 117] width 98 height 11
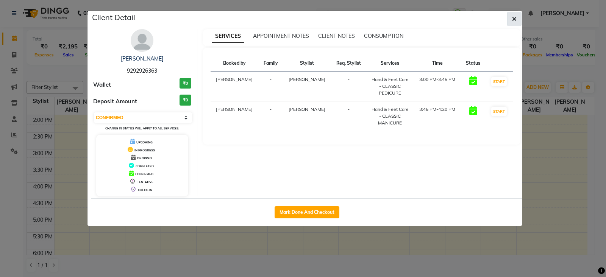
click at [518, 17] on button "button" at bounding box center [514, 19] width 14 height 14
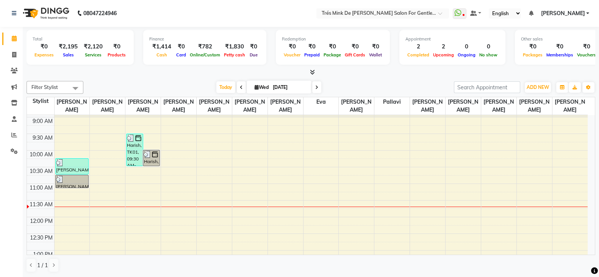
scroll to position [9, 0]
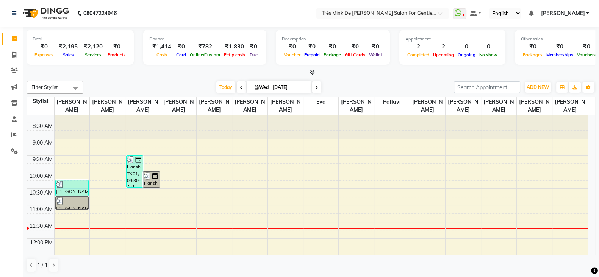
click at [318, 89] on span at bounding box center [316, 87] width 9 height 12
type input "[DATE]"
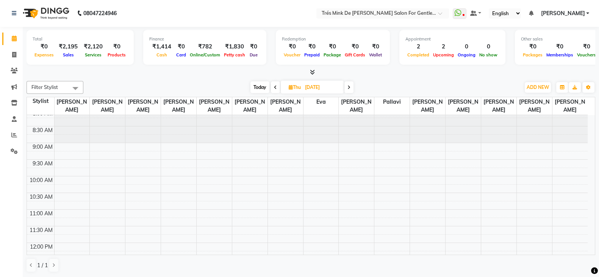
scroll to position [0, 0]
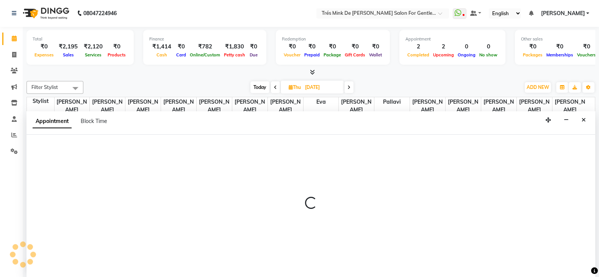
select select "64343"
select select "tentative"
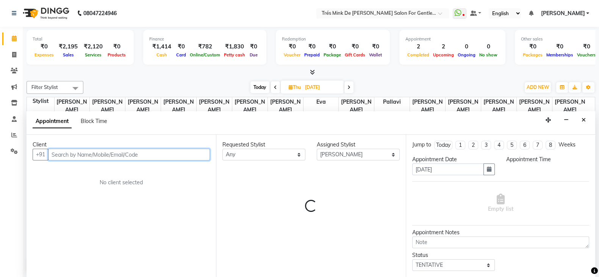
select select "660"
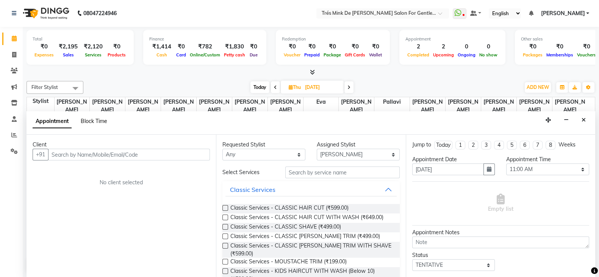
click at [89, 122] on span "Block Time" at bounding box center [94, 121] width 27 height 7
select select "64343"
select select "660"
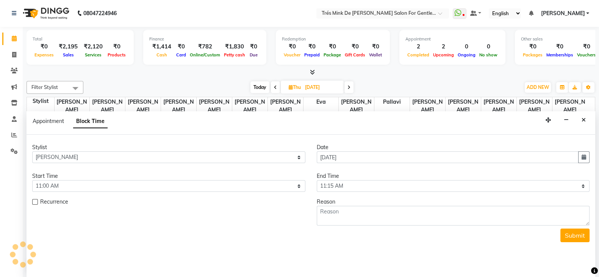
scroll to position [100, 0]
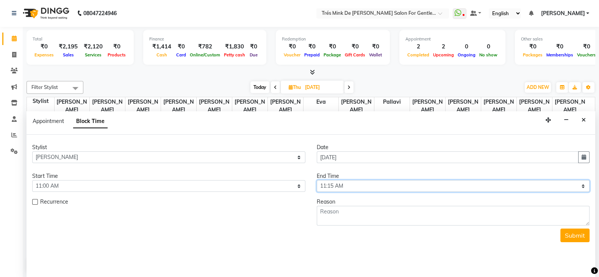
click at [332, 184] on select "Select 09:00 AM 09:15 AM 09:30 AM 09:45 AM 10:00 AM 10:15 AM 10:30 AM 10:45 AM …" at bounding box center [453, 186] width 273 height 12
select select "720"
click at [317, 180] on select "Select 09:00 AM 09:15 AM 09:30 AM 09:45 AM 10:00 AM 10:15 AM 10:30 AM 10:45 AM …" at bounding box center [453, 186] width 273 height 12
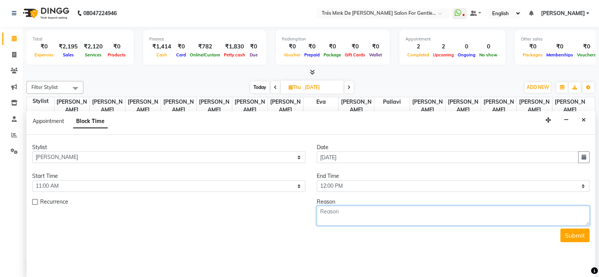
click at [352, 208] on textarea at bounding box center [453, 216] width 273 height 20
paste textarea "$2b$10$5mnNUQQ7ZQ8QqLtzH46bZubGnh9GpOp0hphFe941/dKUp0/s.u5XO"
type textarea "$"
type textarea "Simran"
click at [352, 208] on textarea "Simran" at bounding box center [453, 216] width 273 height 20
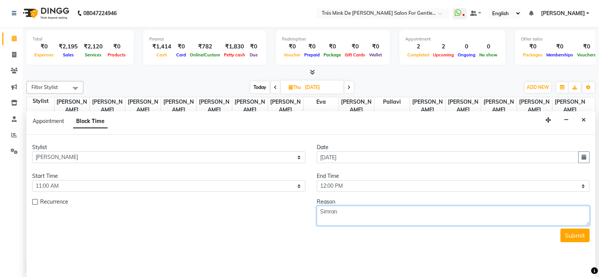
click at [352, 208] on textarea "Simran" at bounding box center [453, 216] width 273 height 20
type textarea "Client in lane 6"
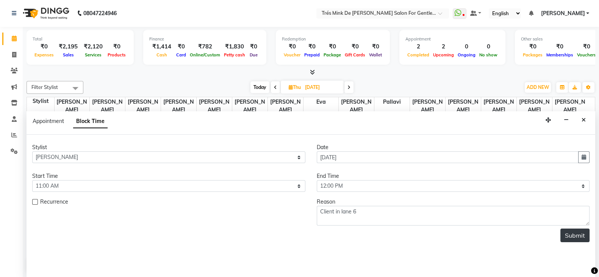
click at [575, 236] on button "Submit" at bounding box center [574, 236] width 29 height 14
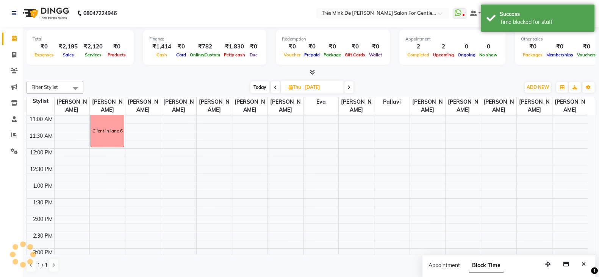
scroll to position [0, 0]
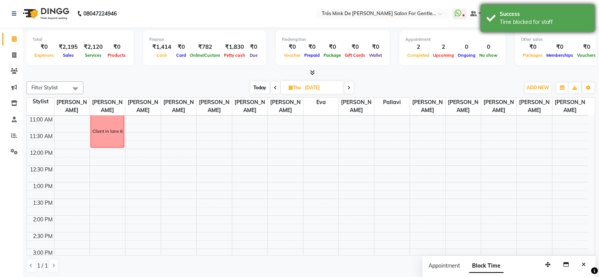
click at [504, 20] on div "Time blocked for staff" at bounding box center [543, 22] width 89 height 8
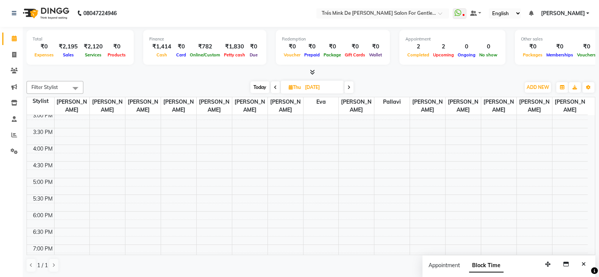
scroll to position [388, 0]
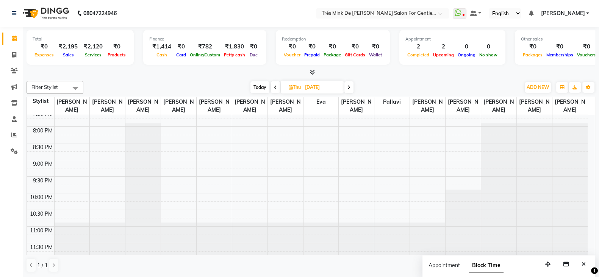
click at [255, 89] on span "Today" at bounding box center [259, 87] width 19 height 12
type input "[DATE]"
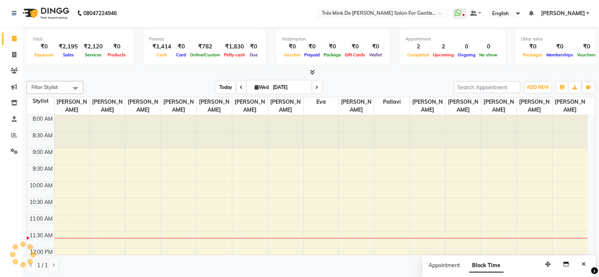
scroll to position [100, 0]
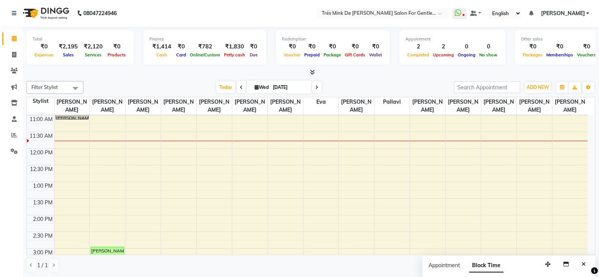
drag, startPoint x: 375, startPoint y: 85, endPoint x: 380, endPoint y: 89, distance: 6.7
click at [375, 84] on div "[DATE] [DATE]" at bounding box center [268, 87] width 363 height 11
click at [12, 132] on icon at bounding box center [14, 135] width 6 height 6
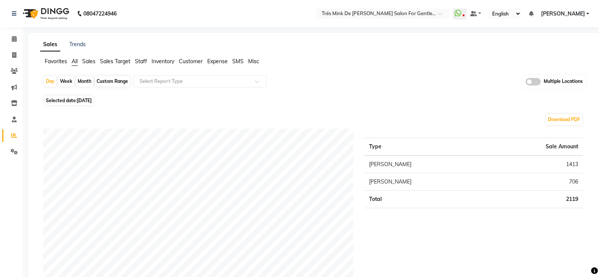
click at [82, 80] on div "Month" at bounding box center [84, 81] width 17 height 11
select select "9"
select select "2025"
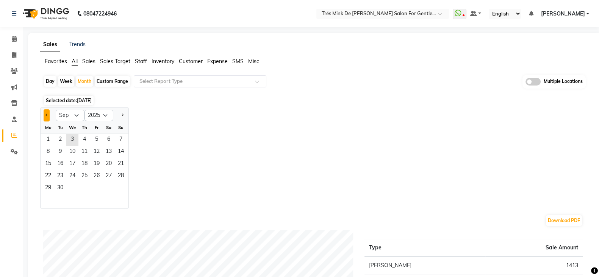
click at [44, 110] on button "Previous month" at bounding box center [47, 115] width 6 height 12
select select "8"
click at [96, 137] on span "1" at bounding box center [97, 140] width 12 height 12
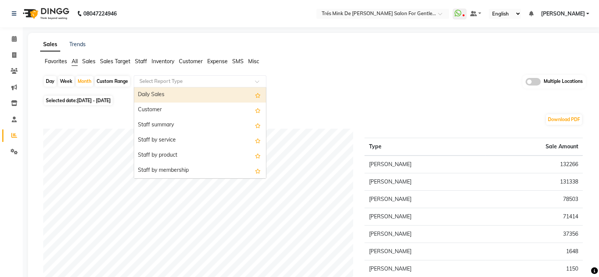
click at [161, 81] on input "text" at bounding box center [192, 82] width 109 height 8
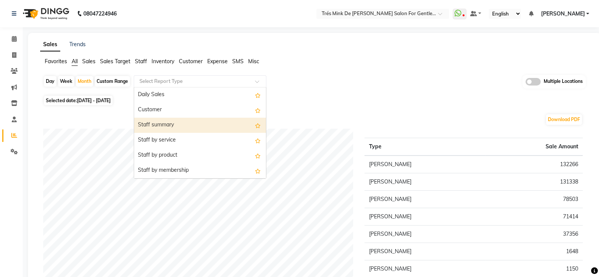
scroll to position [94, 0]
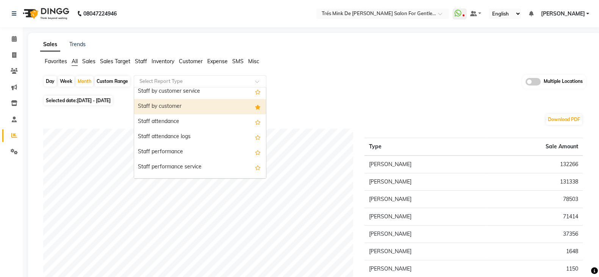
click at [189, 104] on div "Staff by customer" at bounding box center [200, 106] width 132 height 15
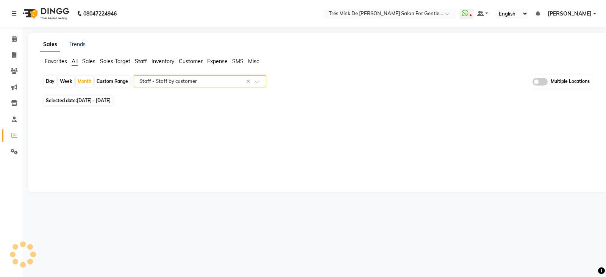
select select "filtered_report"
select select "pdf"
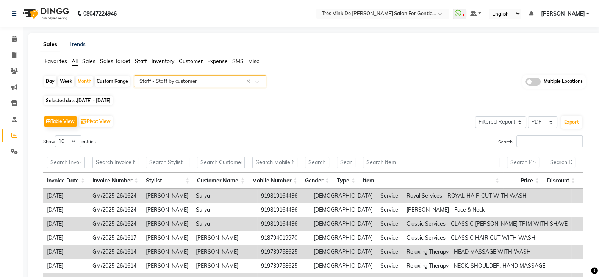
scroll to position [123, 0]
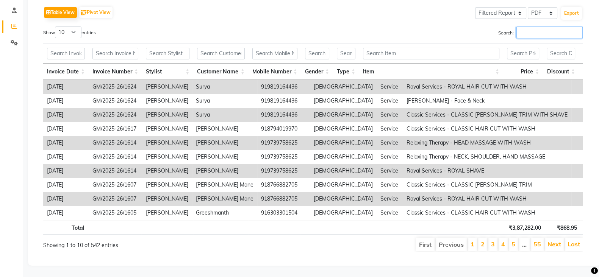
click at [532, 27] on input "Search:" at bounding box center [549, 33] width 66 height 12
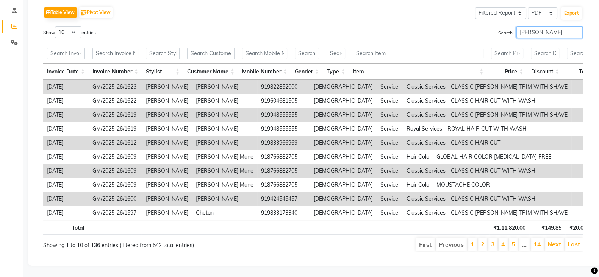
type input "[PERSON_NAME]"
click at [556, 27] on input "[PERSON_NAME]" at bounding box center [549, 33] width 66 height 12
click at [576, 27] on input "[PERSON_NAME]" at bounding box center [549, 33] width 66 height 12
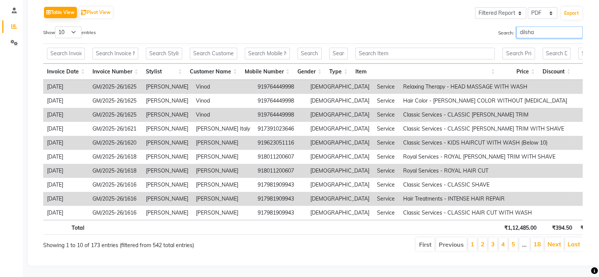
type input "dilshad"
click at [538, 27] on input "dilshad" at bounding box center [549, 33] width 66 height 12
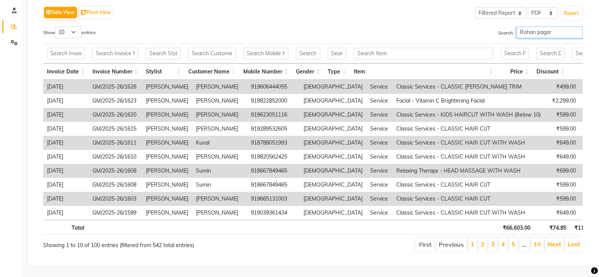
type input "[PERSON_NAME]"
click at [576, 27] on input "[PERSON_NAME]" at bounding box center [549, 33] width 66 height 12
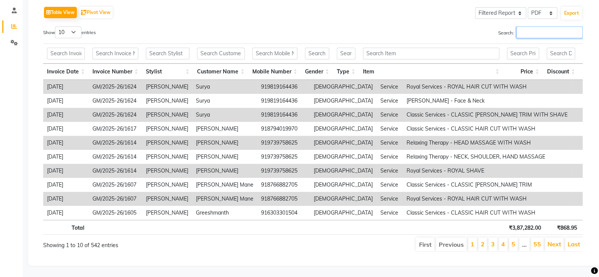
click at [545, 27] on input "Search:" at bounding box center [549, 33] width 66 height 12
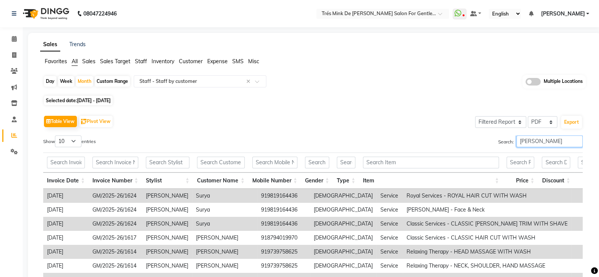
type input "[PERSON_NAME]"
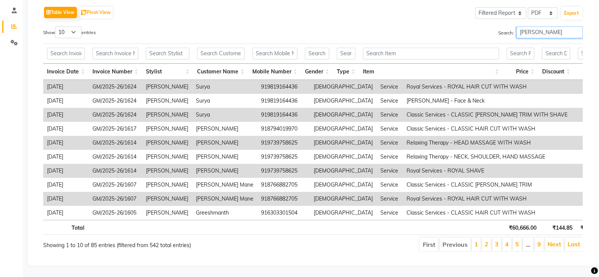
click at [575, 27] on input "[PERSON_NAME]" at bounding box center [549, 33] width 66 height 12
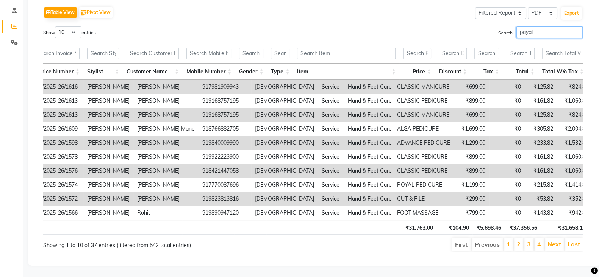
scroll to position [0, 0]
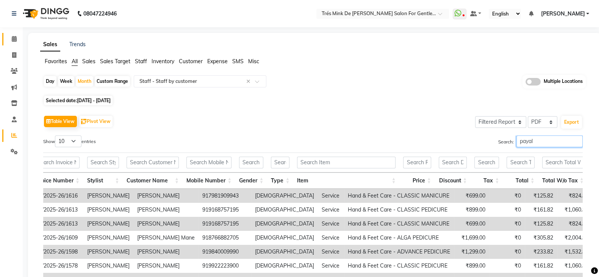
type input "payal"
click at [15, 37] on icon at bounding box center [14, 39] width 5 height 6
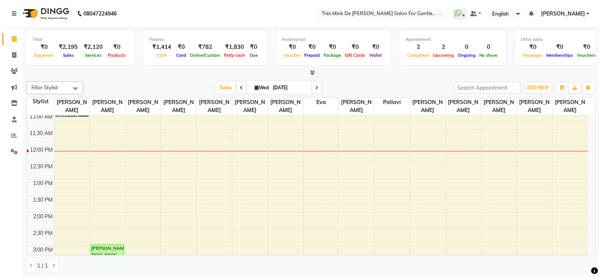
scroll to position [94, 0]
